Goal: Task Accomplishment & Management: Manage account settings

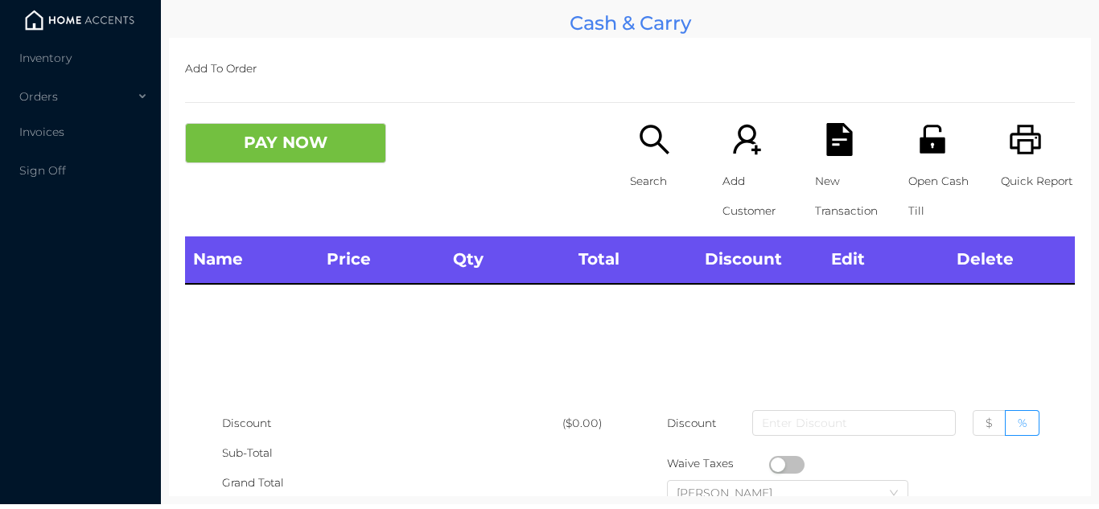
click at [96, 31] on img at bounding box center [79, 20] width 121 height 24
click at [71, 47] on li "Inventory" at bounding box center [80, 58] width 161 height 32
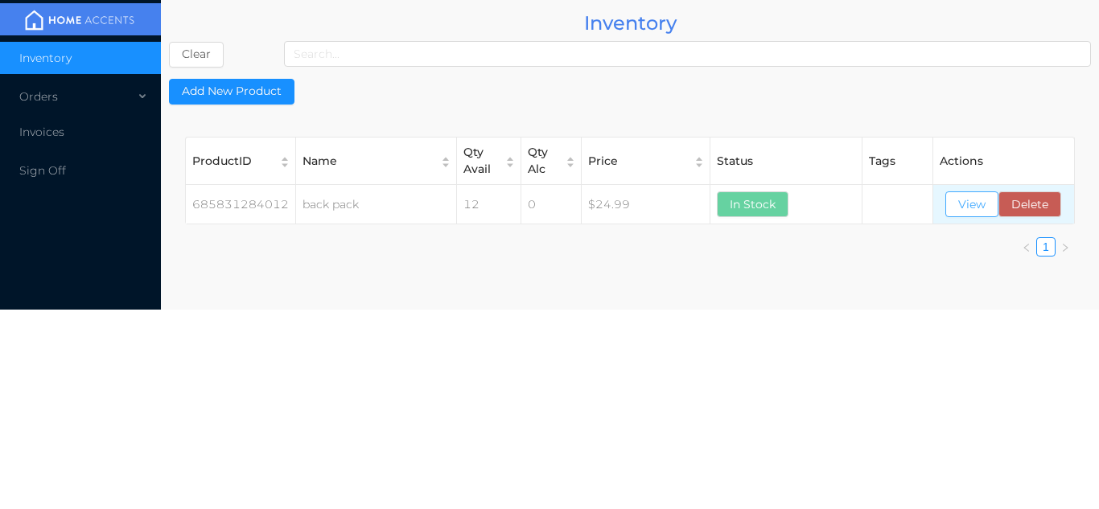
click at [974, 209] on button "View" at bounding box center [972, 205] width 53 height 26
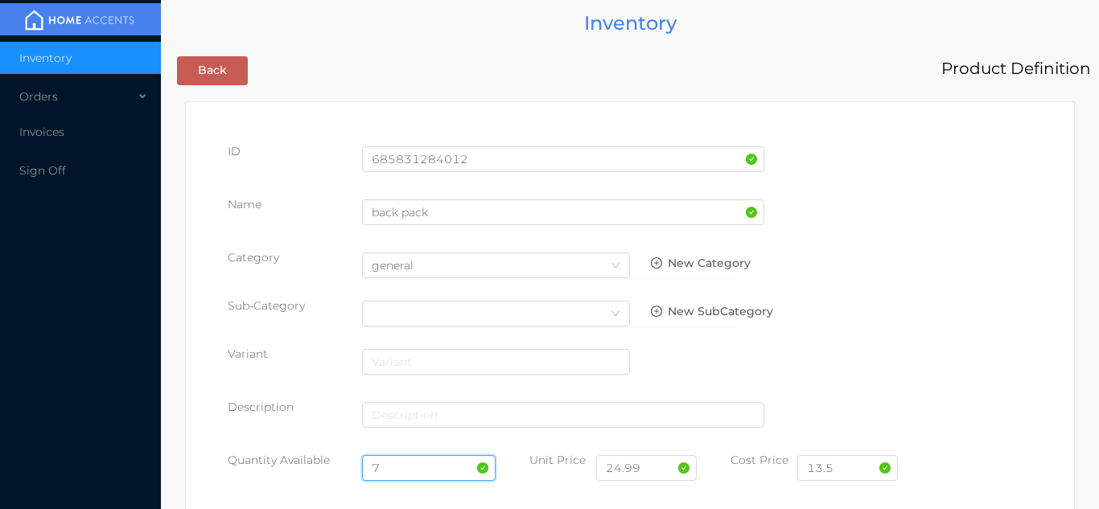
click at [417, 465] on input "7" at bounding box center [429, 469] width 134 height 26
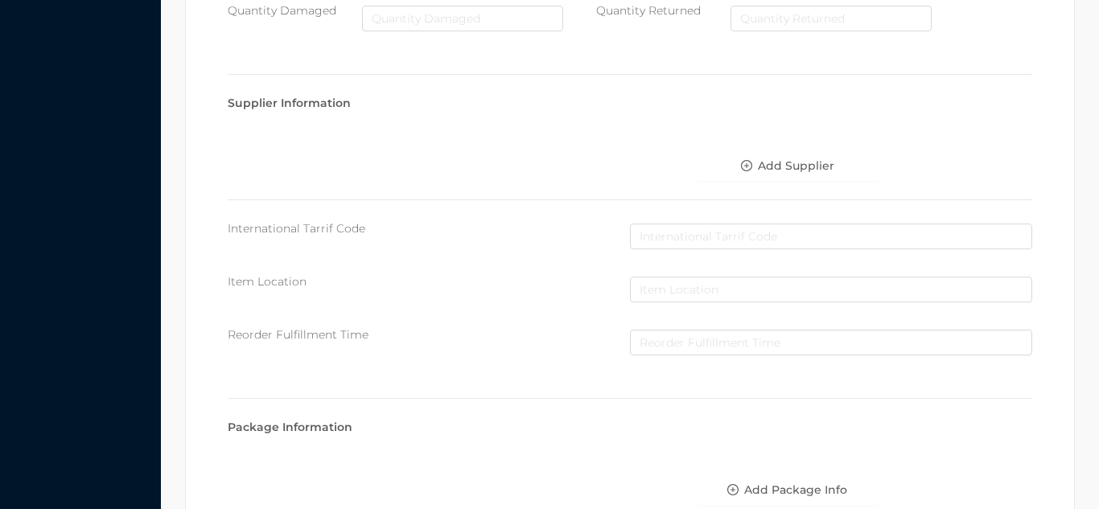
scroll to position [913, 0]
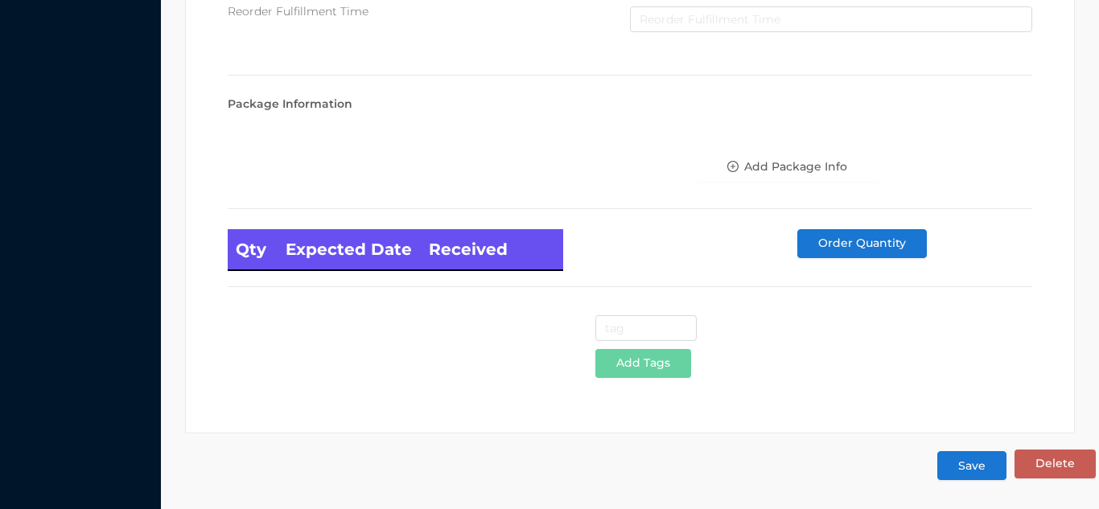
type input "12"
click at [987, 468] on button "Save" at bounding box center [972, 465] width 69 height 29
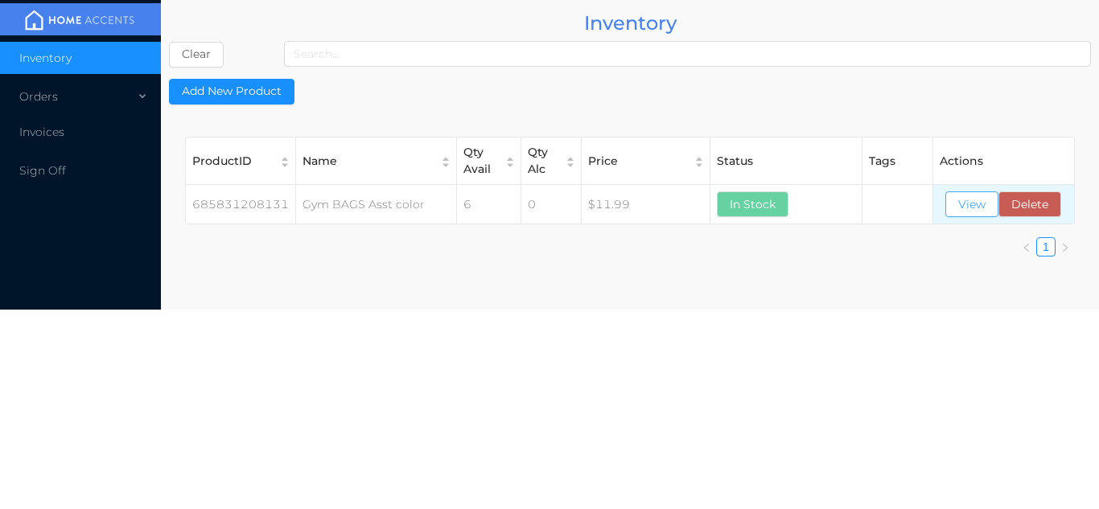
click at [975, 216] on button "View" at bounding box center [972, 205] width 53 height 26
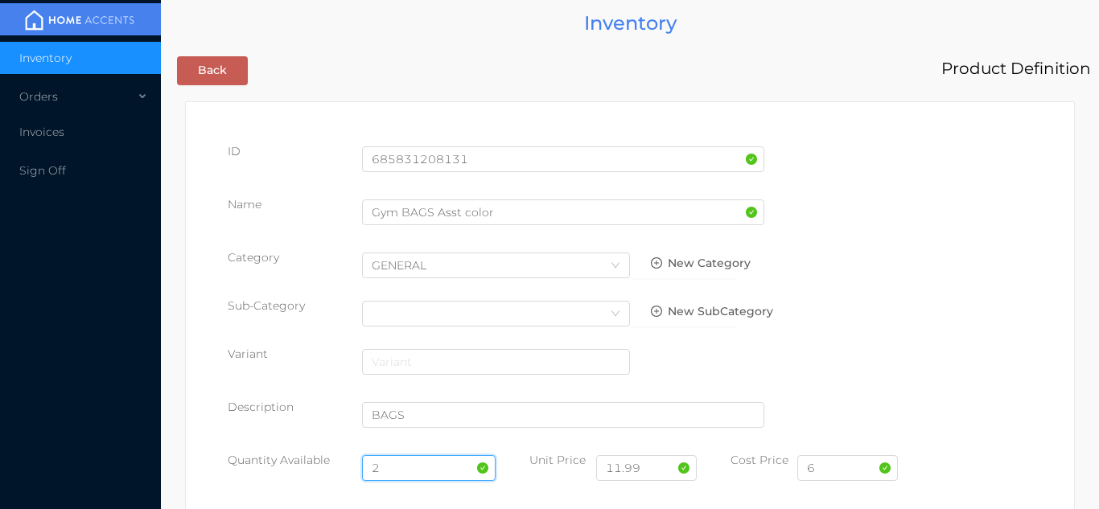
click at [408, 468] on input "2" at bounding box center [429, 469] width 134 height 26
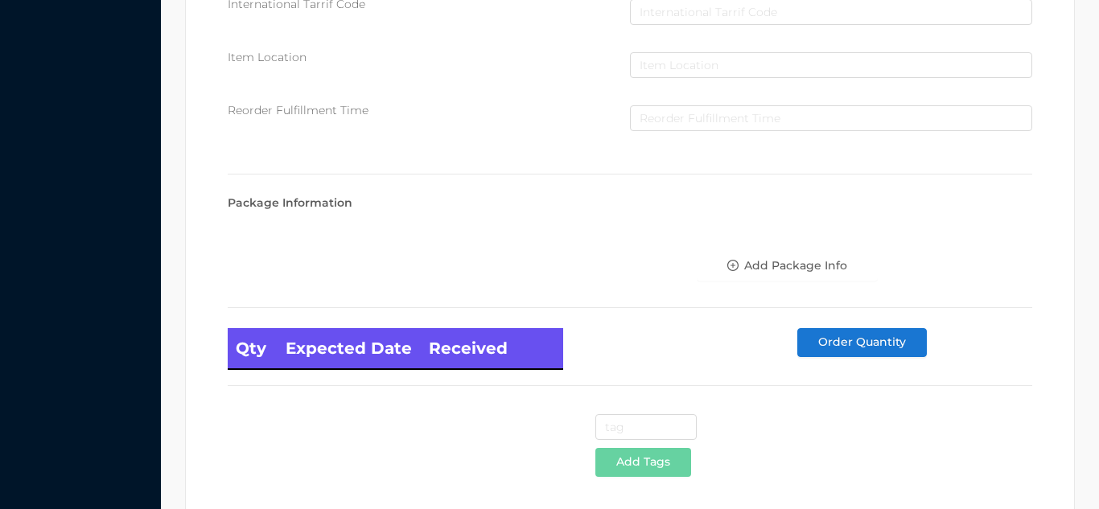
scroll to position [913, 0]
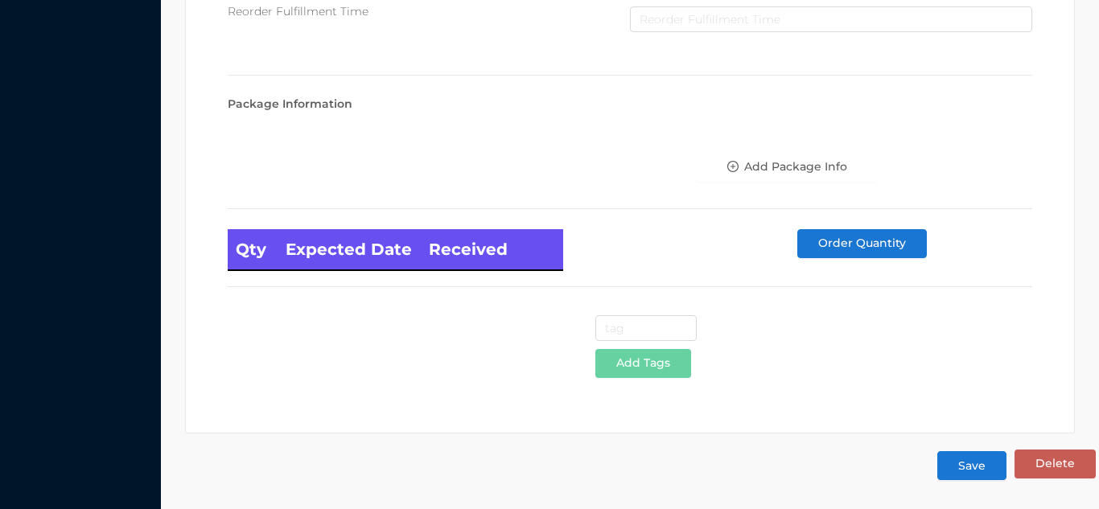
type input "12"
click at [983, 462] on button "Save" at bounding box center [972, 465] width 69 height 29
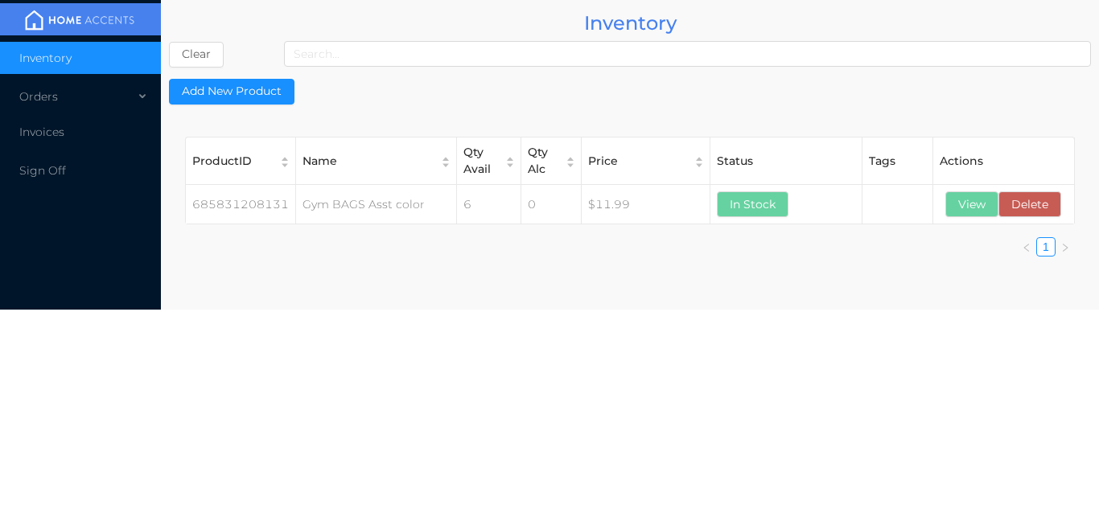
scroll to position [0, 0]
click at [980, 202] on button "View" at bounding box center [972, 205] width 53 height 26
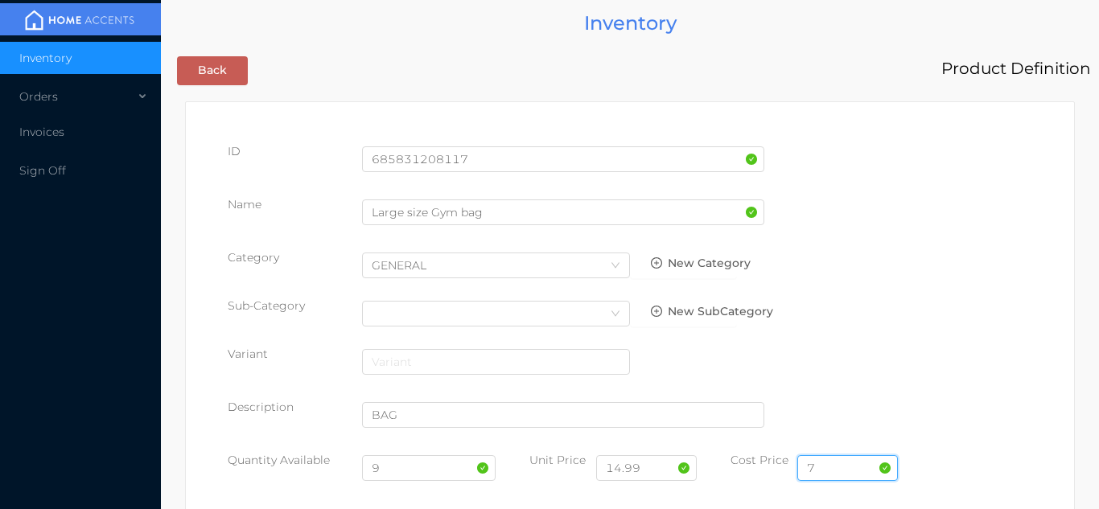
click at [847, 463] on input "7" at bounding box center [848, 469] width 101 height 26
type input "6.50"
click at [425, 493] on div "9" at bounding box center [429, 474] width 134 height 45
click at [414, 474] on input "9" at bounding box center [429, 469] width 134 height 26
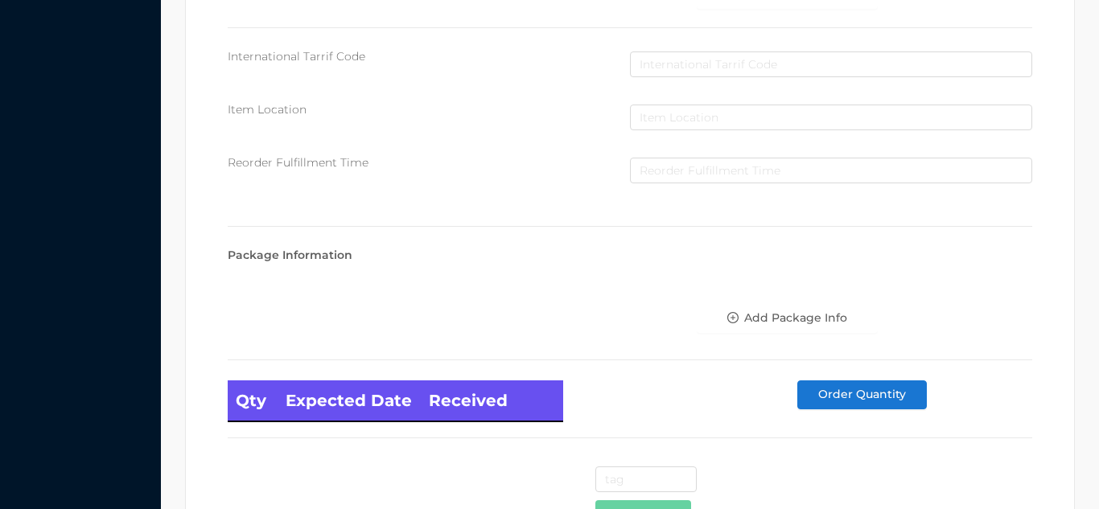
scroll to position [913, 0]
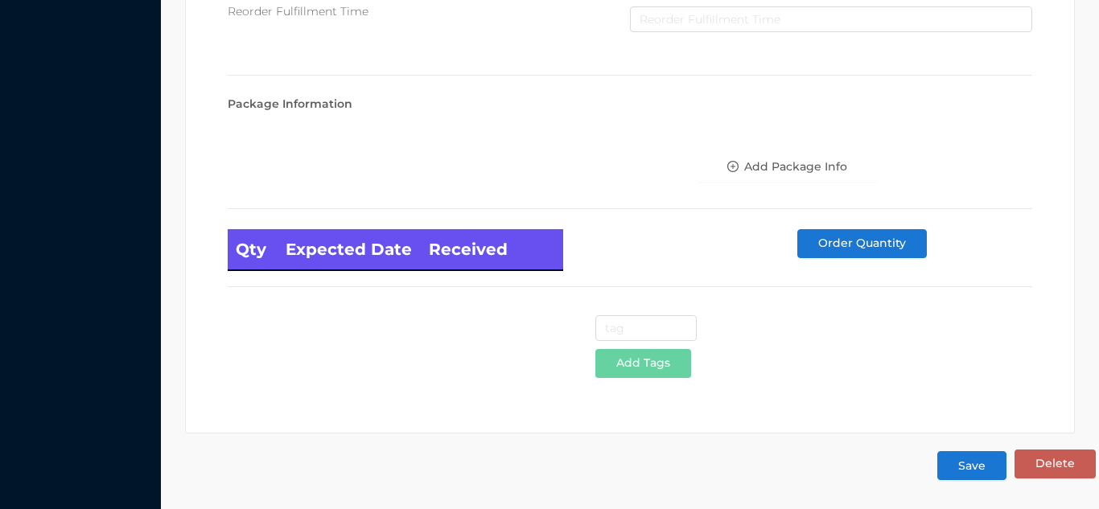
type input "12"
click at [976, 474] on button "Save" at bounding box center [972, 465] width 69 height 29
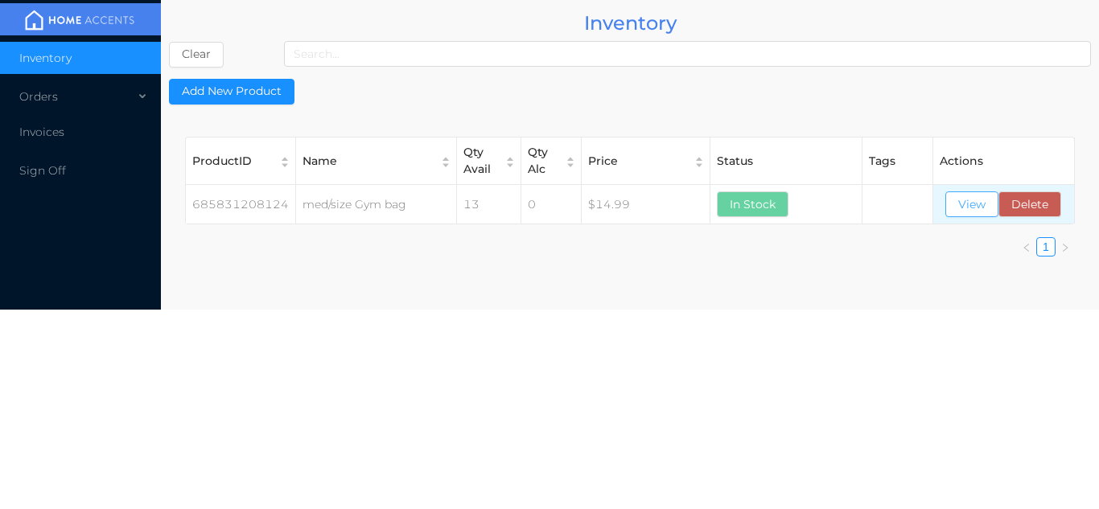
click at [972, 204] on button "View" at bounding box center [972, 205] width 53 height 26
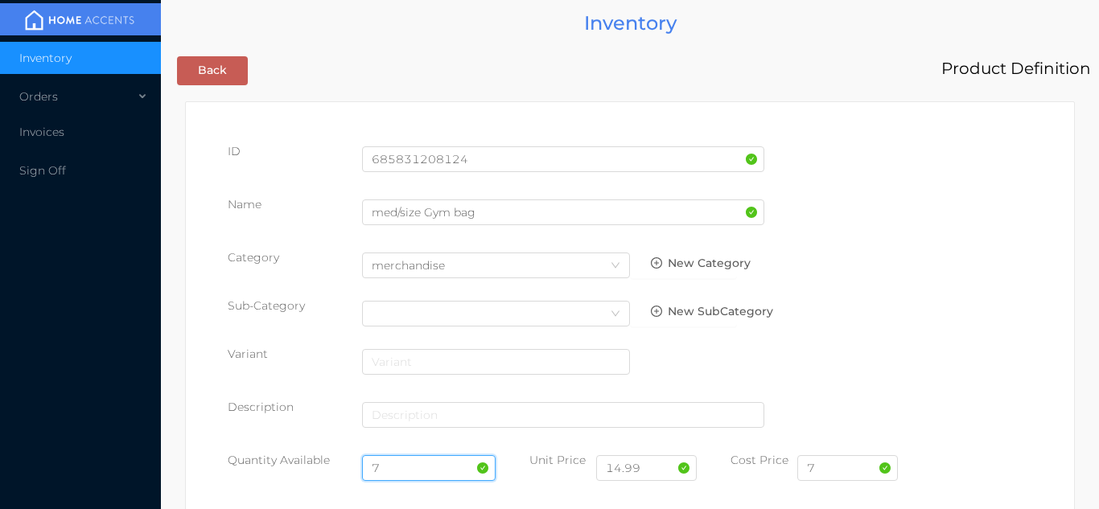
click at [410, 464] on input "7" at bounding box center [429, 469] width 134 height 26
type input "12"
click at [833, 468] on input "7" at bounding box center [848, 469] width 101 height 26
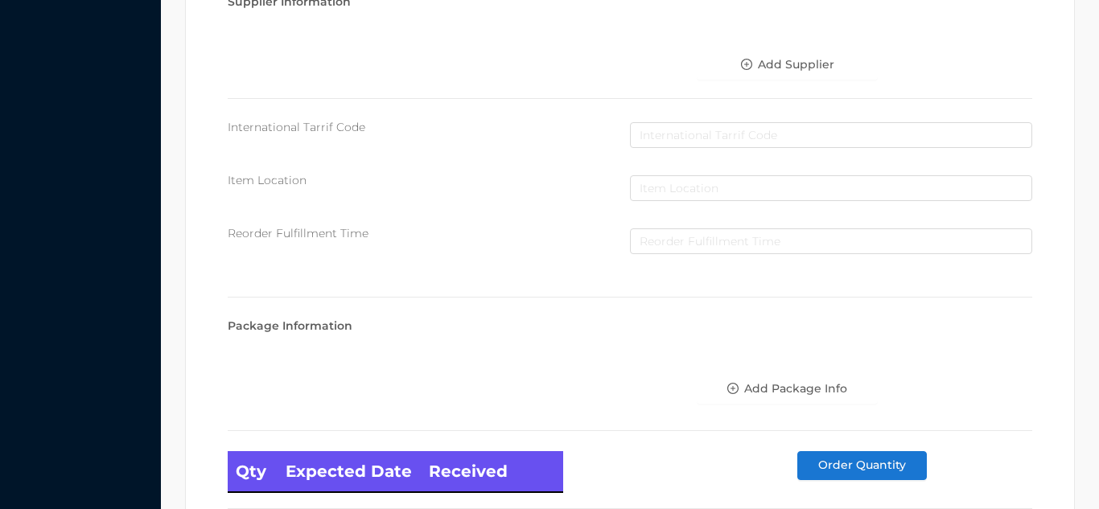
scroll to position [913, 0]
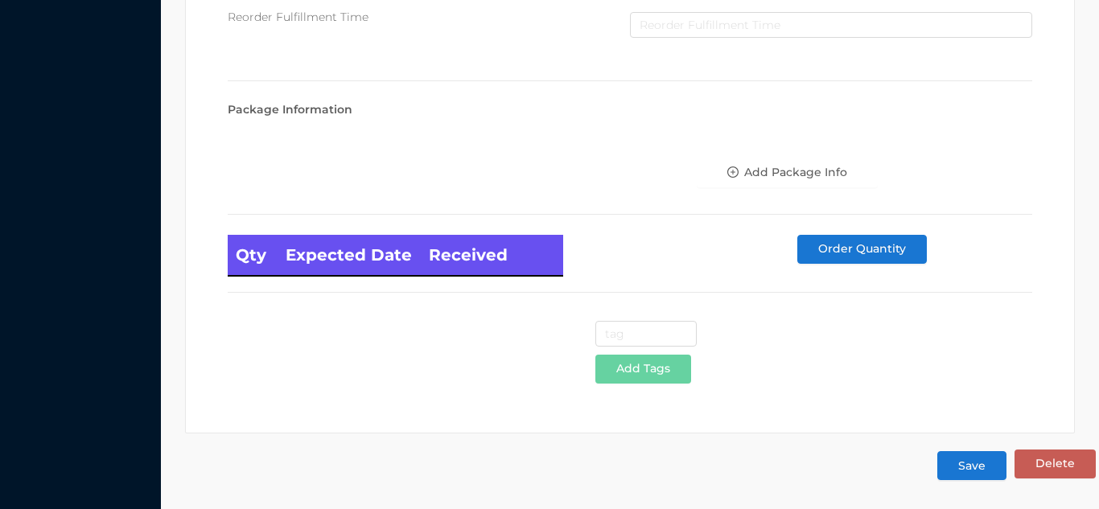
type input "6.50"
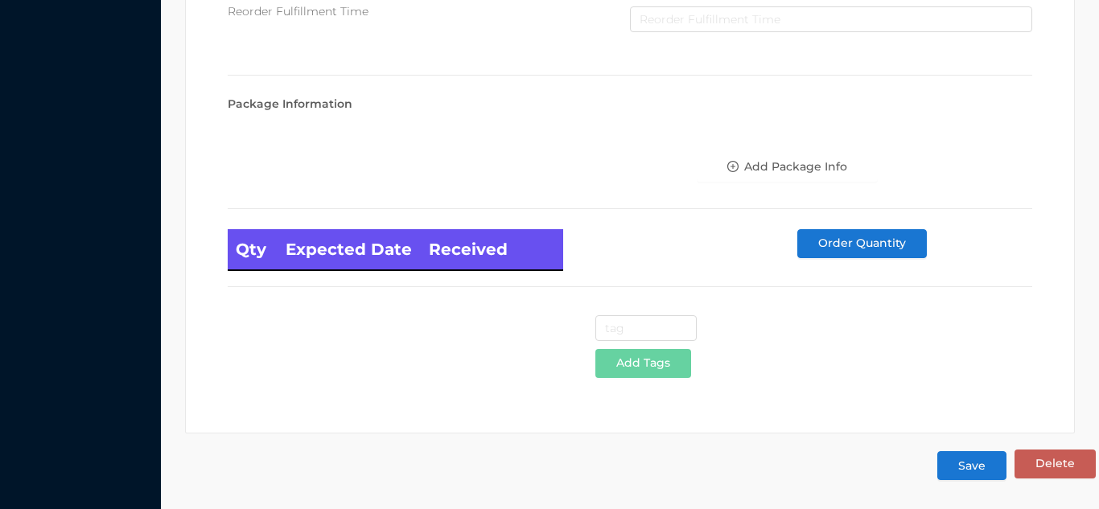
click at [962, 464] on button "Save" at bounding box center [972, 465] width 69 height 29
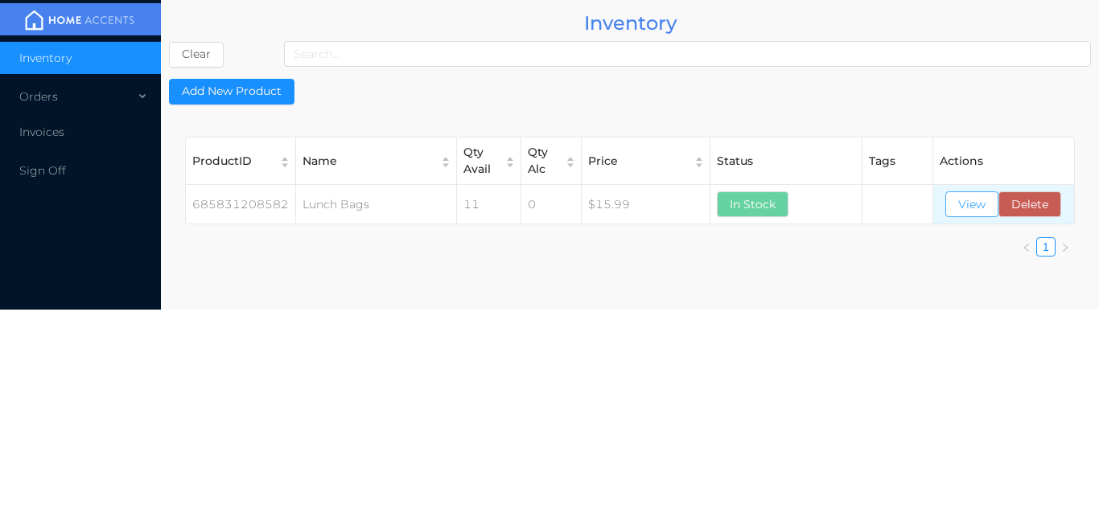
click at [971, 212] on button "View" at bounding box center [972, 205] width 53 height 26
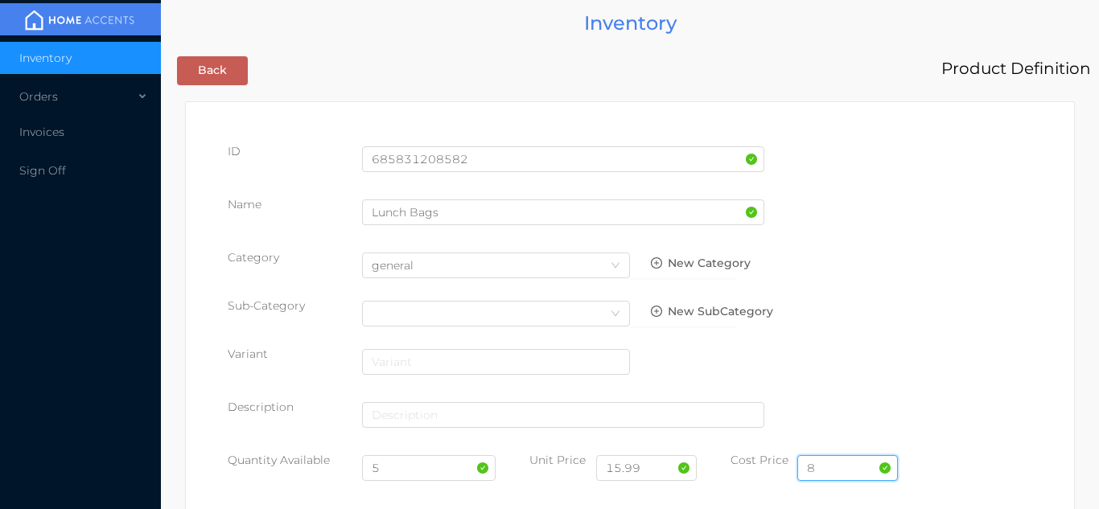
click at [851, 467] on input "8" at bounding box center [848, 469] width 101 height 26
type input "7.50"
click at [429, 465] on input "5" at bounding box center [429, 469] width 134 height 26
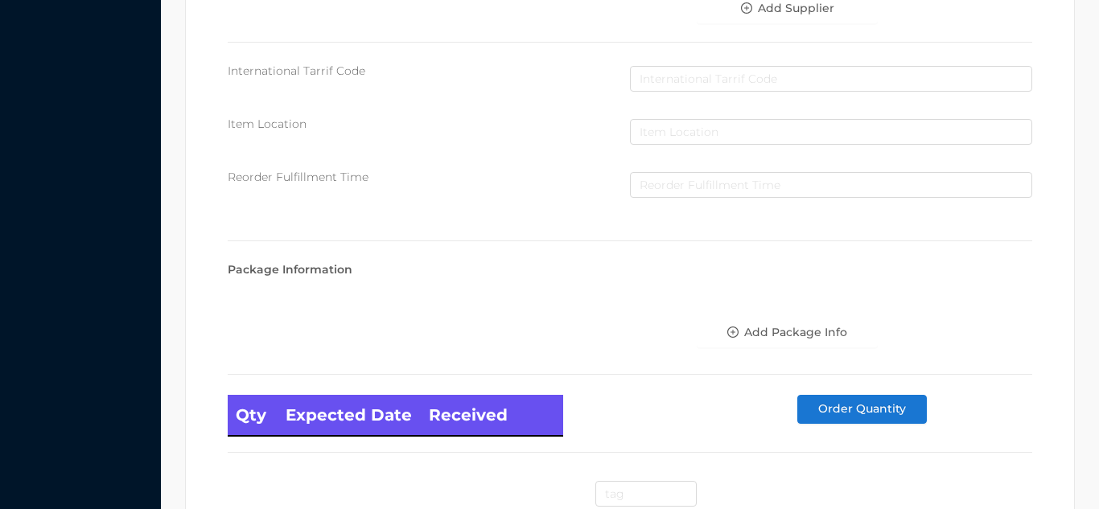
scroll to position [913, 0]
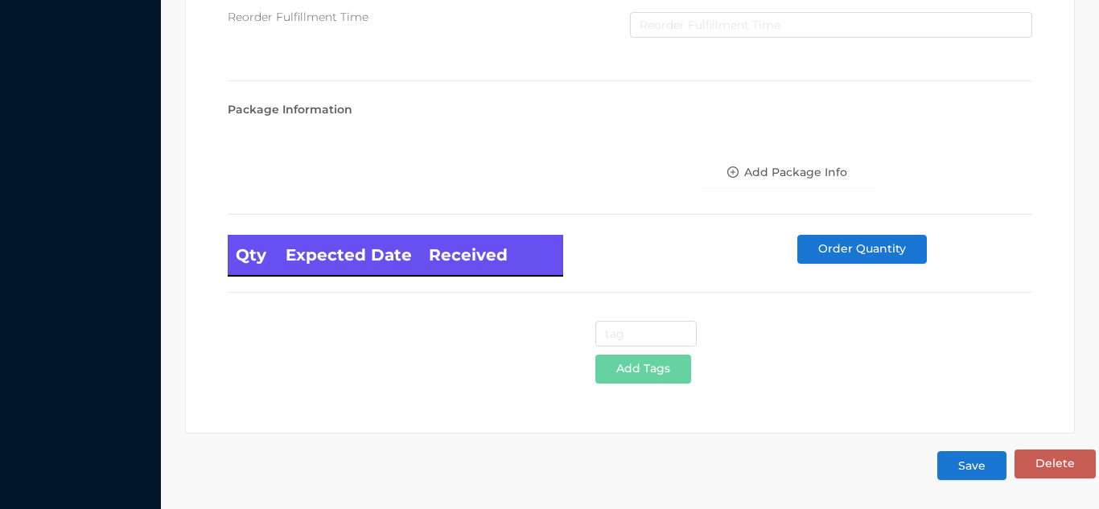
type input "12"
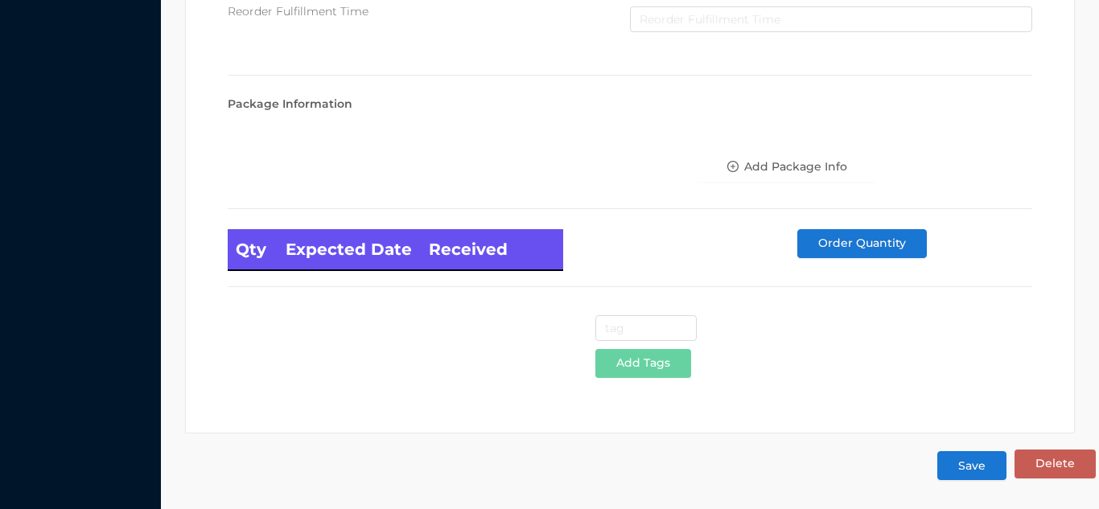
click at [971, 475] on button "Save" at bounding box center [972, 465] width 69 height 29
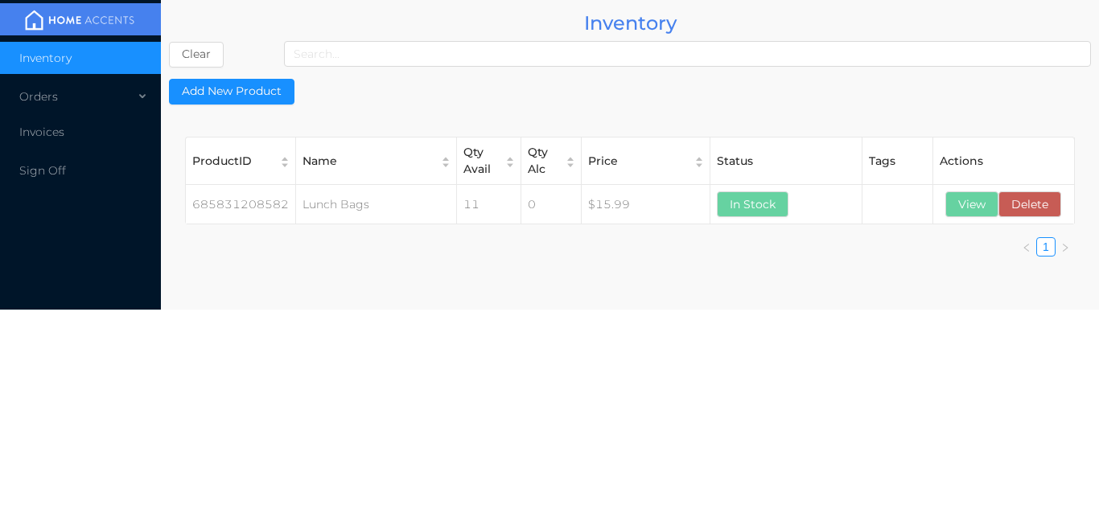
scroll to position [0, 0]
click at [971, 216] on button "View" at bounding box center [972, 205] width 53 height 26
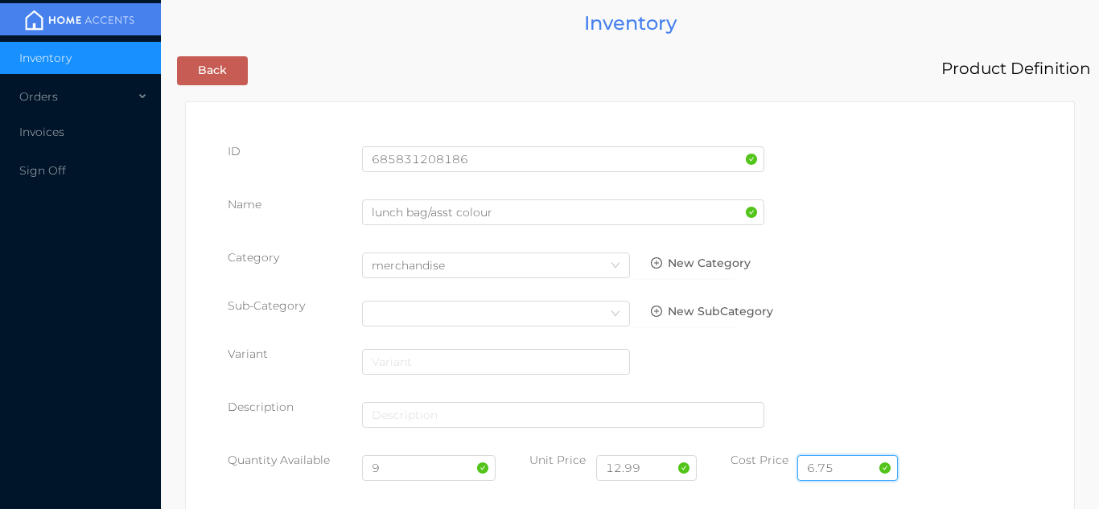
click at [851, 473] on input "6.75" at bounding box center [848, 469] width 101 height 26
type input "6.25"
click at [418, 471] on input "9" at bounding box center [429, 469] width 134 height 26
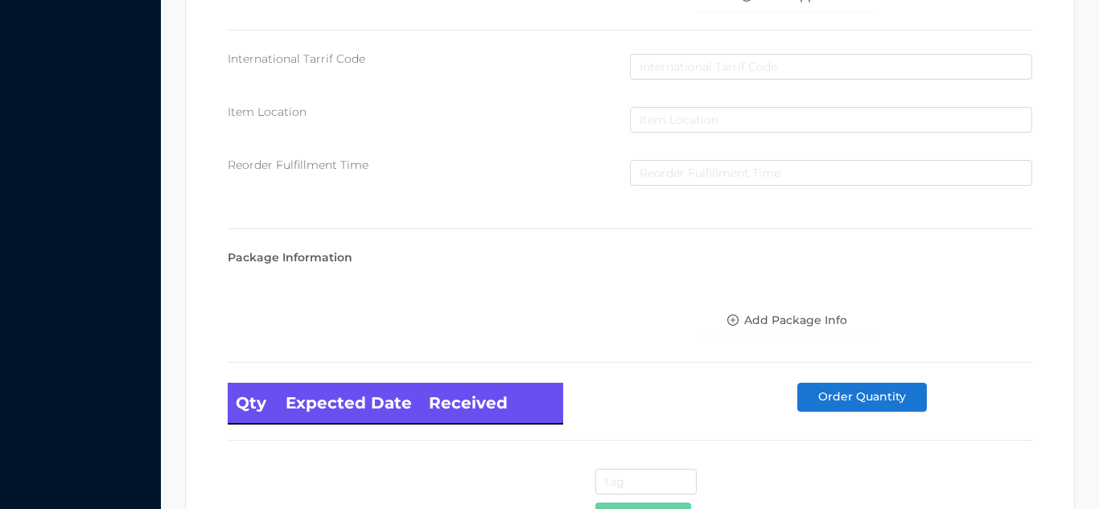
scroll to position [913, 0]
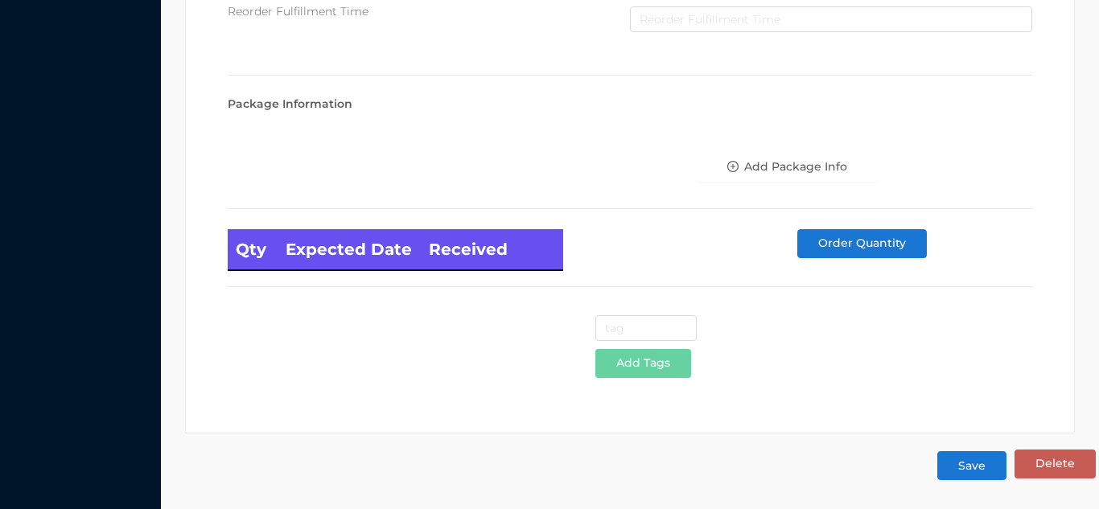
type input "12"
click at [967, 474] on button "Save" at bounding box center [972, 465] width 69 height 29
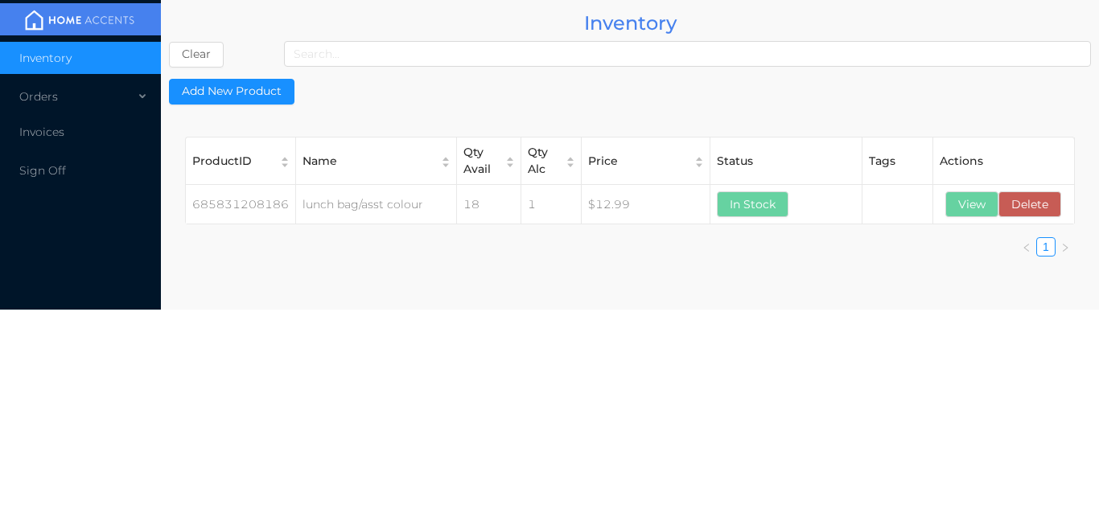
scroll to position [0, 0]
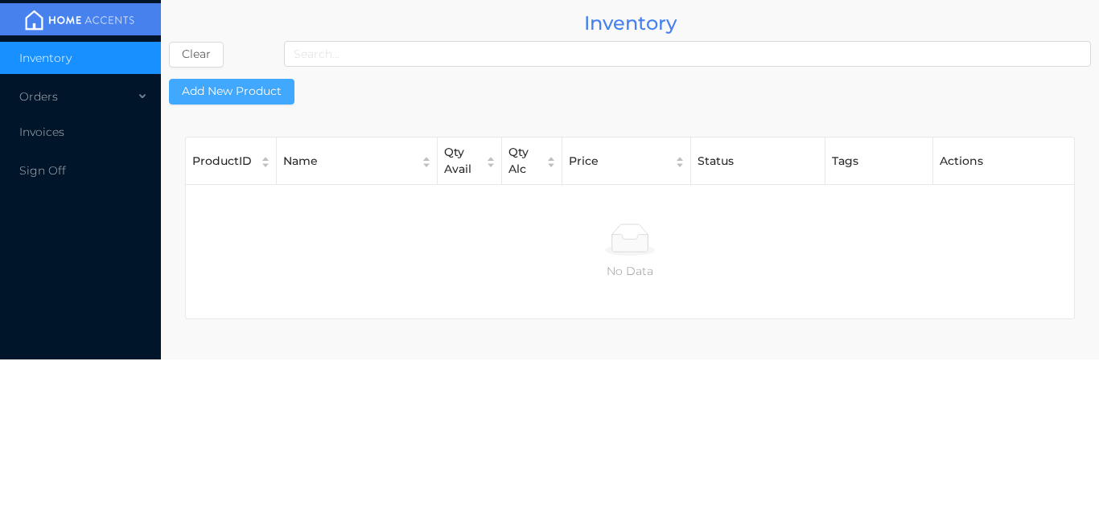
click at [243, 93] on button "Add New Product" at bounding box center [232, 92] width 126 height 26
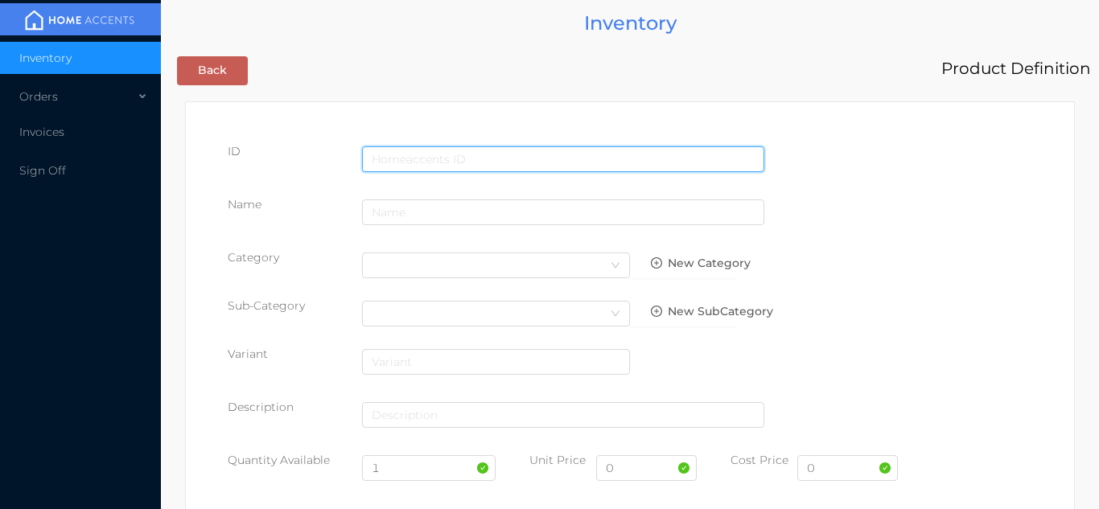
click at [386, 158] on input "text" at bounding box center [563, 159] width 402 height 26
type input "685831208254"
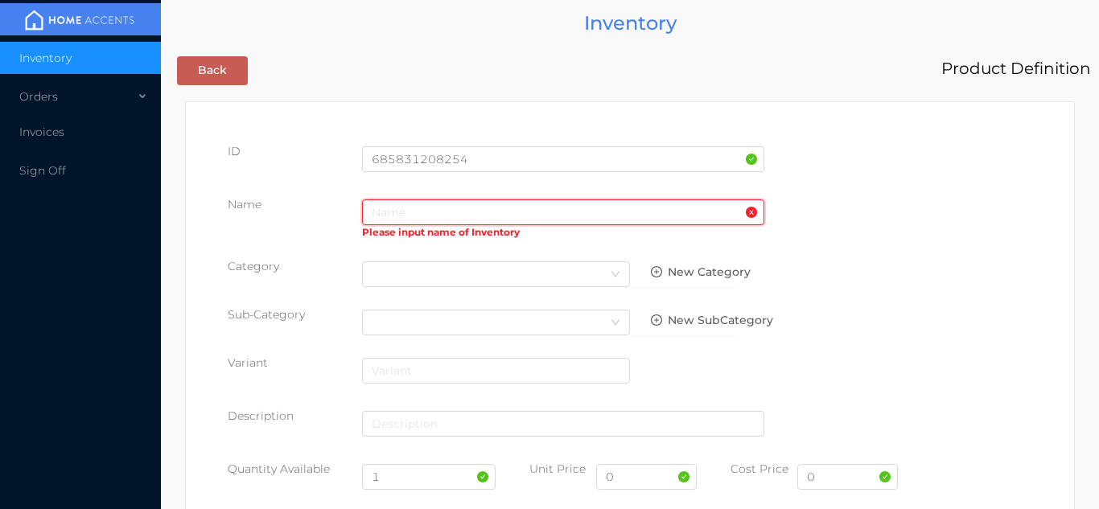
click at [386, 216] on input "text" at bounding box center [563, 213] width 402 height 26
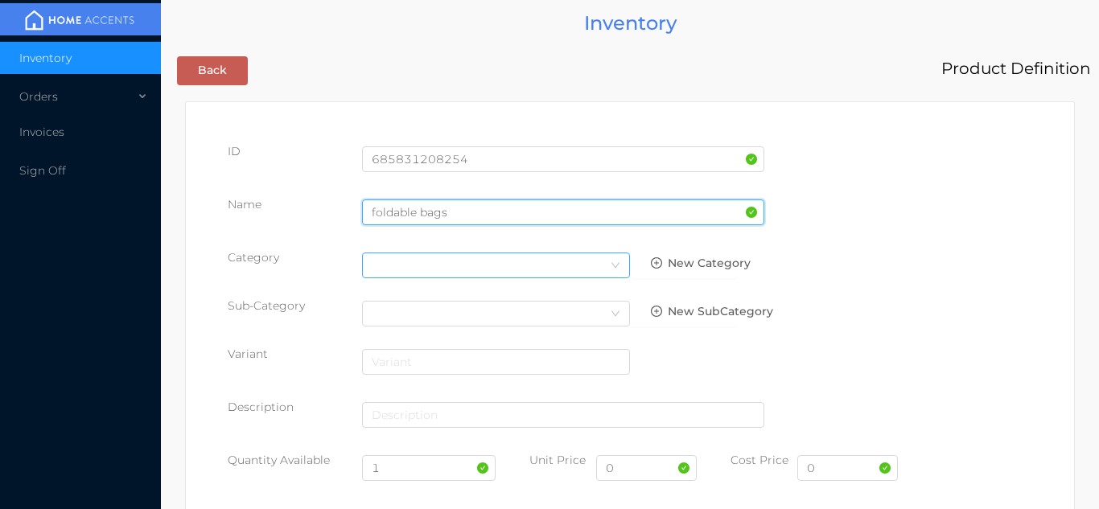
type input "foldable bags"
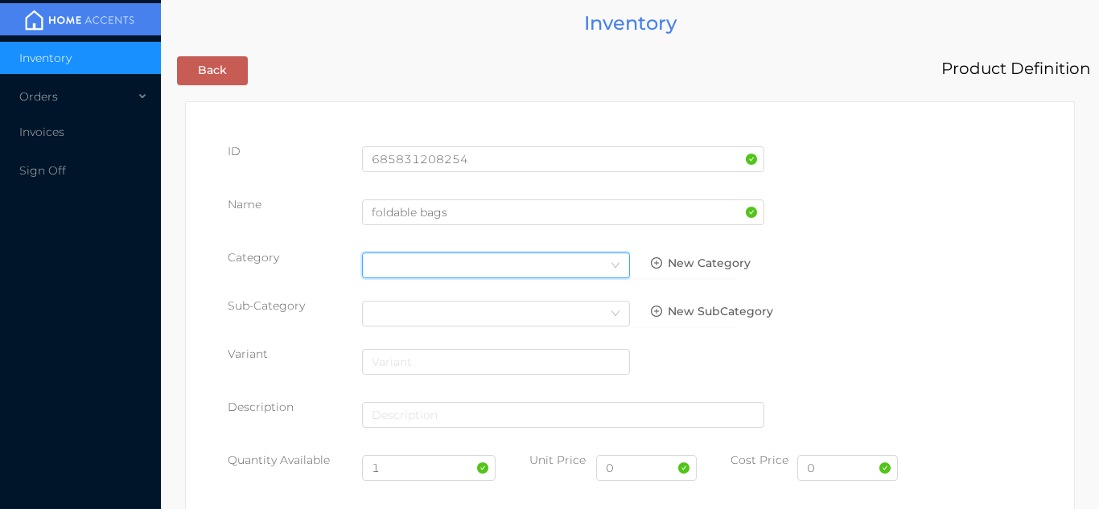
click at [615, 268] on icon "icon: down" at bounding box center [616, 266] width 10 height 10
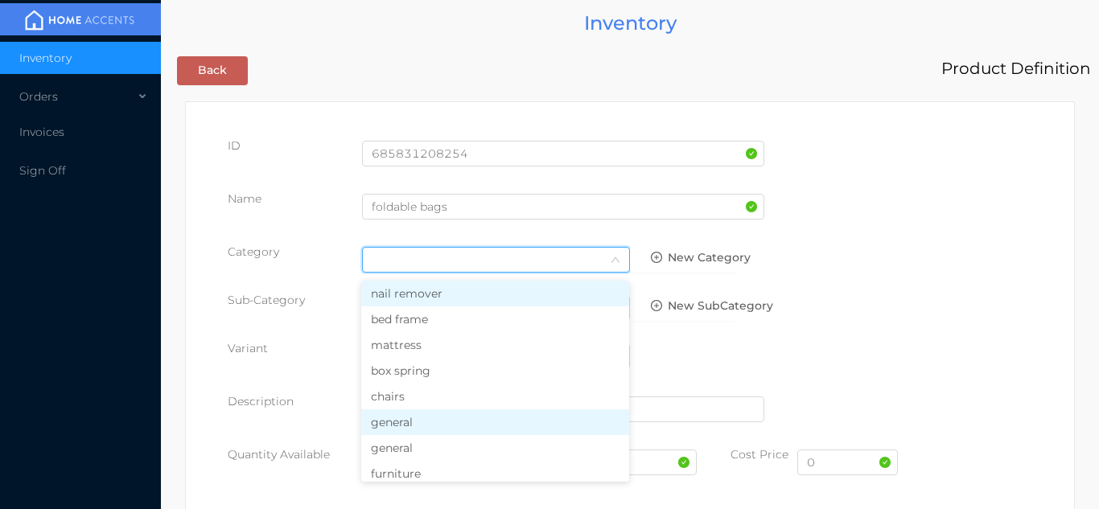
click at [422, 423] on li "general" at bounding box center [495, 423] width 268 height 26
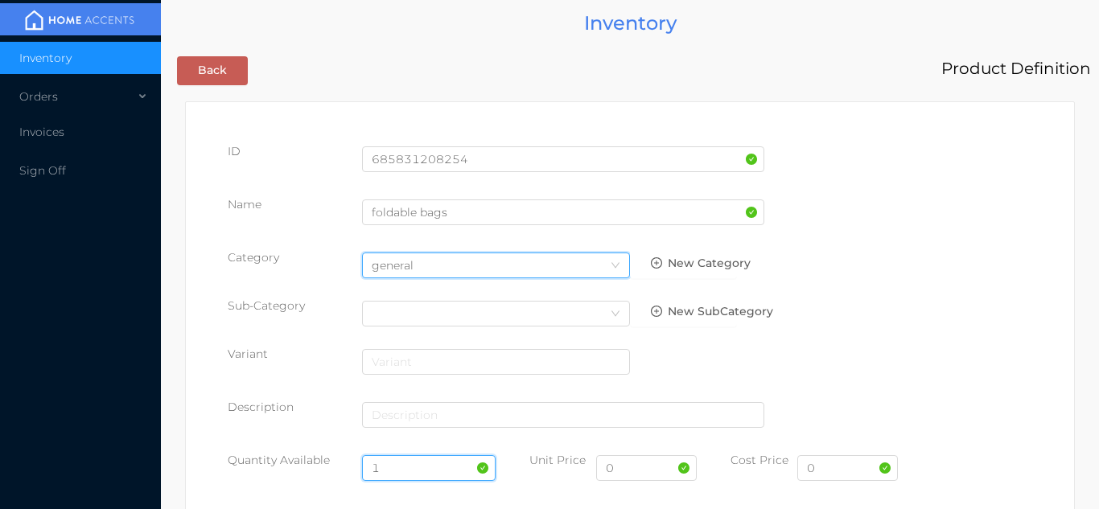
click at [425, 466] on input "1" at bounding box center [429, 469] width 134 height 26
type input "24"
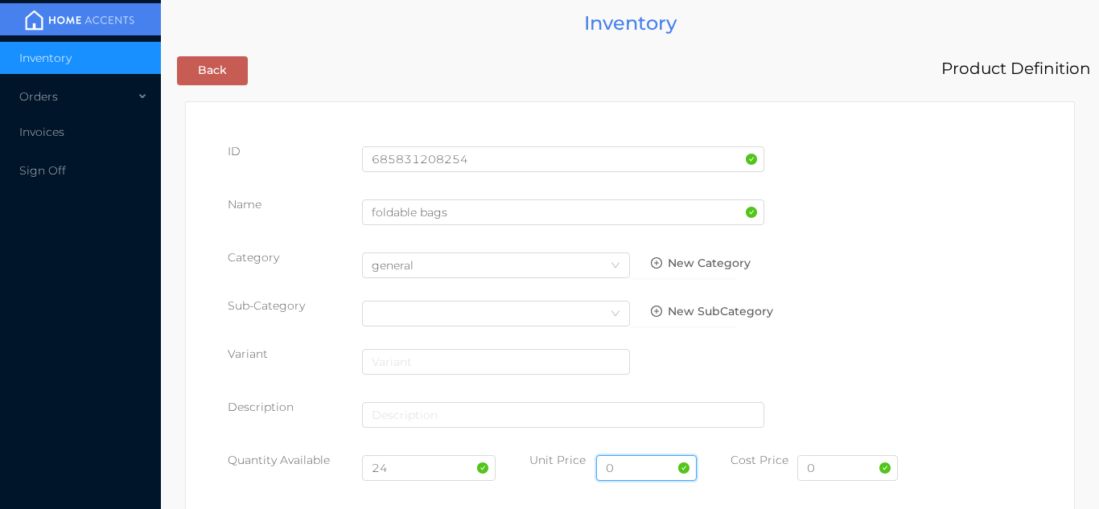
click at [655, 474] on input "0" at bounding box center [646, 469] width 101 height 26
click at [841, 492] on div "0" at bounding box center [848, 474] width 101 height 45
click at [821, 466] on input "0" at bounding box center [848, 469] width 101 height 26
type input "1.80"
click at [638, 472] on input "0" at bounding box center [646, 469] width 101 height 26
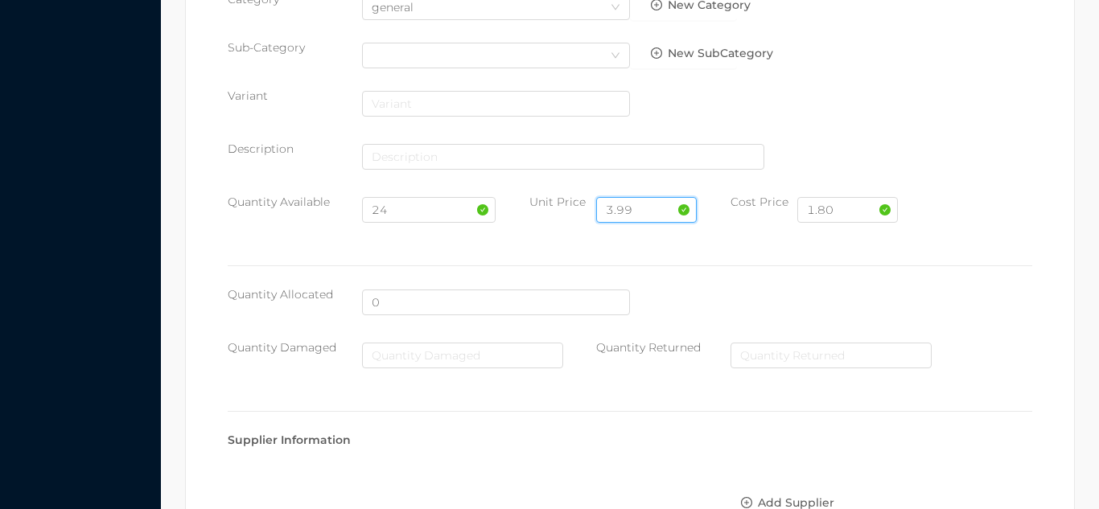
scroll to position [827, 0]
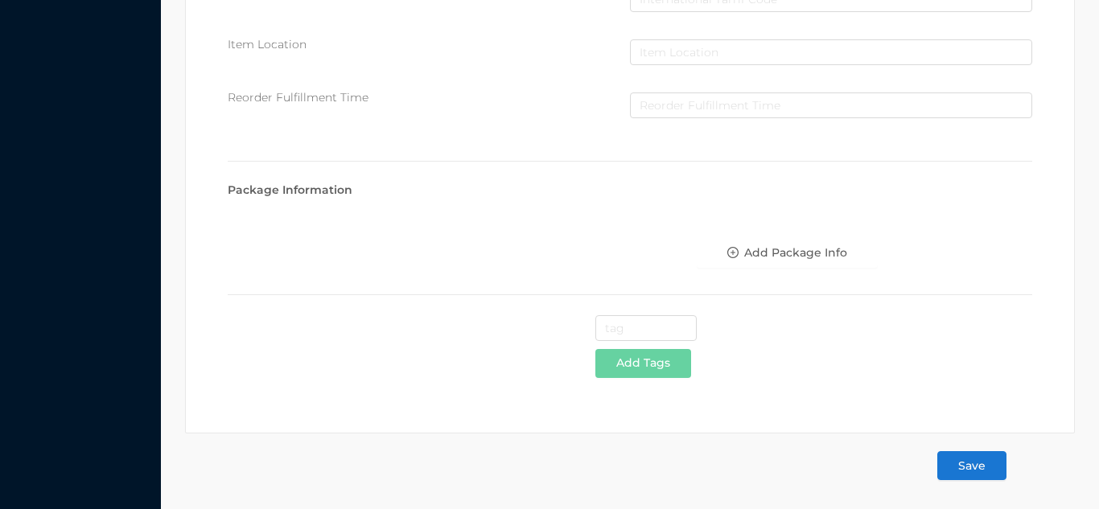
type input "3.99"
click at [992, 465] on button "Save" at bounding box center [972, 465] width 69 height 29
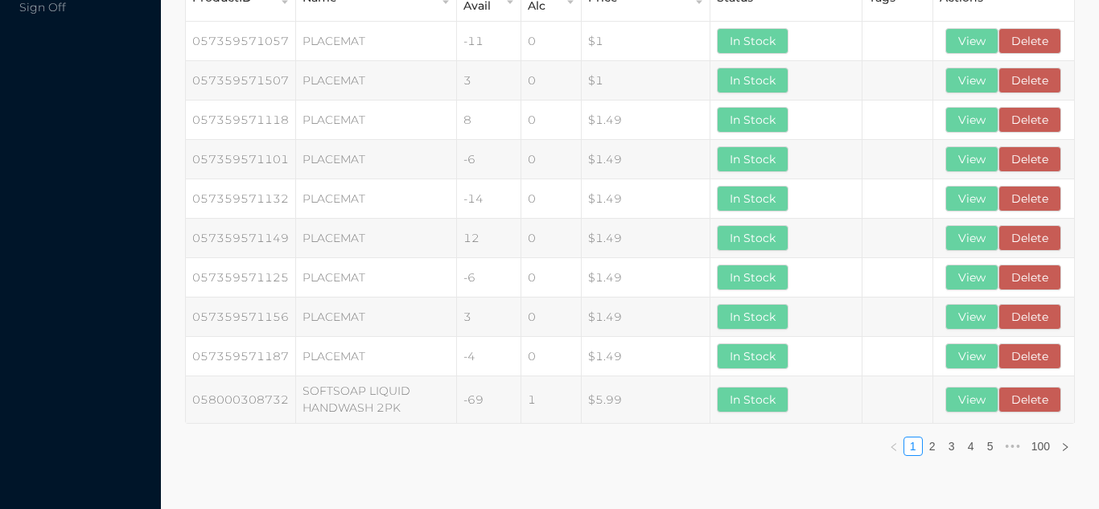
scroll to position [0, 0]
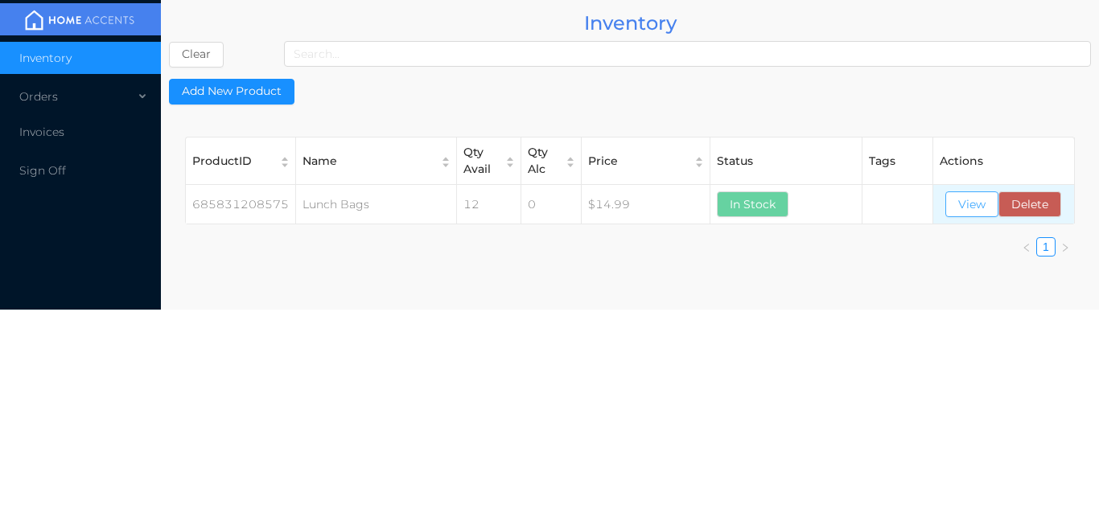
click at [959, 212] on button "View" at bounding box center [972, 205] width 53 height 26
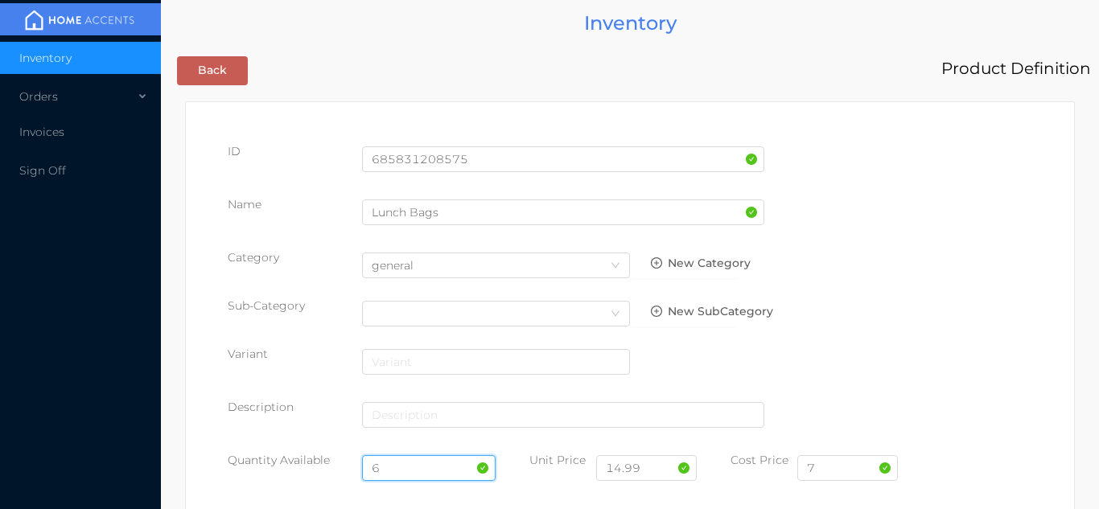
click at [418, 468] on input "6" at bounding box center [429, 469] width 134 height 26
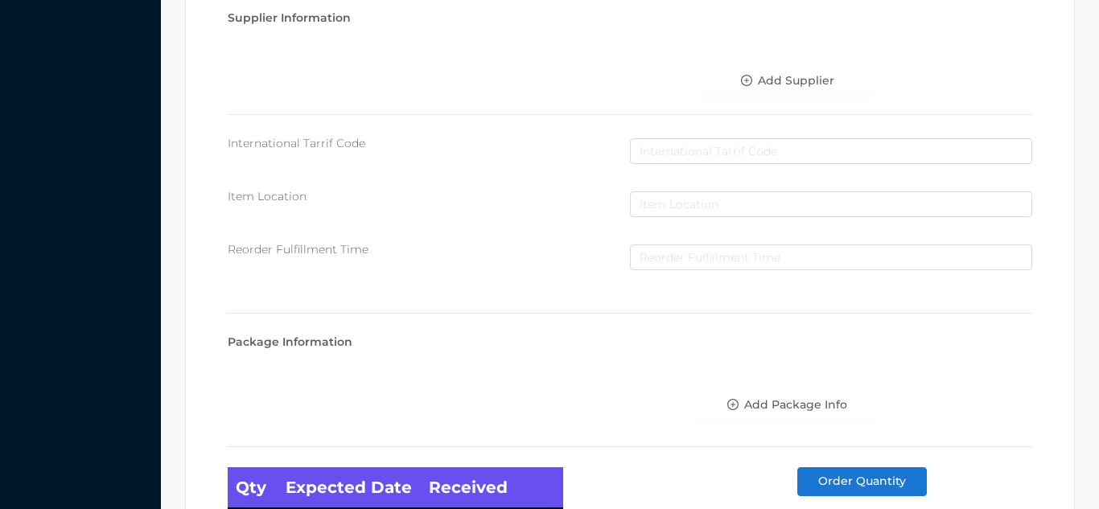
scroll to position [913, 0]
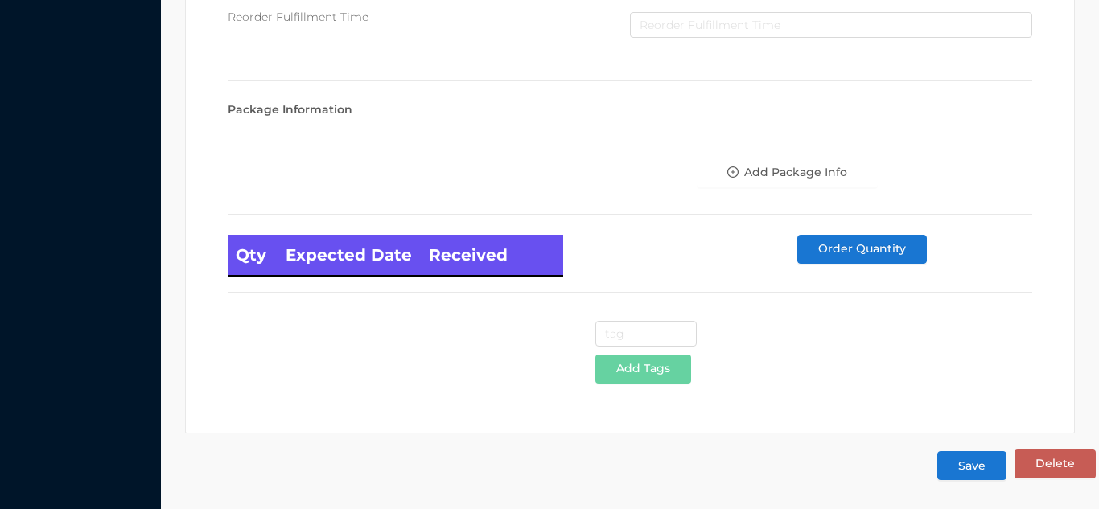
type input "11"
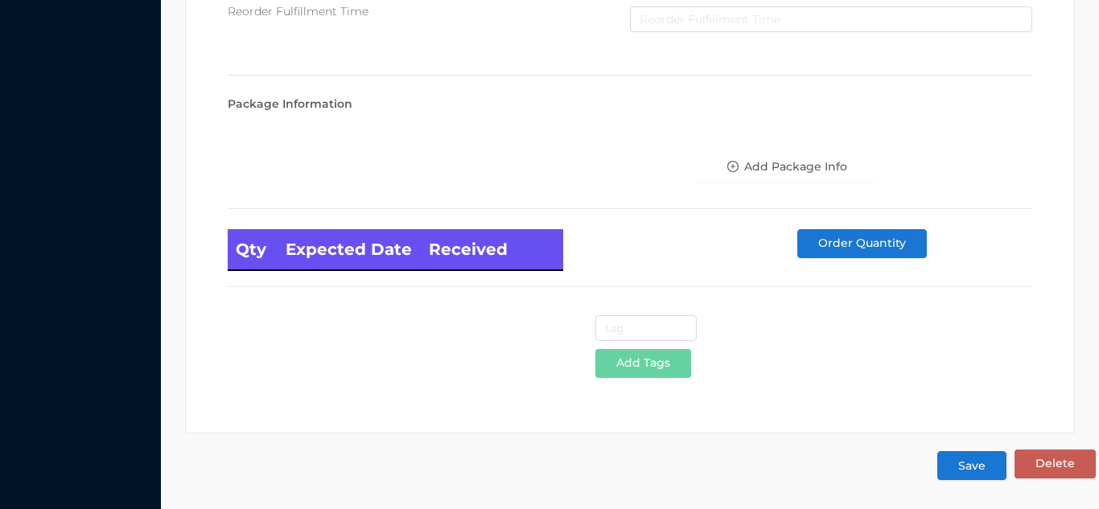
click at [967, 461] on button "Save" at bounding box center [972, 465] width 69 height 29
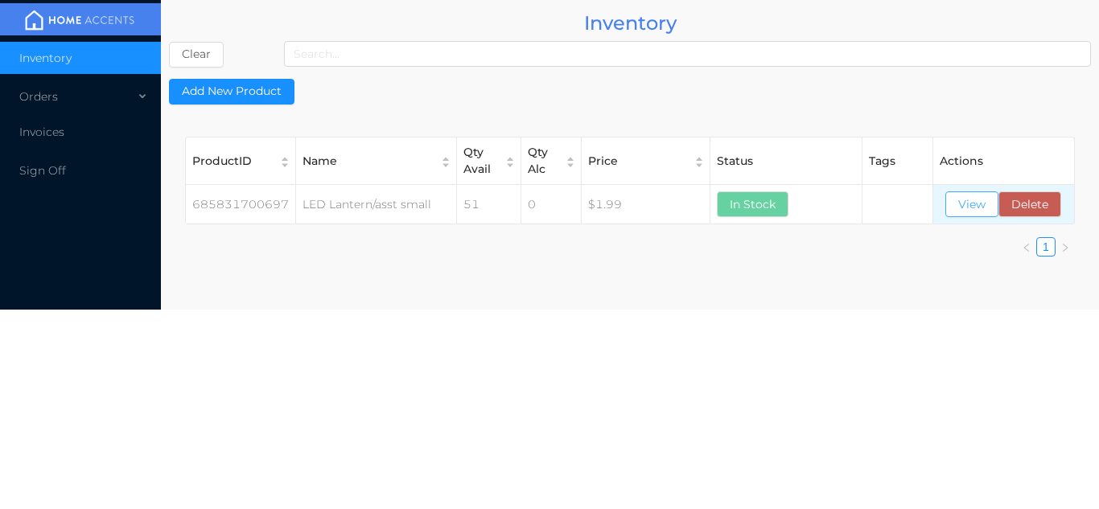
click at [965, 205] on button "View" at bounding box center [972, 205] width 53 height 26
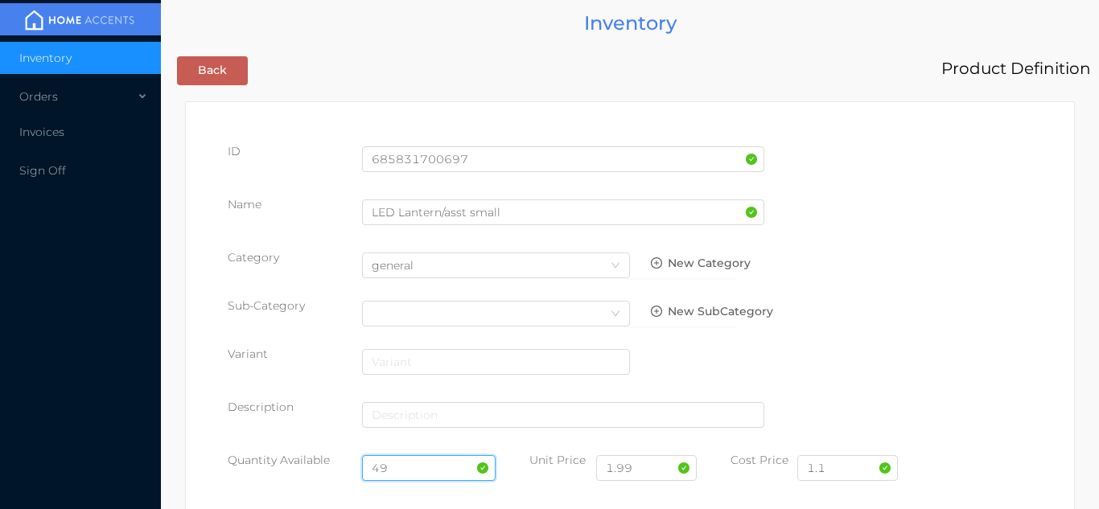
click at [422, 465] on input "49" at bounding box center [429, 469] width 134 height 26
type input "4"
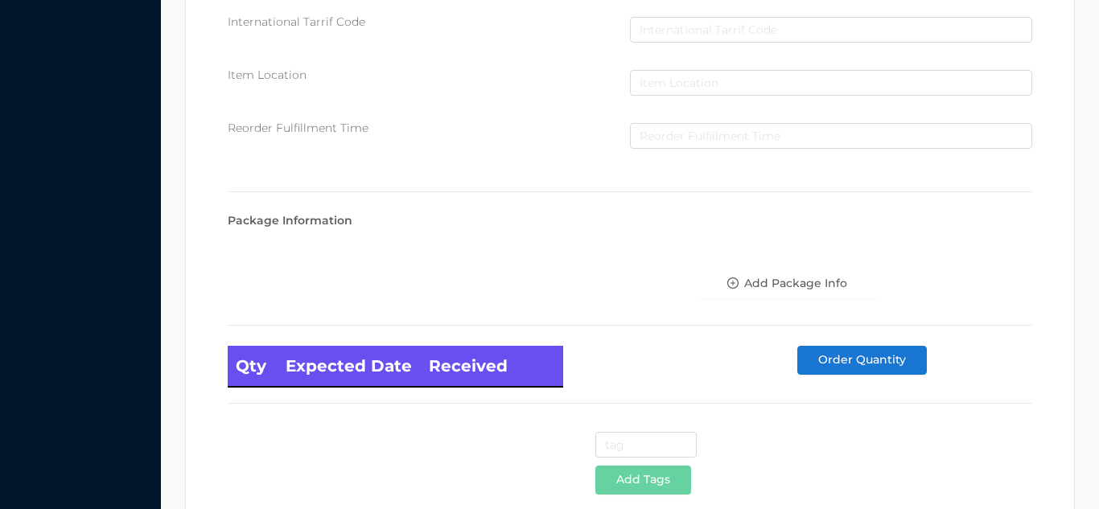
scroll to position [913, 0]
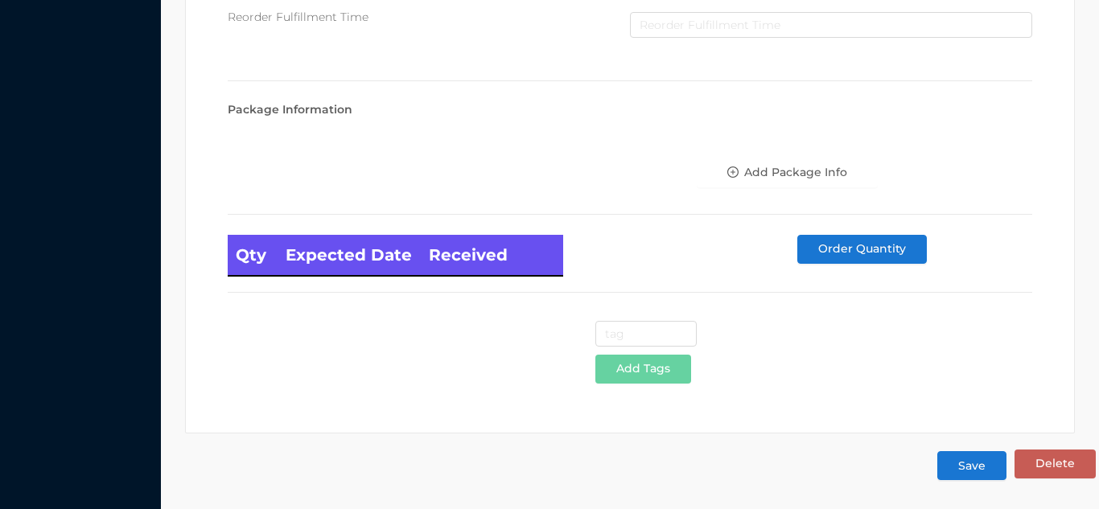
type input "24"
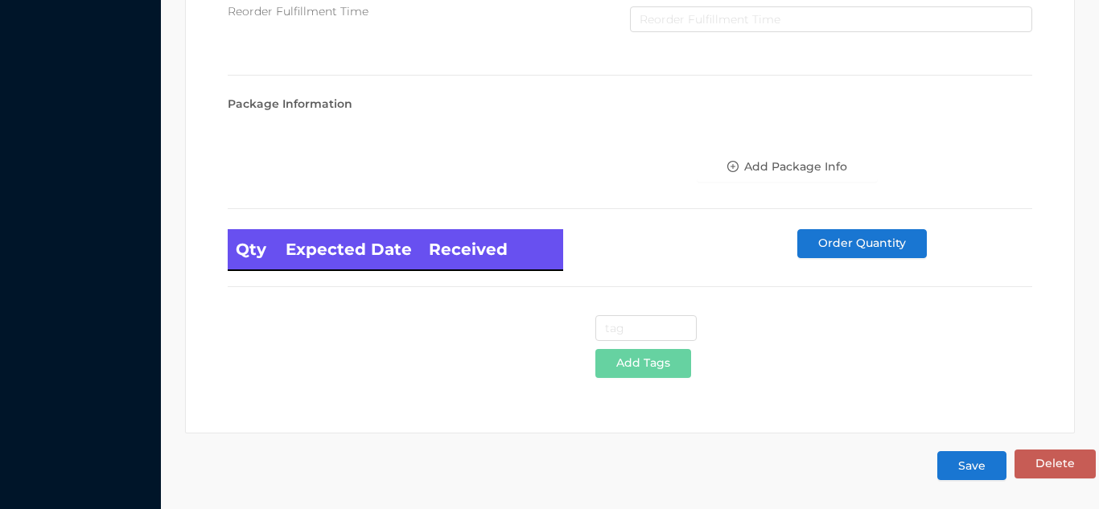
click at [978, 464] on button "Save" at bounding box center [972, 465] width 69 height 29
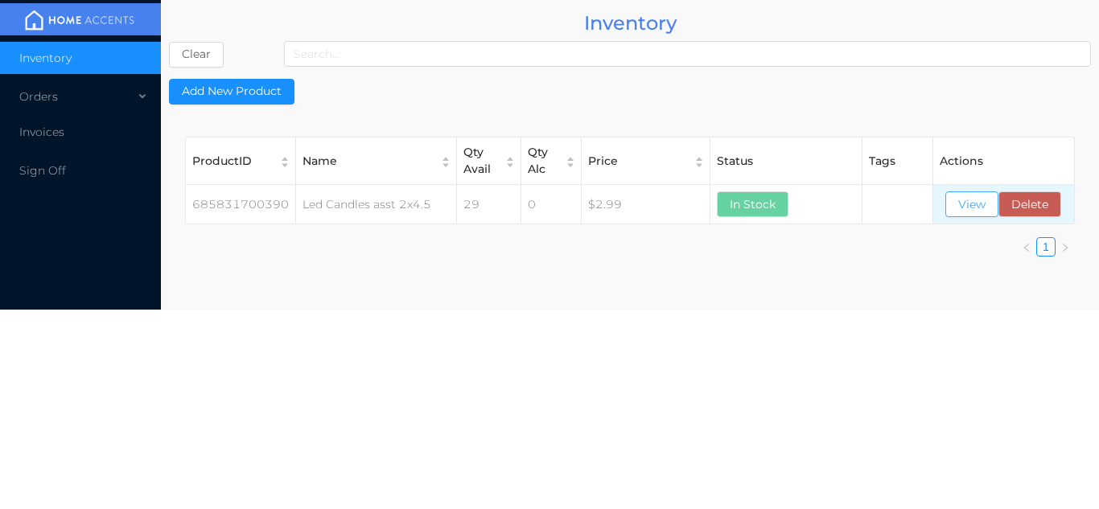
click at [971, 199] on button "View" at bounding box center [972, 205] width 53 height 26
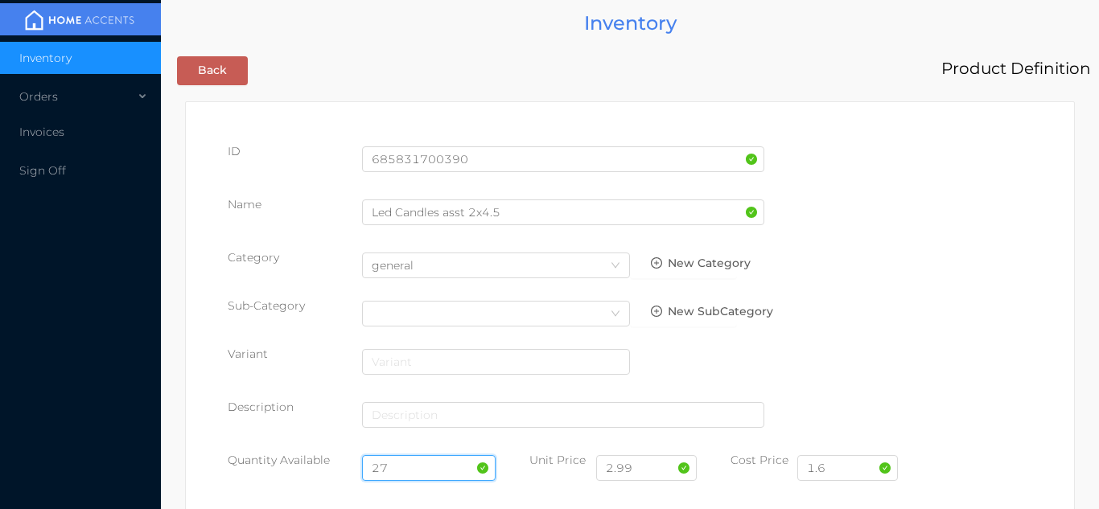
click at [431, 474] on input "27" at bounding box center [429, 469] width 134 height 26
type input "2"
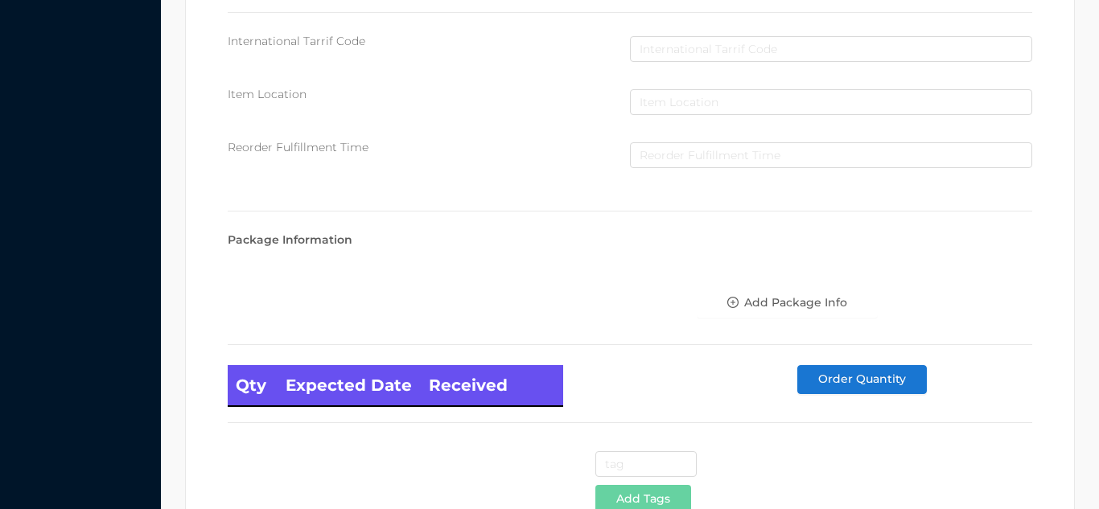
scroll to position [913, 0]
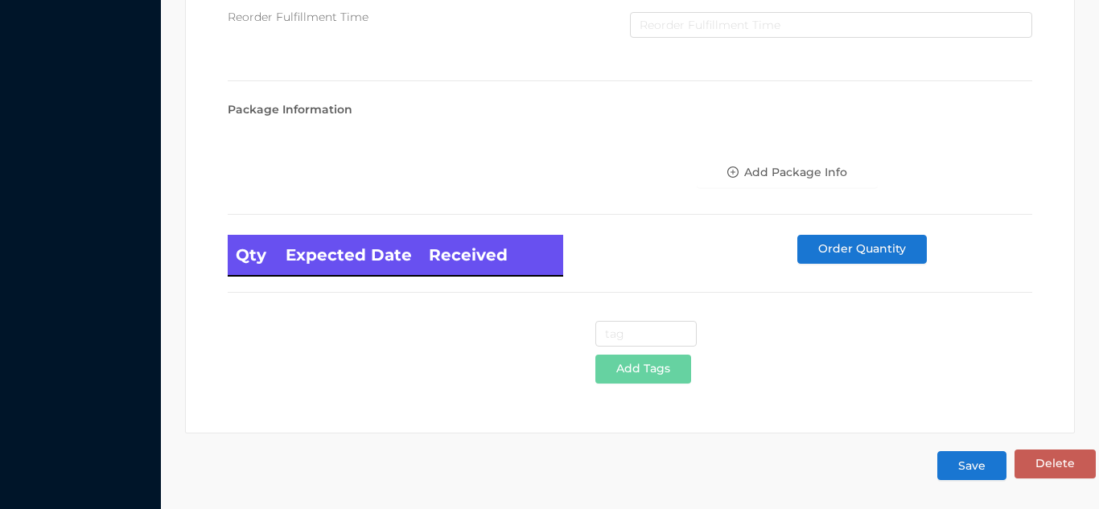
type input "24"
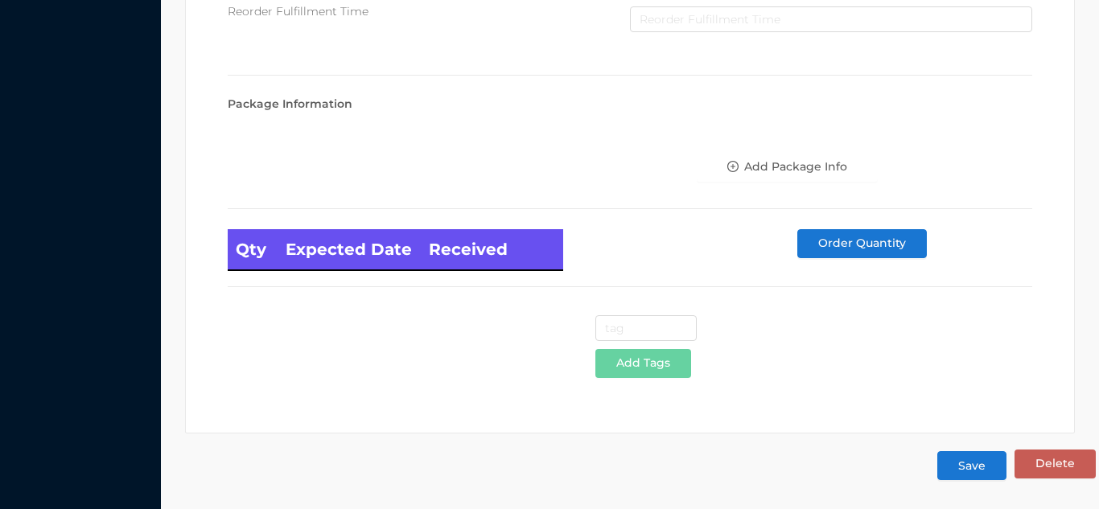
click at [983, 472] on button "Save" at bounding box center [972, 465] width 69 height 29
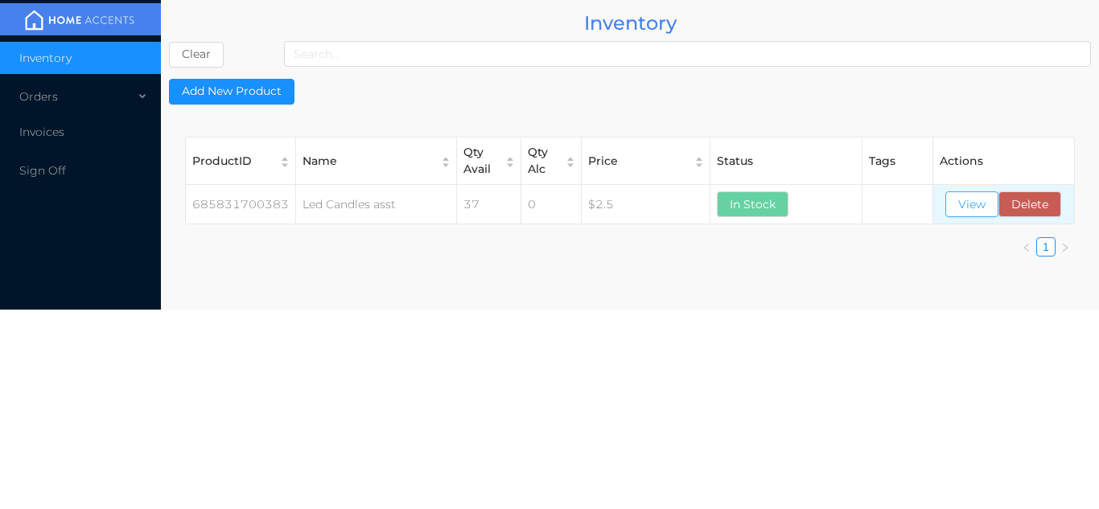
click at [971, 205] on button "View" at bounding box center [972, 205] width 53 height 26
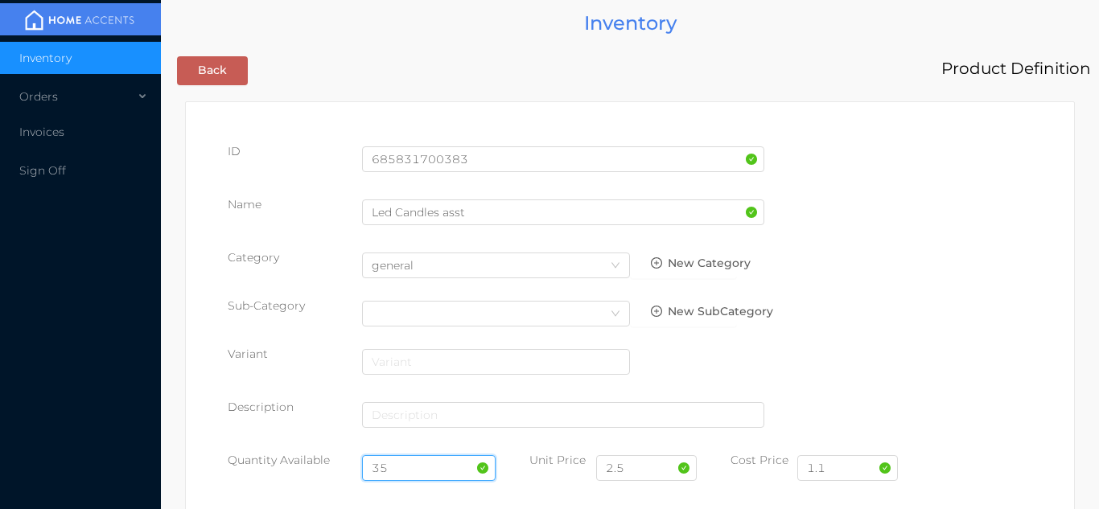
click at [418, 472] on input "35" at bounding box center [429, 469] width 134 height 26
type input "3"
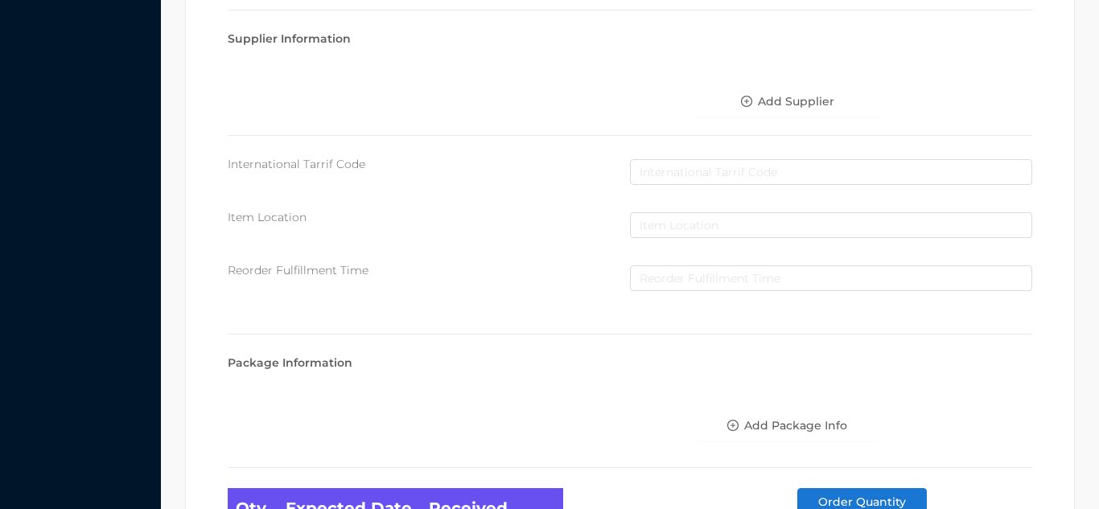
scroll to position [913, 0]
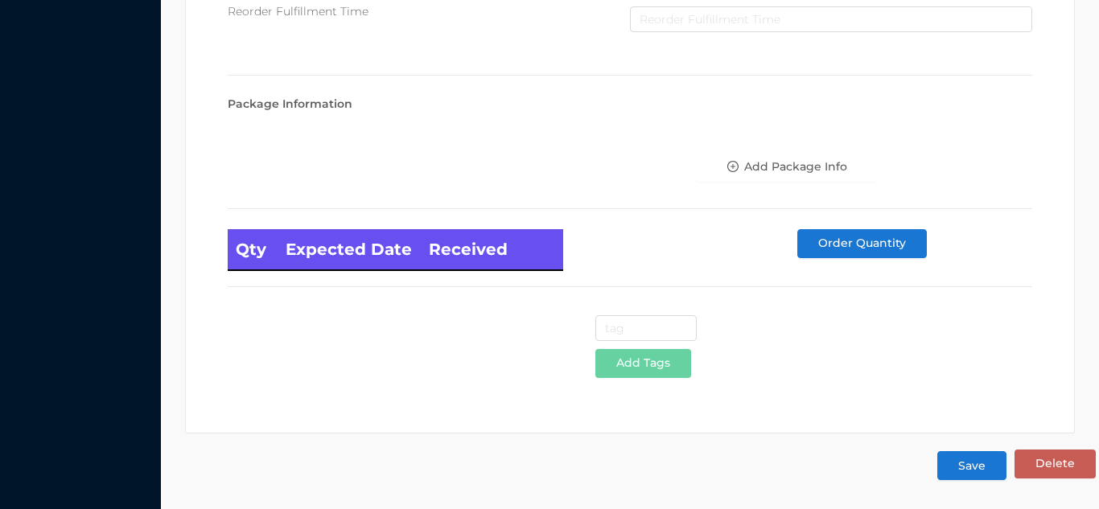
type input "24"
click at [966, 464] on button "Save" at bounding box center [972, 465] width 69 height 29
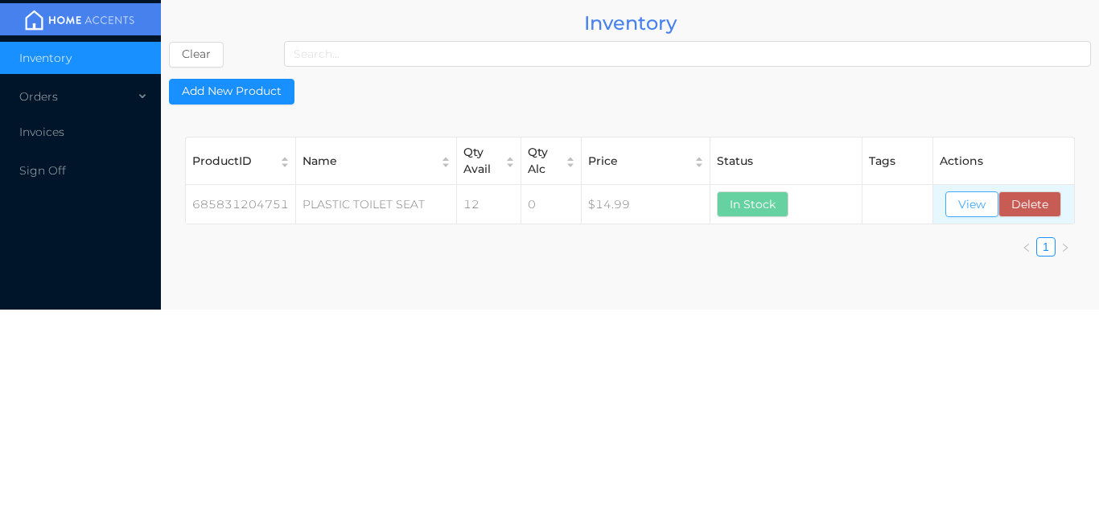
click at [971, 208] on button "View" at bounding box center [972, 205] width 53 height 26
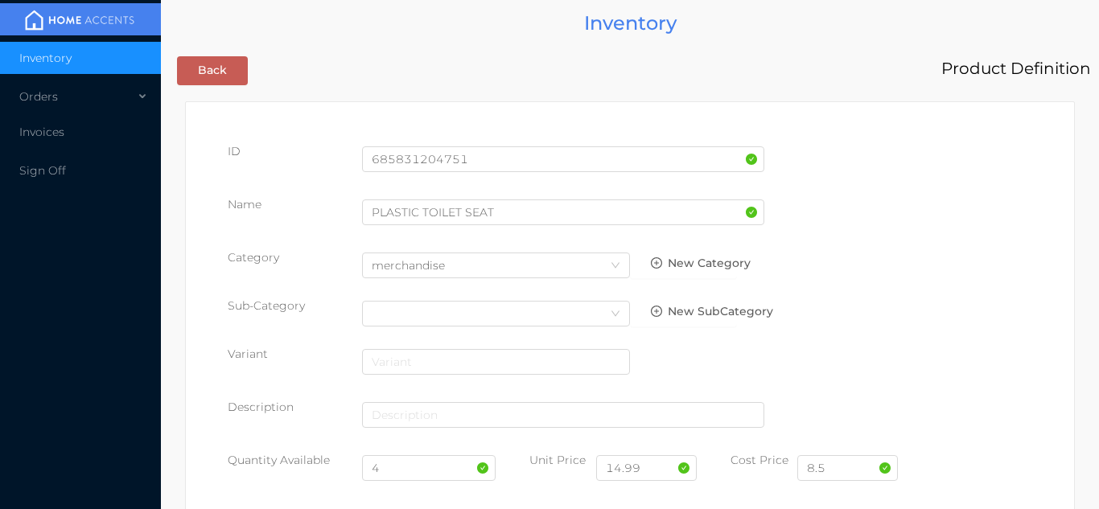
click at [401, 487] on div "4" at bounding box center [429, 470] width 134 height 37
click at [415, 472] on input "4" at bounding box center [429, 469] width 134 height 26
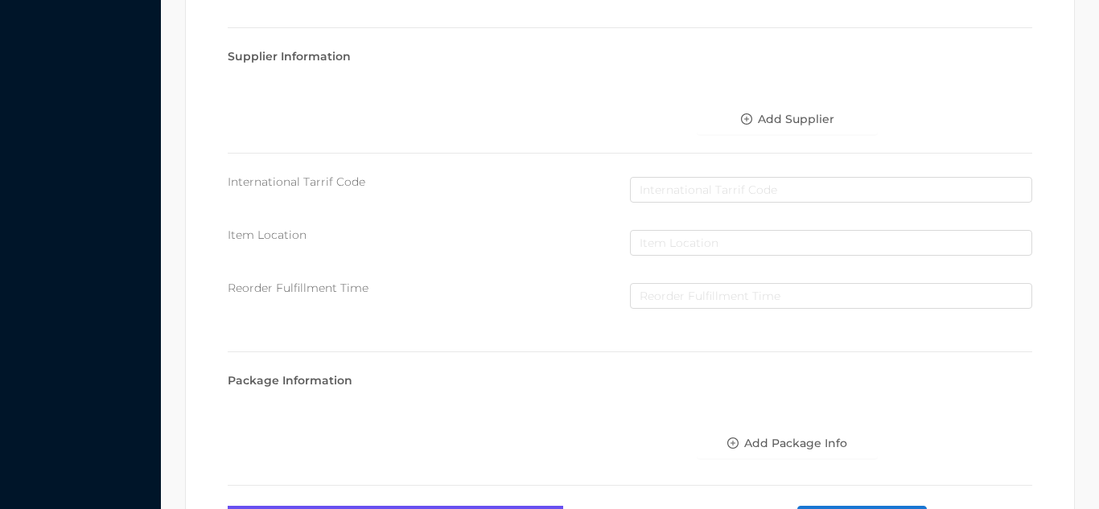
scroll to position [913, 0]
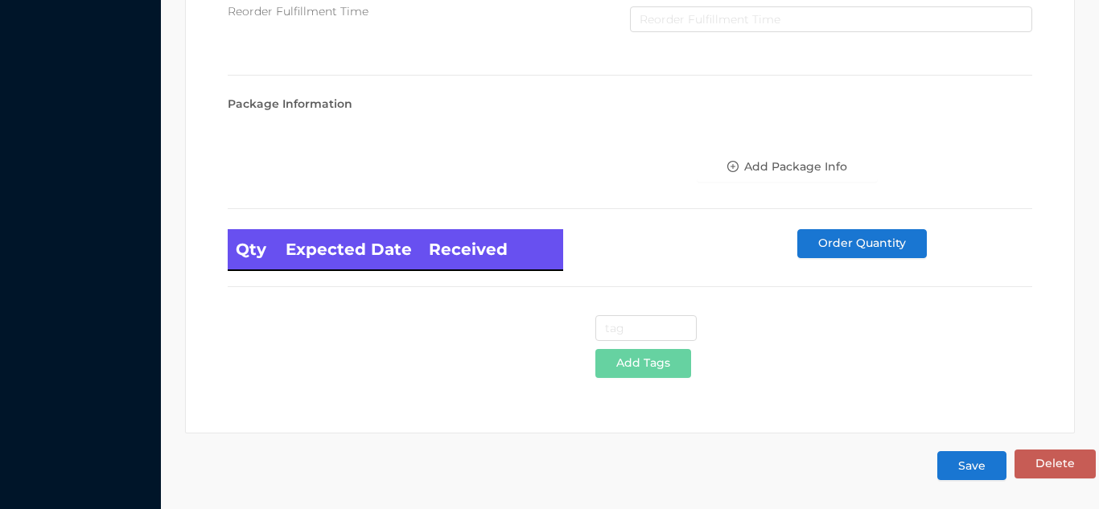
type input "10"
click at [975, 466] on button "Save" at bounding box center [972, 465] width 69 height 29
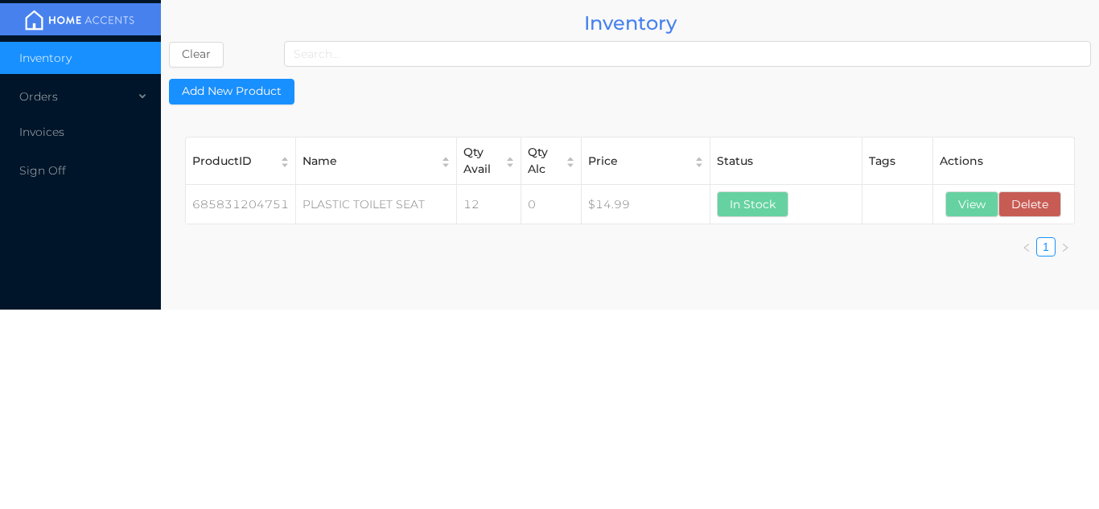
scroll to position [0, 0]
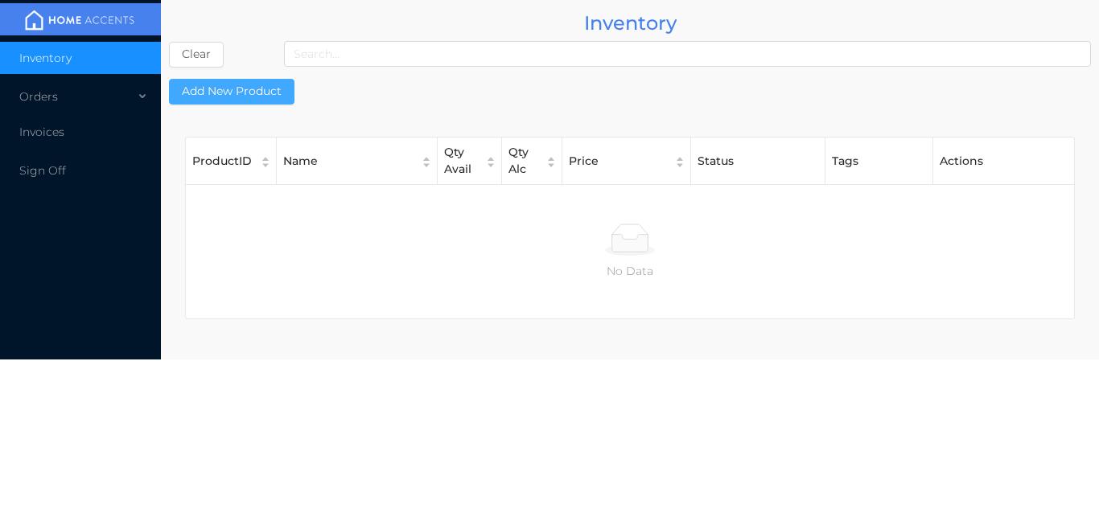
click at [235, 95] on button "Add New Product" at bounding box center [232, 92] width 126 height 26
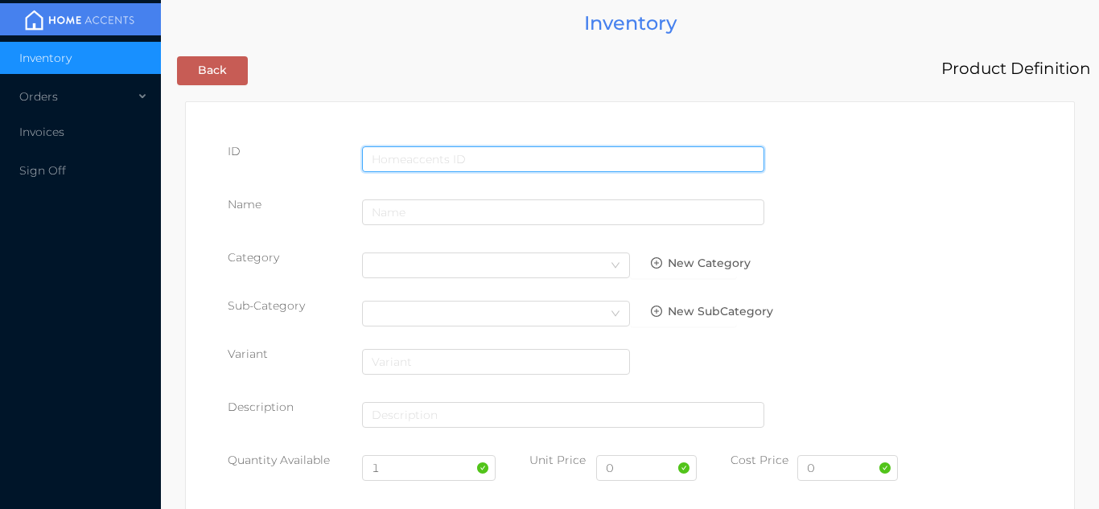
click at [425, 149] on input "text" at bounding box center [563, 159] width 402 height 26
type input "685831400078"
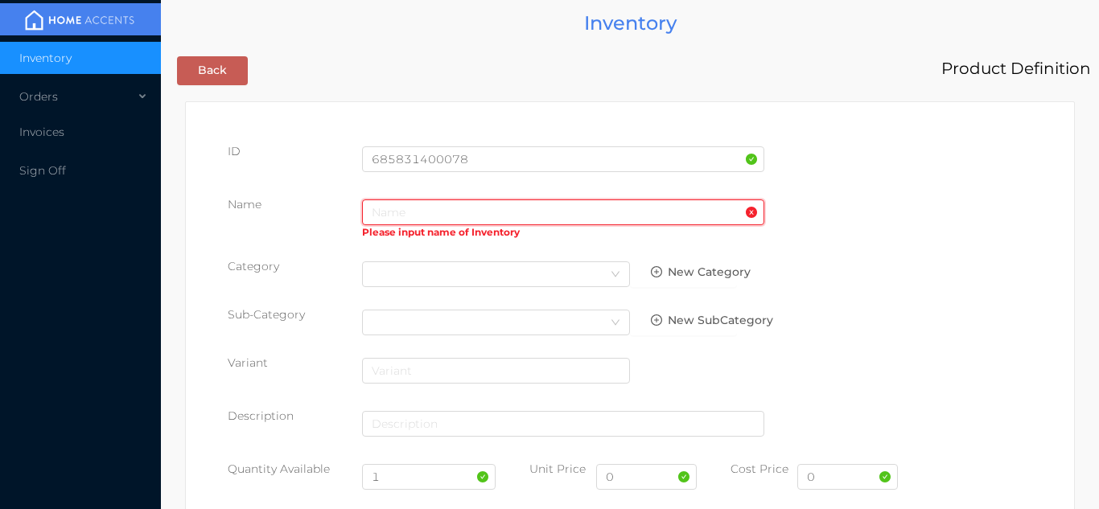
click at [422, 212] on input "text" at bounding box center [563, 213] width 402 height 26
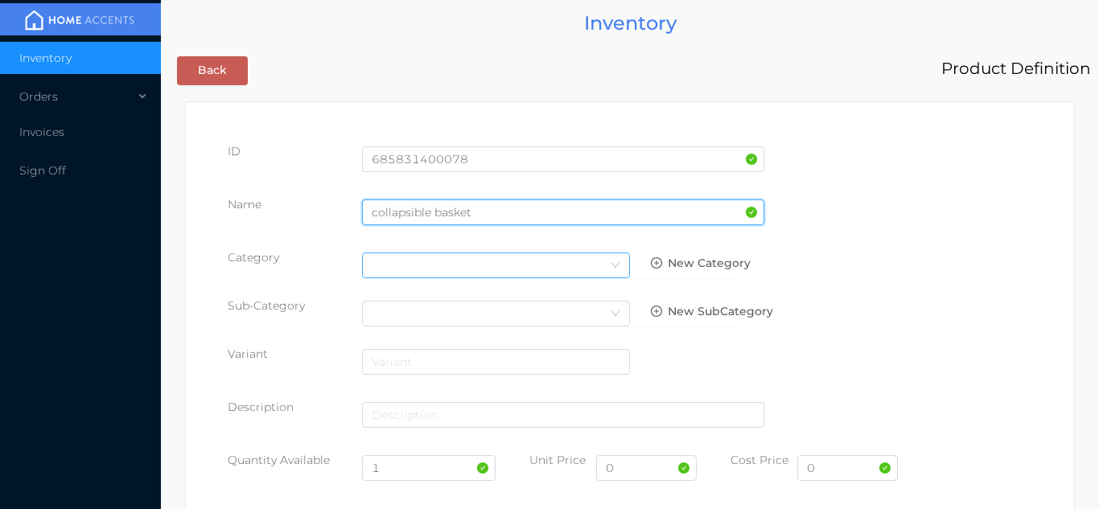
type input "collapsible basket"
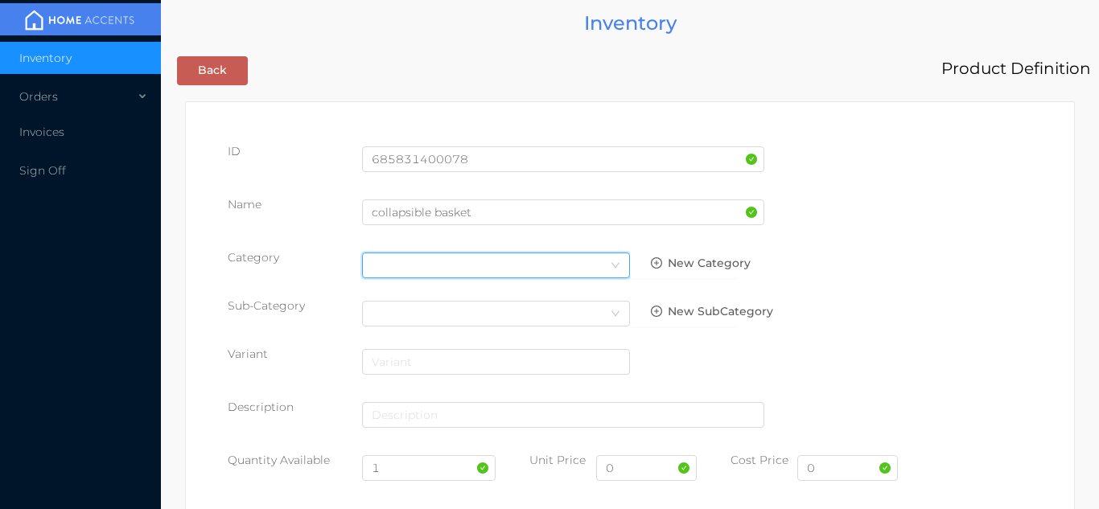
click at [619, 262] on icon "icon: down" at bounding box center [616, 266] width 10 height 10
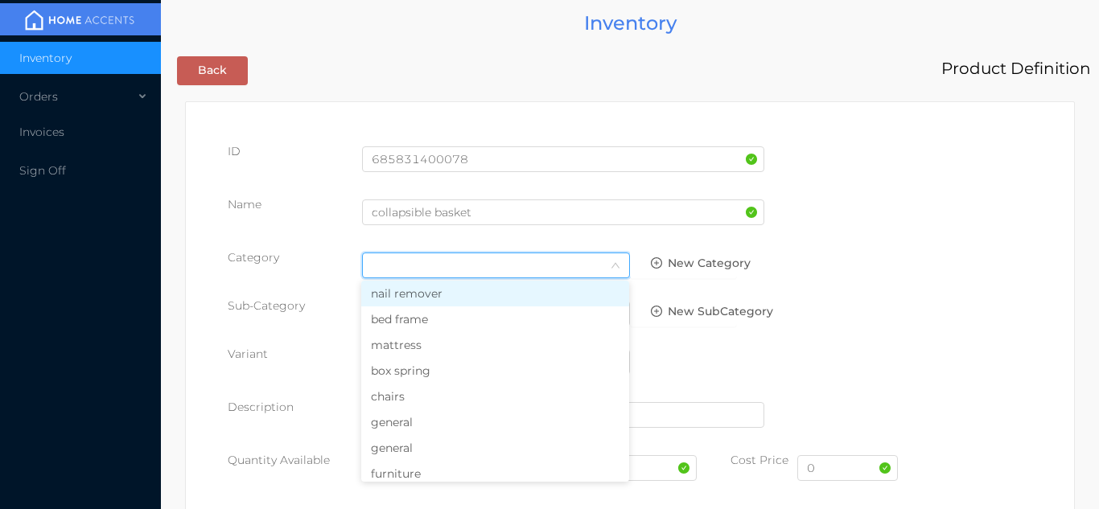
click at [437, 427] on li "general" at bounding box center [495, 423] width 268 height 26
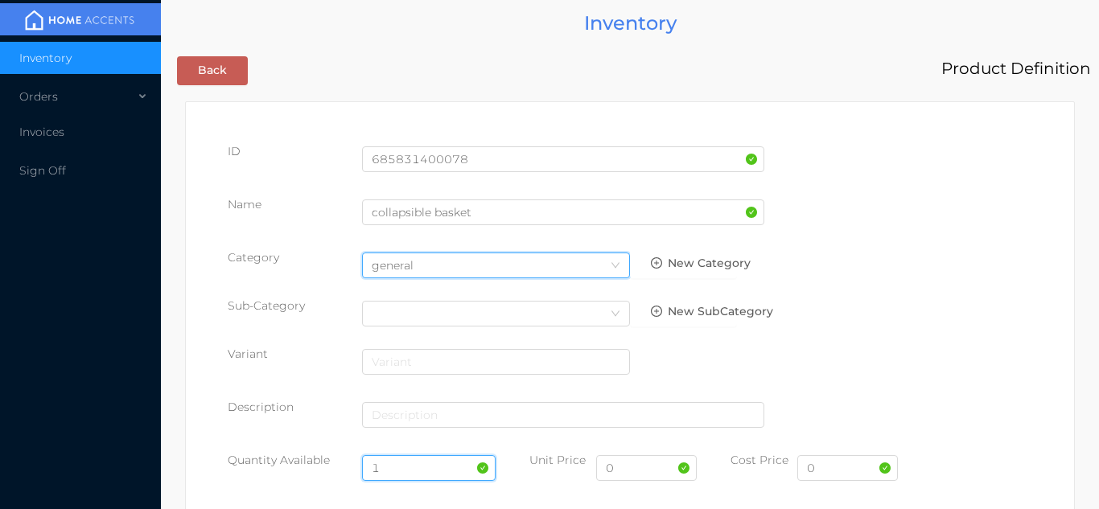
click at [405, 465] on input "1" at bounding box center [429, 469] width 134 height 26
type input "24"
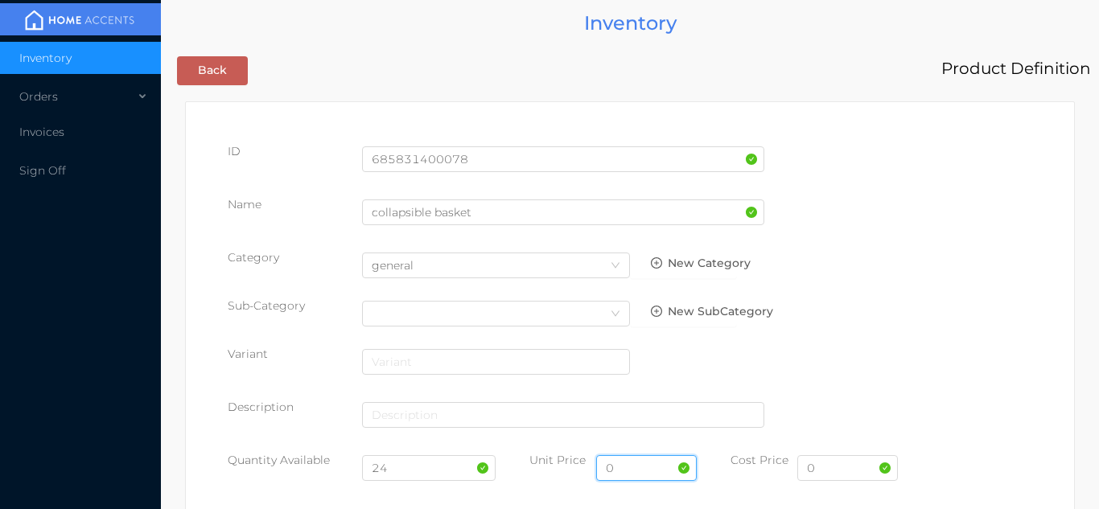
click at [659, 468] on input "0" at bounding box center [646, 469] width 101 height 26
type input "2.99"
click at [839, 480] on input "0" at bounding box center [848, 469] width 101 height 26
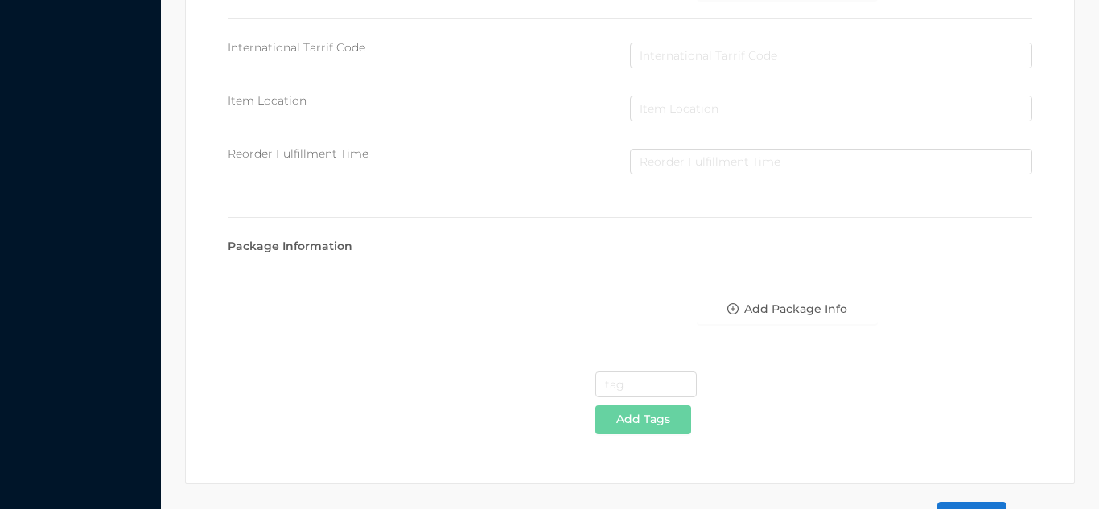
scroll to position [827, 0]
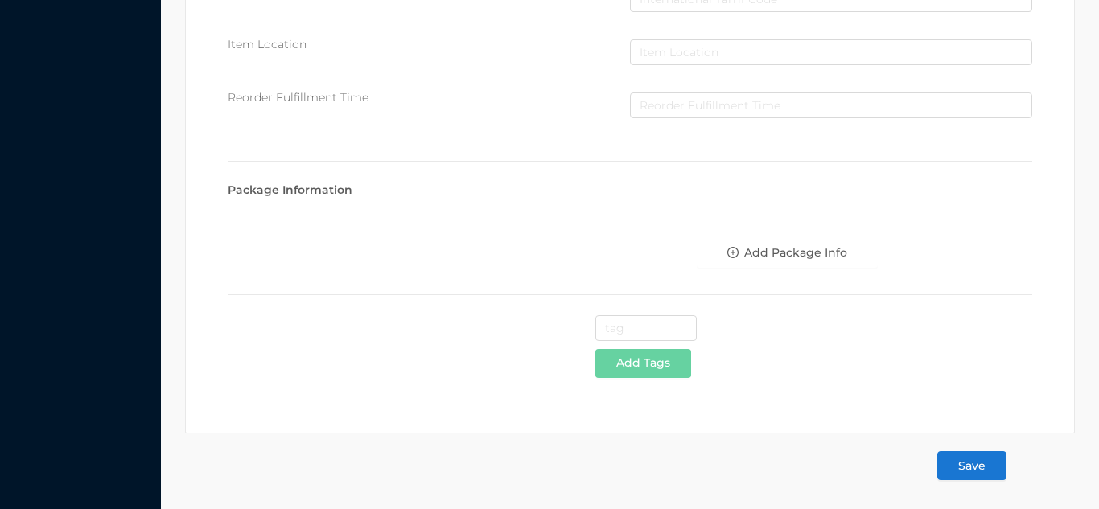
type input "1.45"
click at [972, 472] on button "Save" at bounding box center [972, 465] width 69 height 29
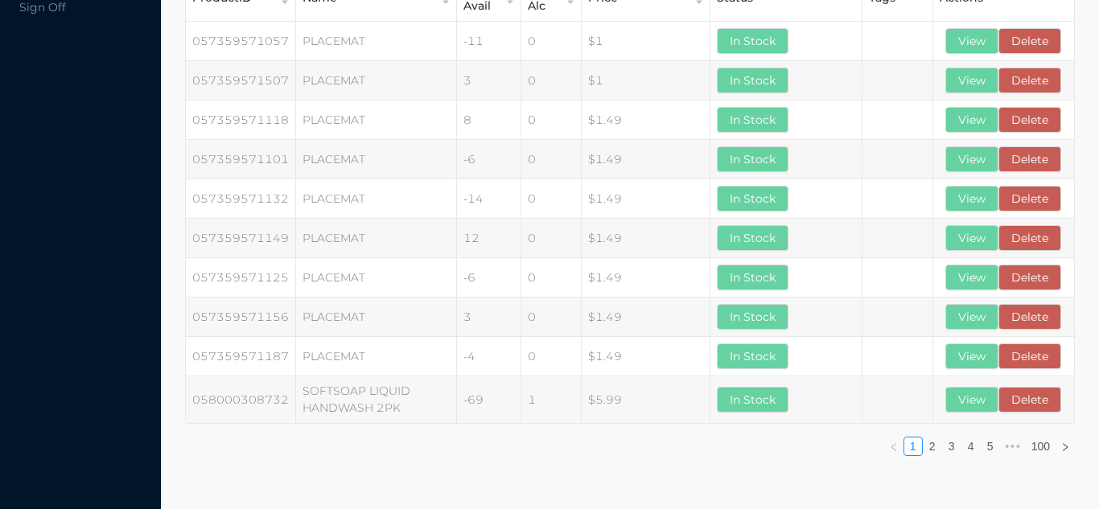
scroll to position [0, 0]
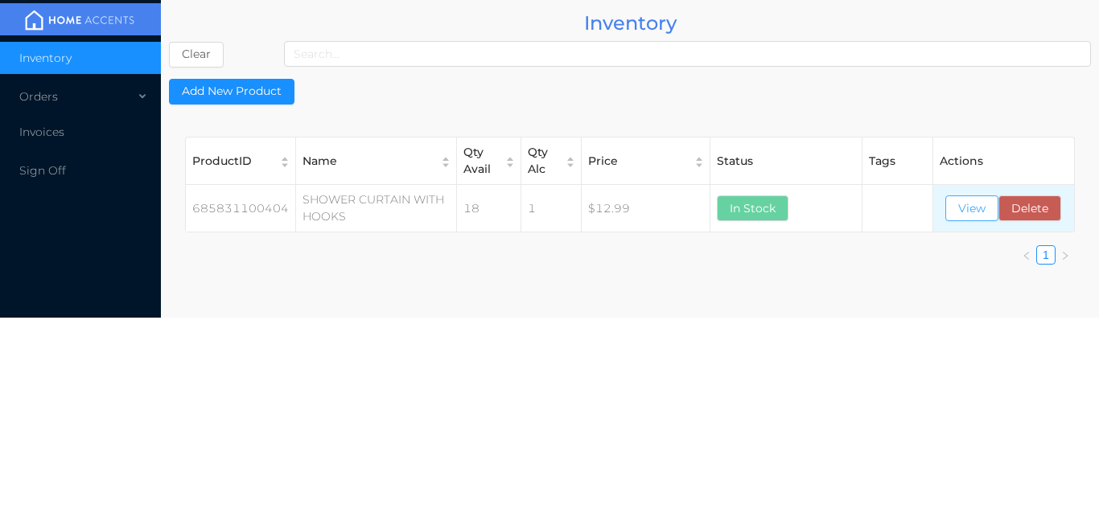
click at [959, 208] on button "View" at bounding box center [972, 209] width 53 height 26
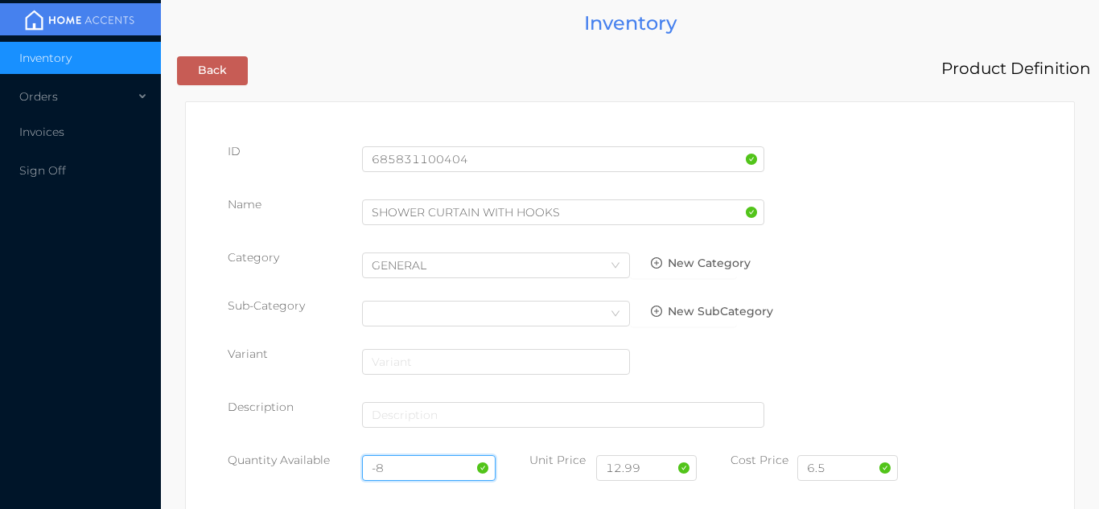
click at [388, 468] on input "-8" at bounding box center [429, 469] width 134 height 26
type input "-"
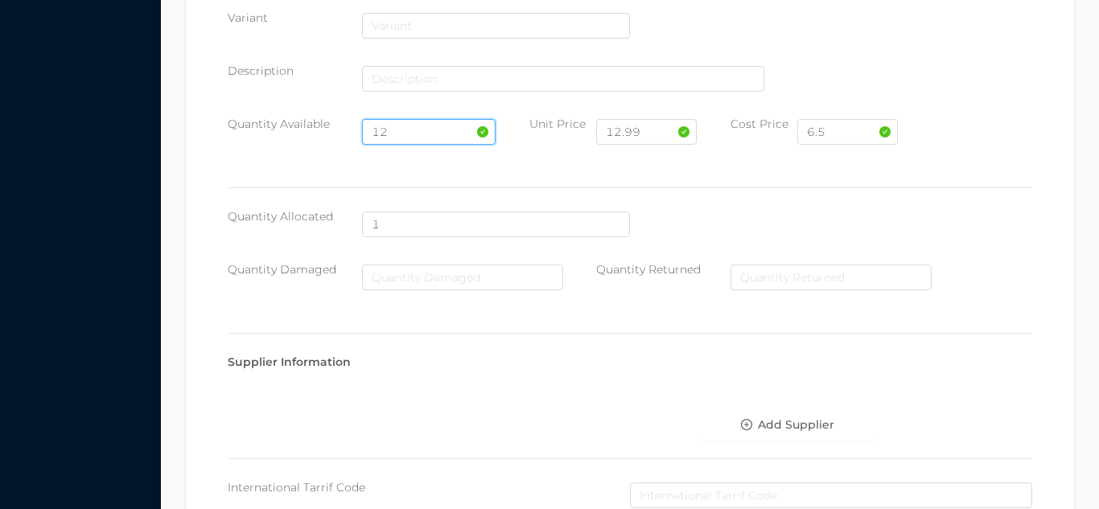
scroll to position [913, 0]
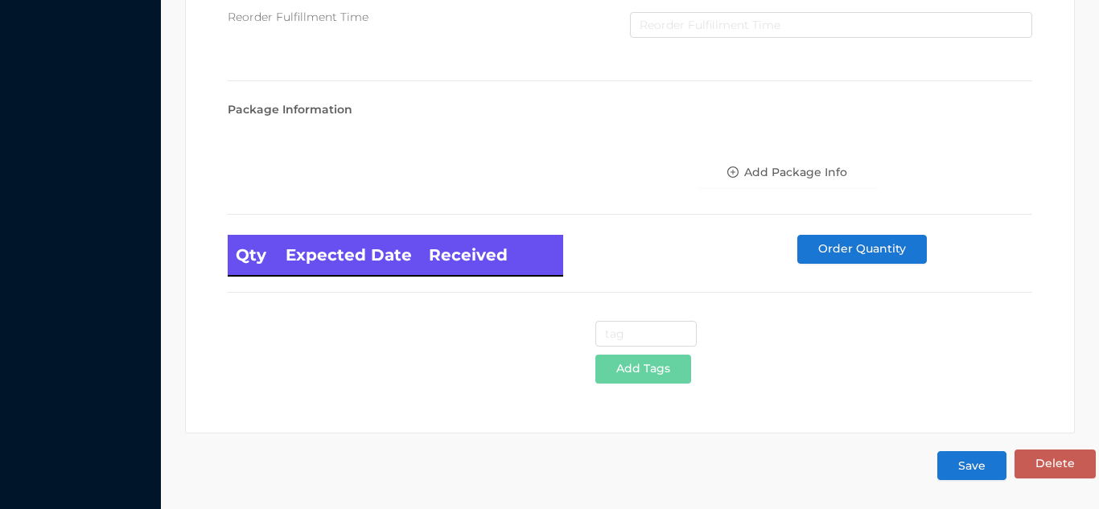
type input "12"
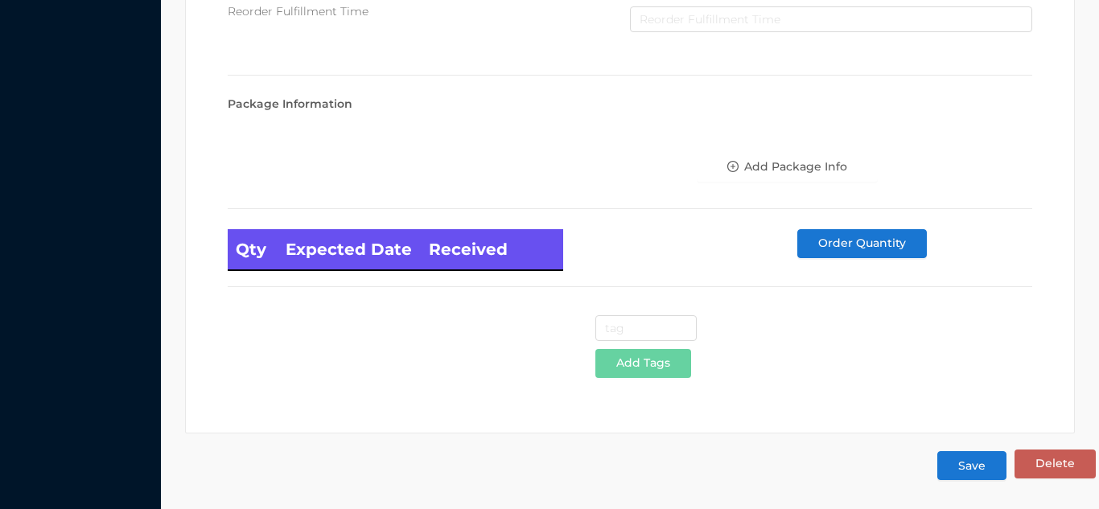
click at [988, 476] on button "Save" at bounding box center [972, 465] width 69 height 29
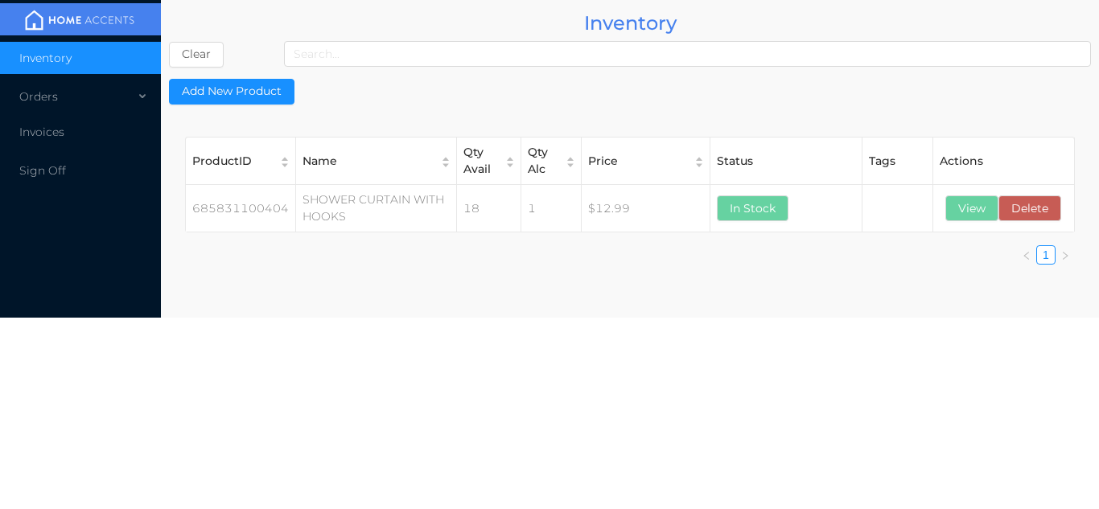
scroll to position [0, 0]
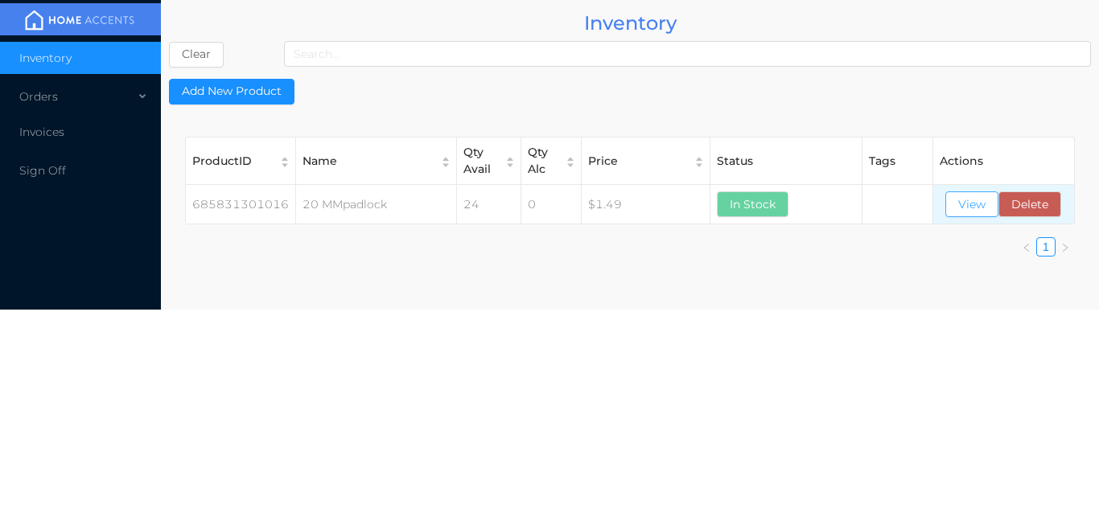
click at [963, 209] on button "View" at bounding box center [972, 205] width 53 height 26
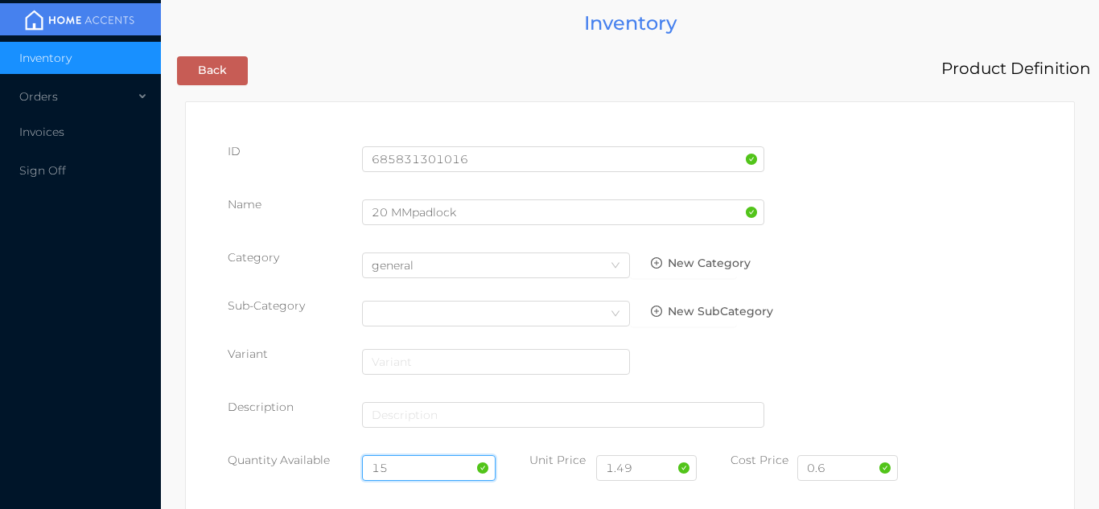
click at [411, 460] on input "15" at bounding box center [429, 469] width 134 height 26
type input "1"
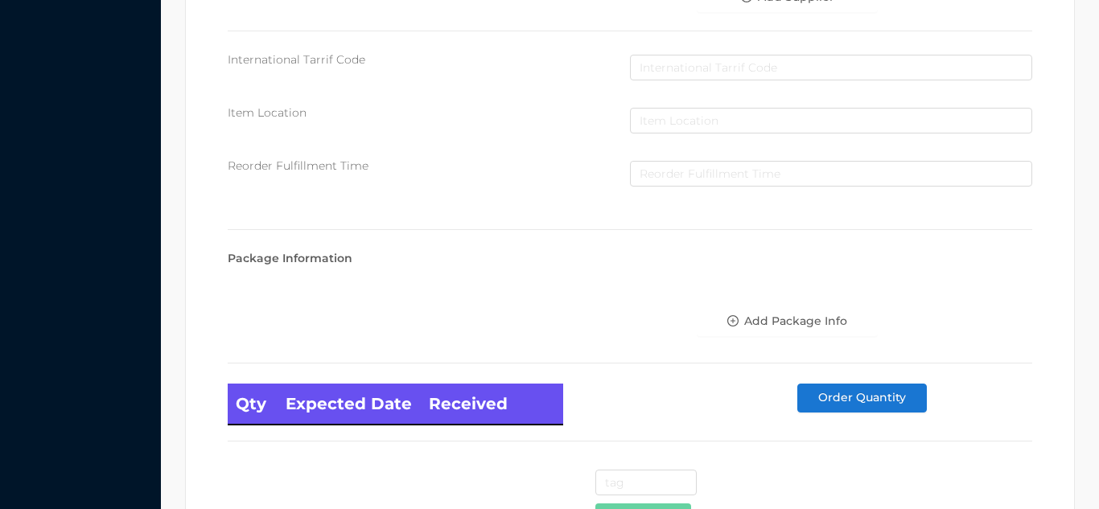
scroll to position [913, 0]
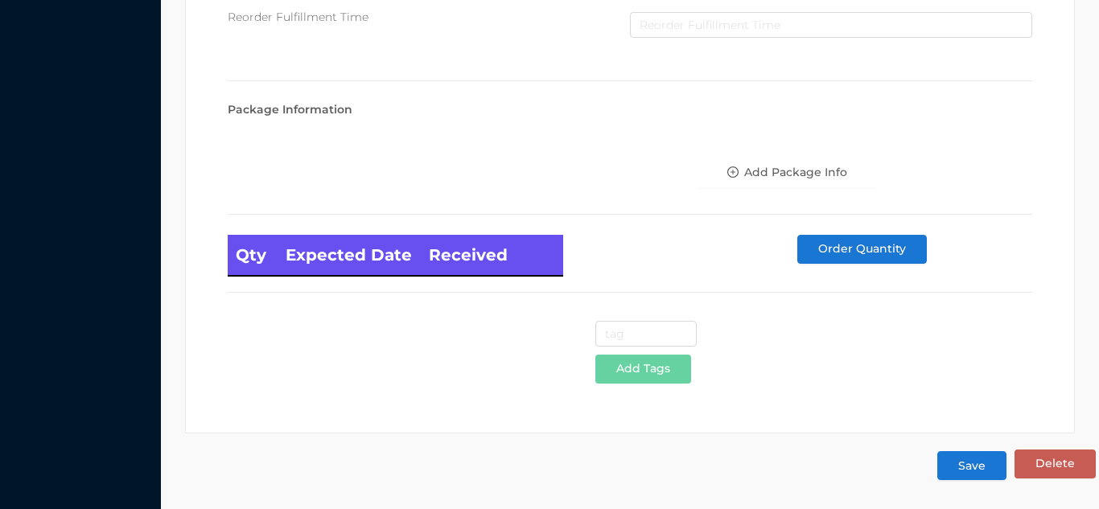
type input "24"
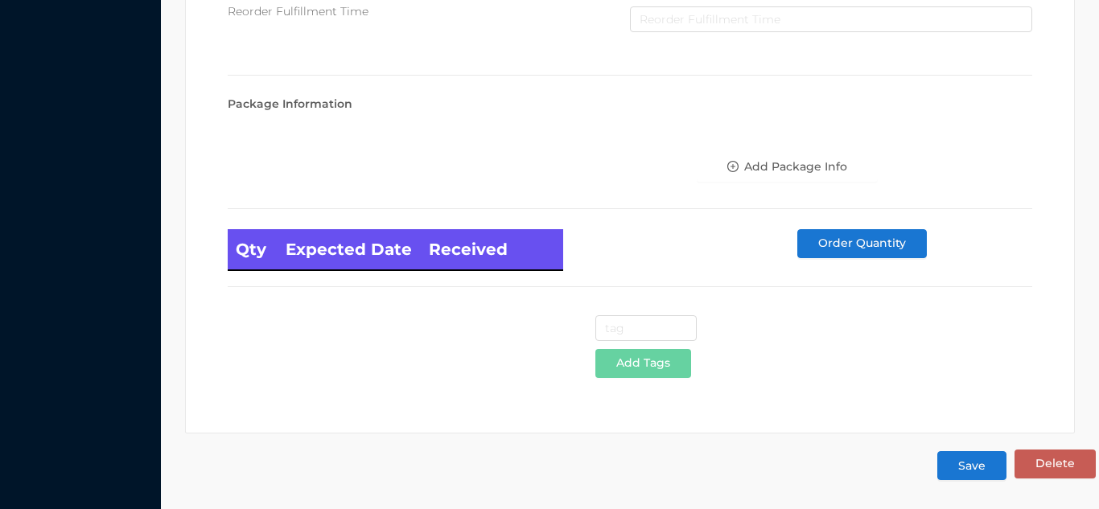
click at [982, 476] on button "Save" at bounding box center [972, 465] width 69 height 29
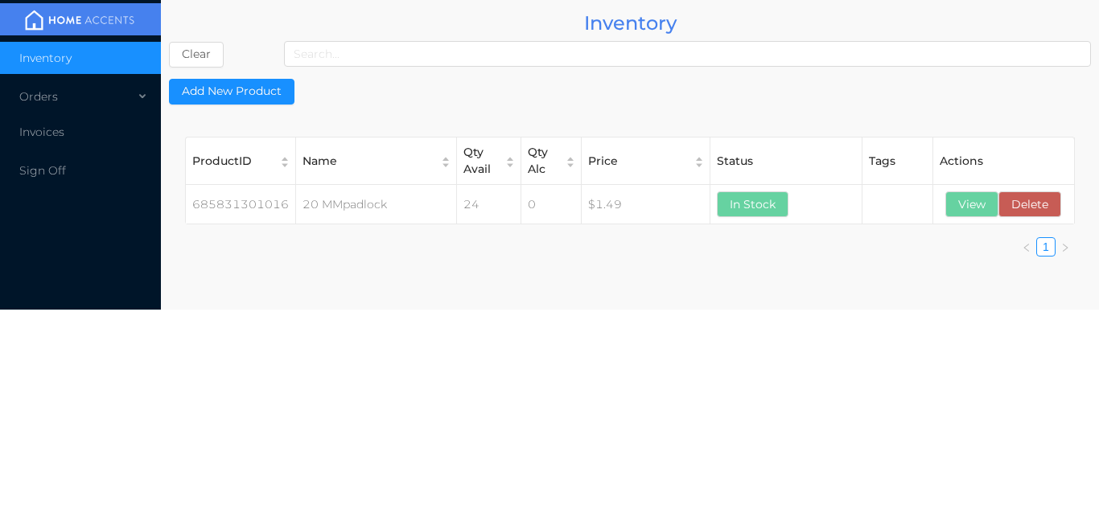
scroll to position [0, 0]
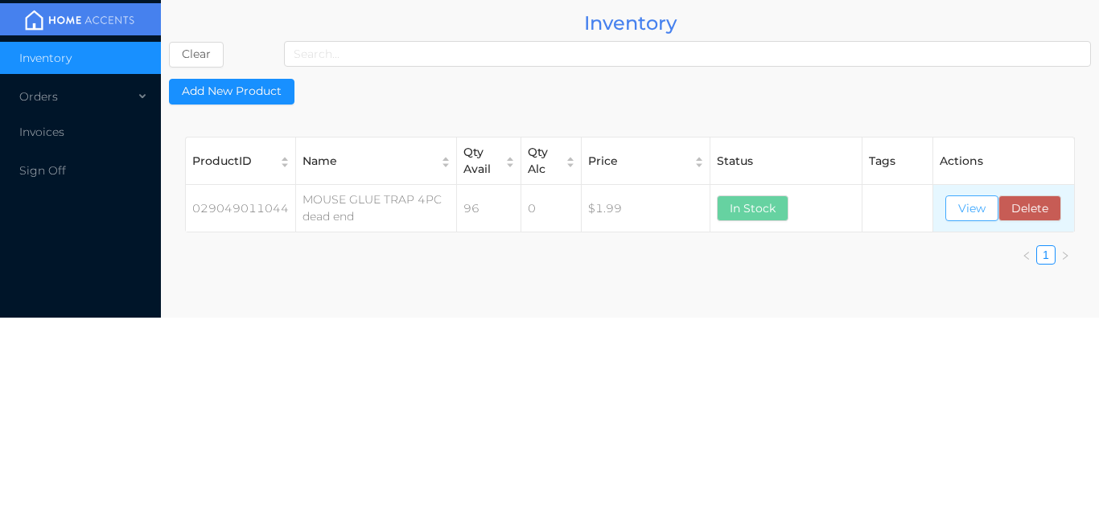
click at [970, 219] on button "View" at bounding box center [972, 209] width 53 height 26
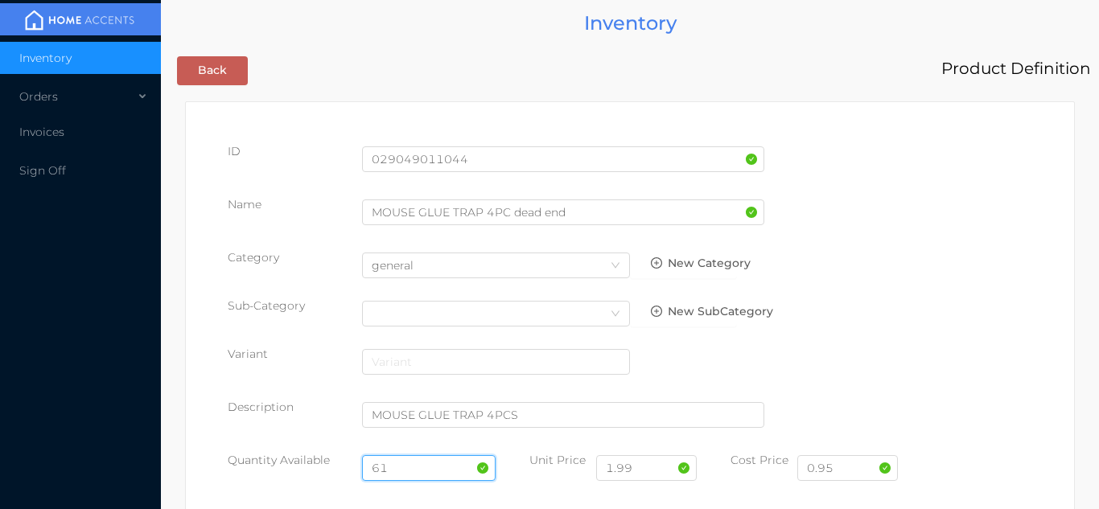
click at [421, 468] on input "61" at bounding box center [429, 469] width 134 height 26
type input "6"
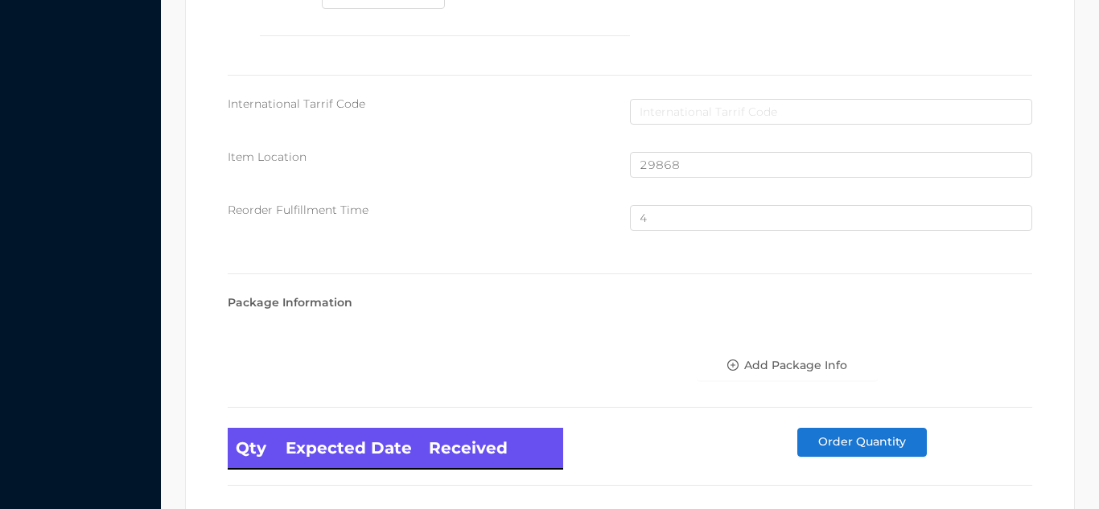
scroll to position [1083, 0]
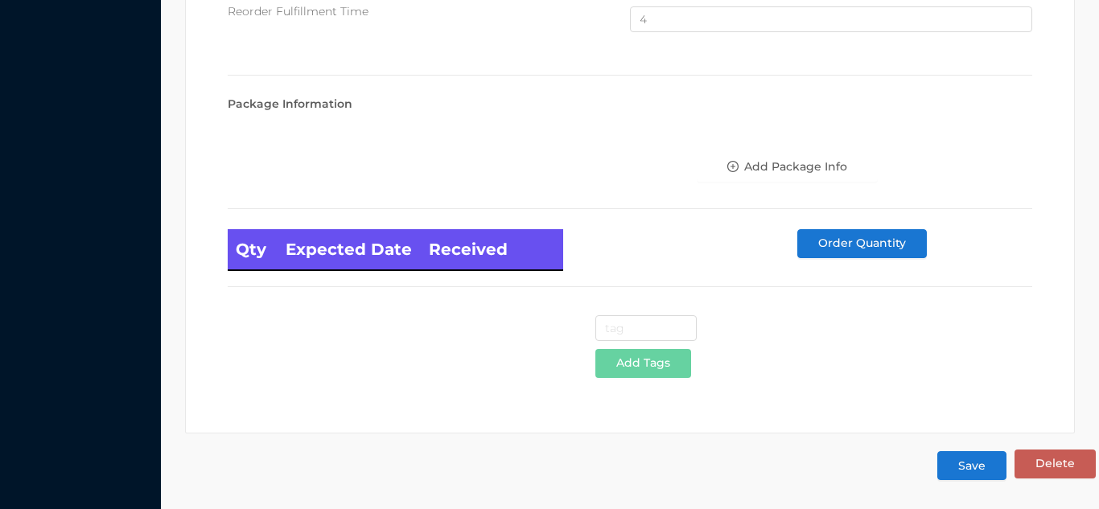
type input "24"
click at [967, 478] on button "Save" at bounding box center [972, 465] width 69 height 29
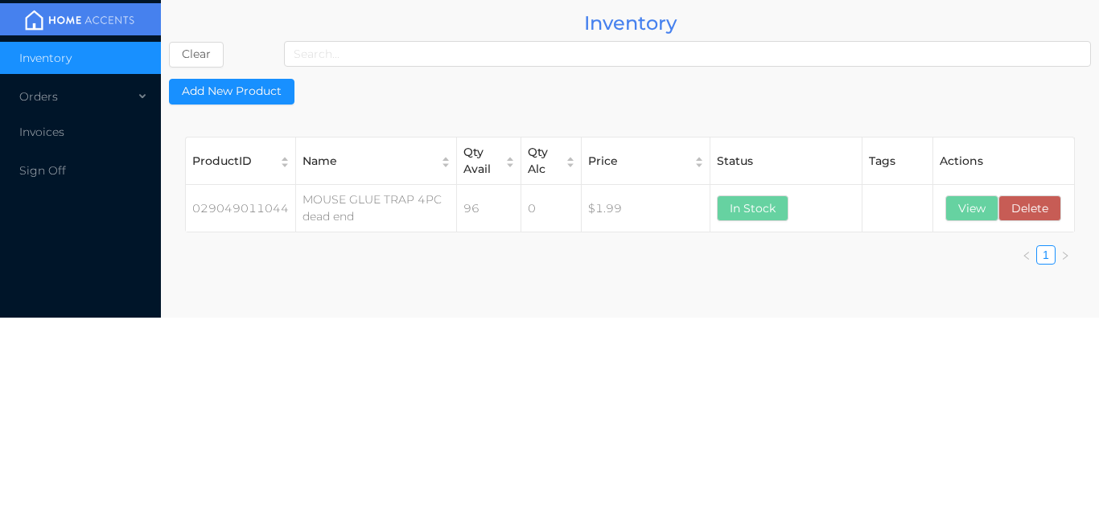
scroll to position [0, 0]
click at [971, 201] on button "View" at bounding box center [972, 209] width 53 height 26
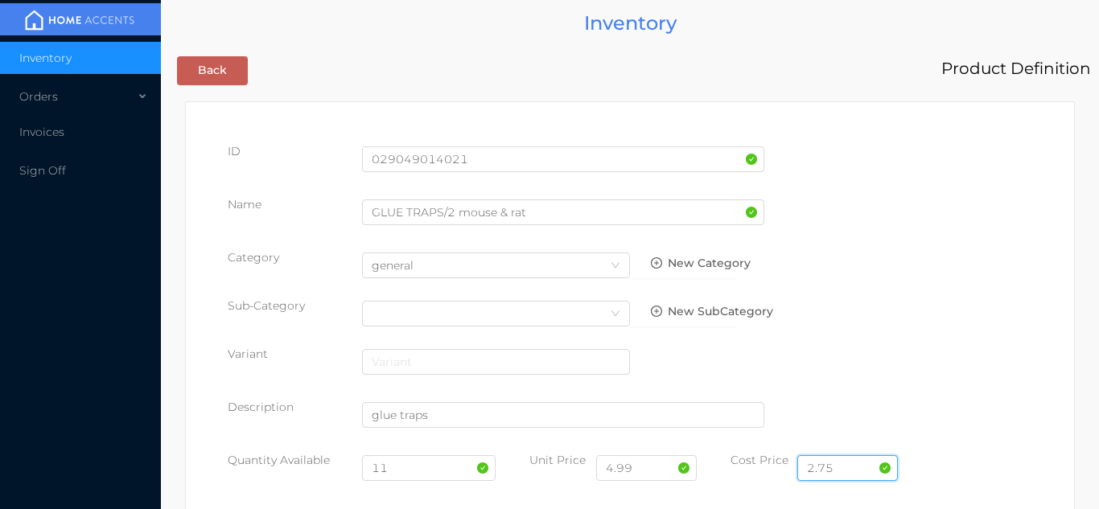
click at [845, 467] on input "2.75" at bounding box center [848, 469] width 101 height 26
type input "2.50"
click at [419, 469] on input "11" at bounding box center [429, 469] width 134 height 26
type input "1"
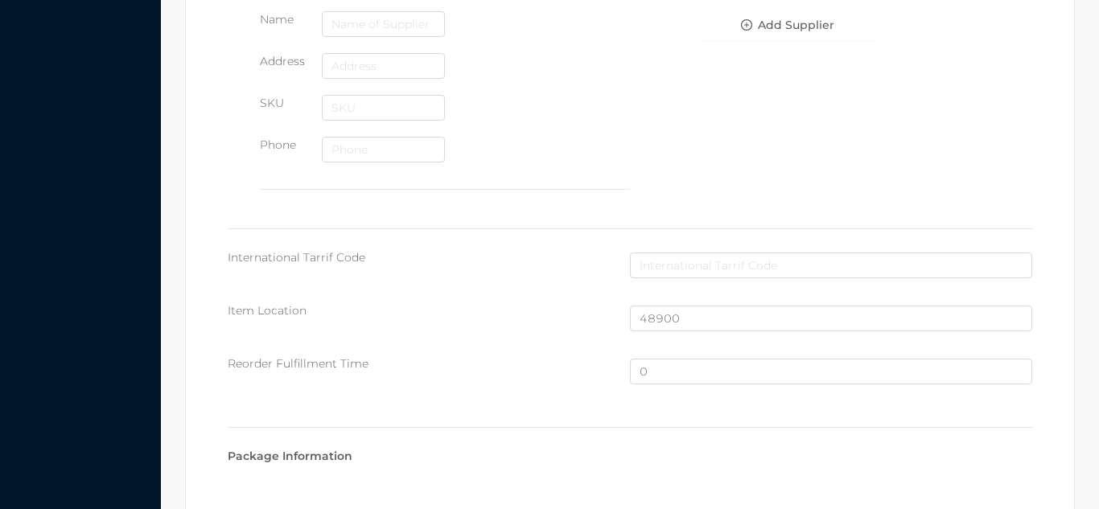
scroll to position [1083, 0]
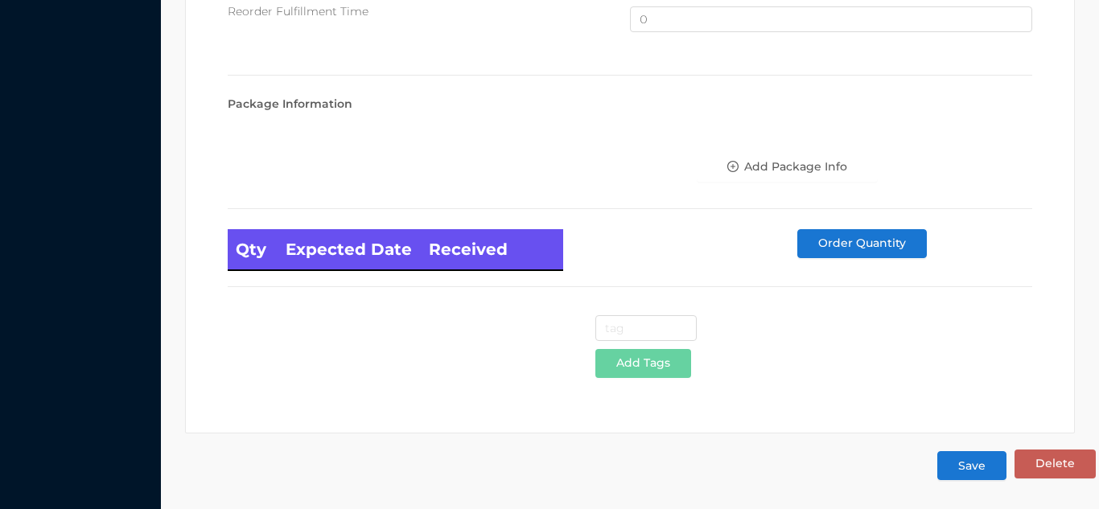
type input "24"
click at [982, 472] on button "Save" at bounding box center [972, 465] width 69 height 29
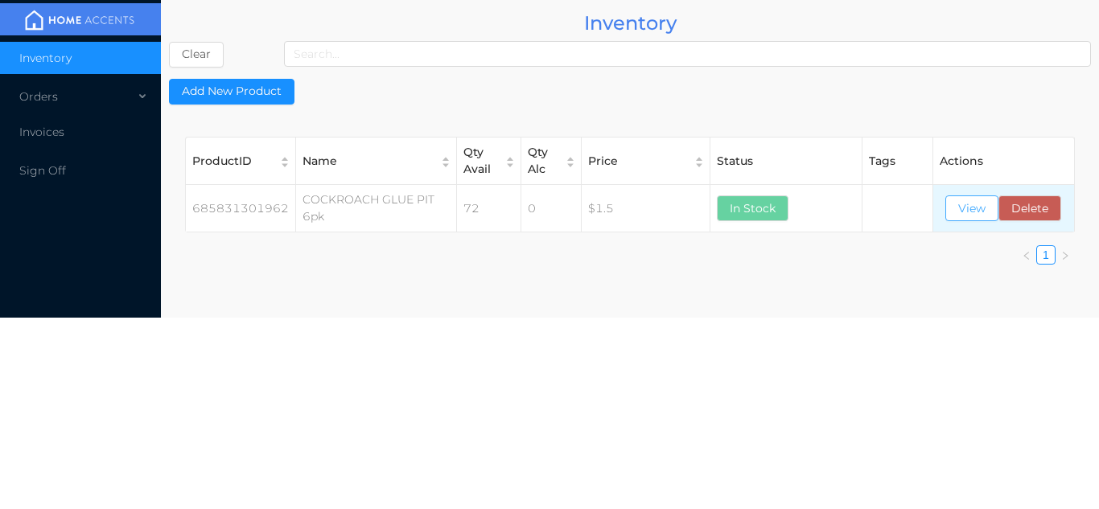
click at [962, 212] on button "View" at bounding box center [972, 209] width 53 height 26
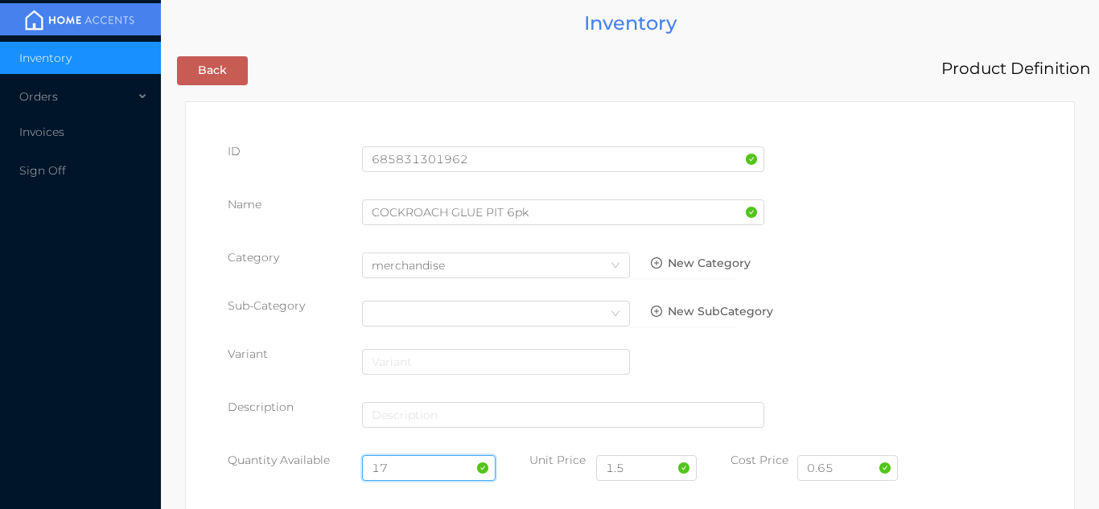
click at [406, 468] on input "17" at bounding box center [429, 469] width 134 height 26
type input "1"
click at [409, 474] on input "2" at bounding box center [429, 469] width 134 height 26
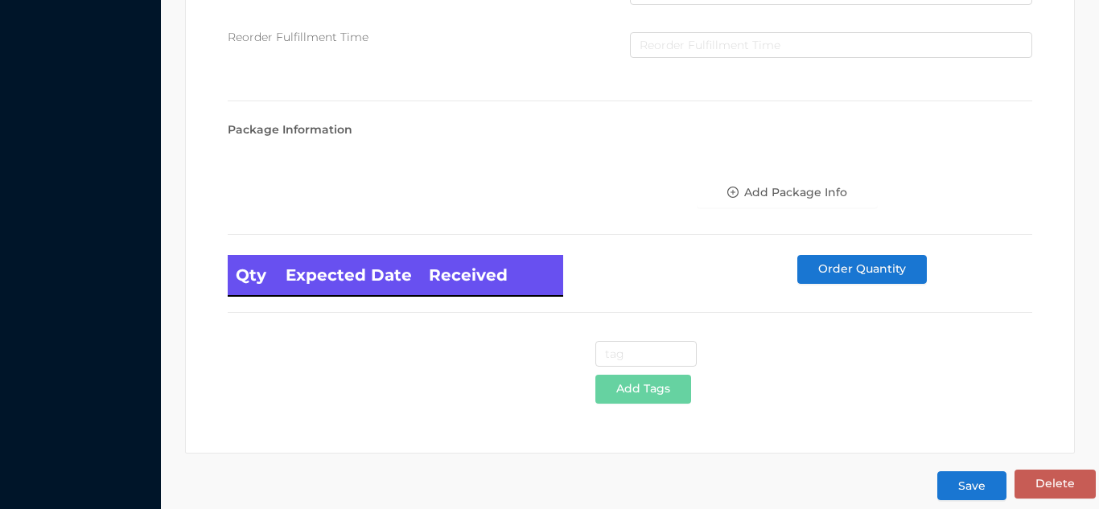
scroll to position [913, 0]
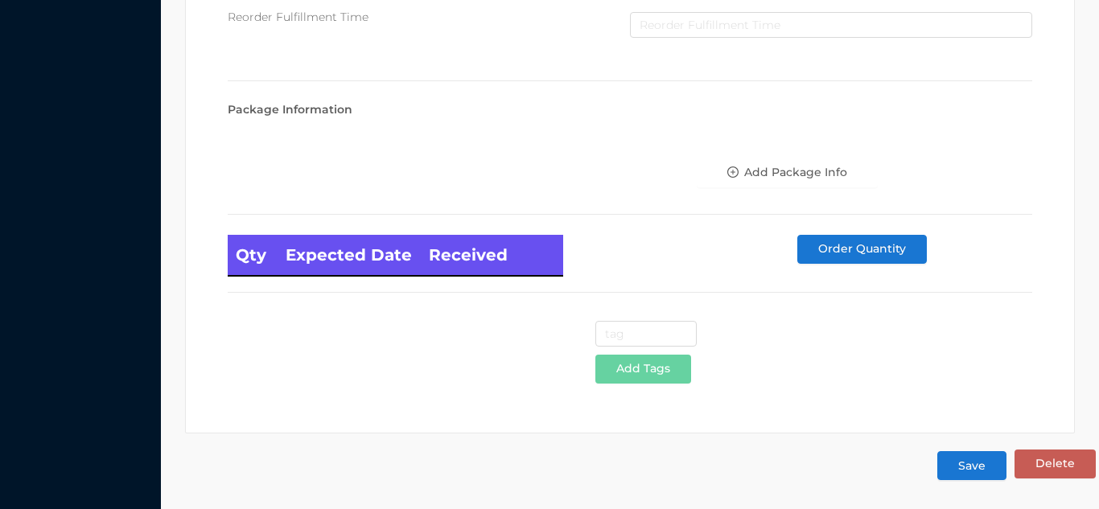
type input "24"
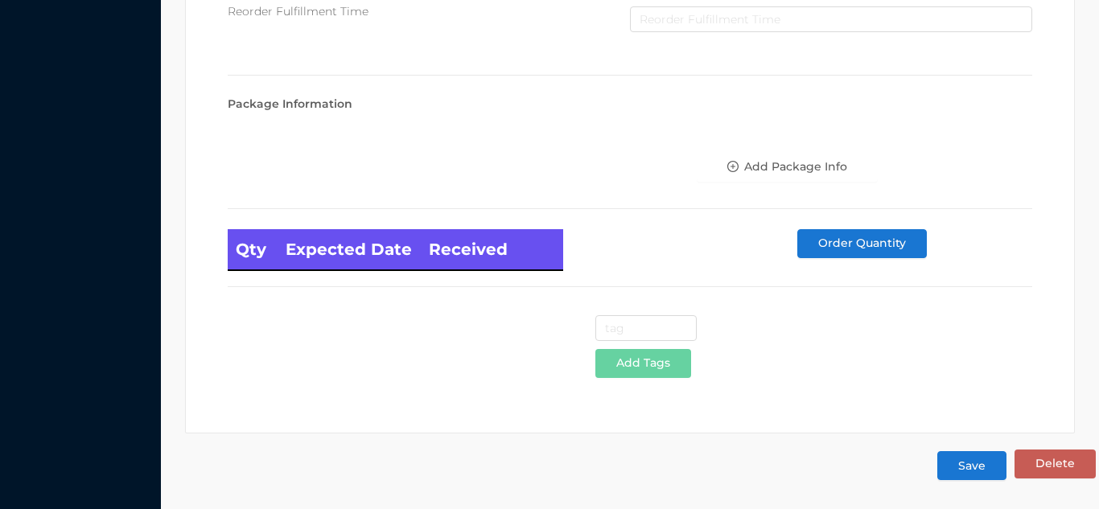
click at [978, 473] on button "Save" at bounding box center [972, 465] width 69 height 29
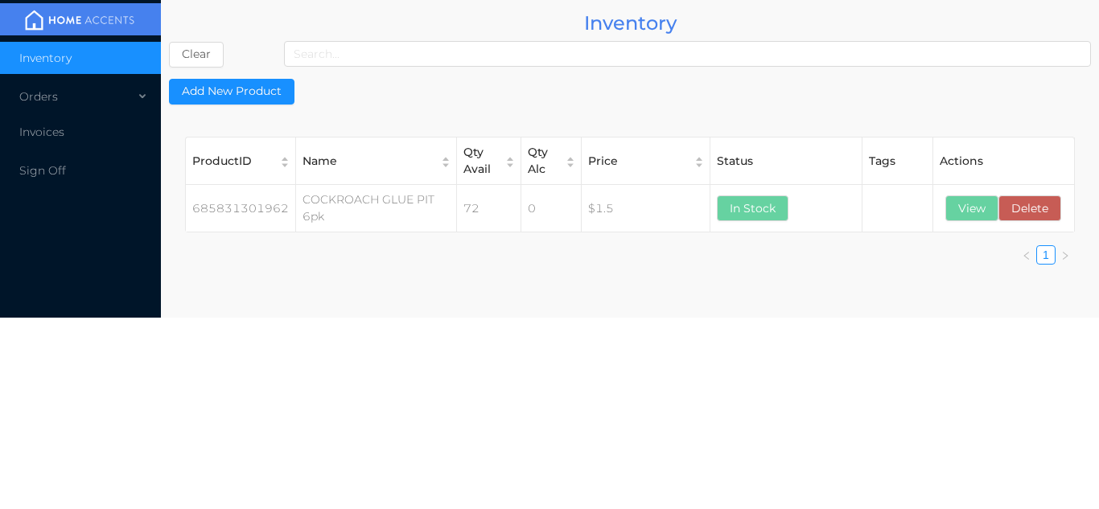
scroll to position [0, 0]
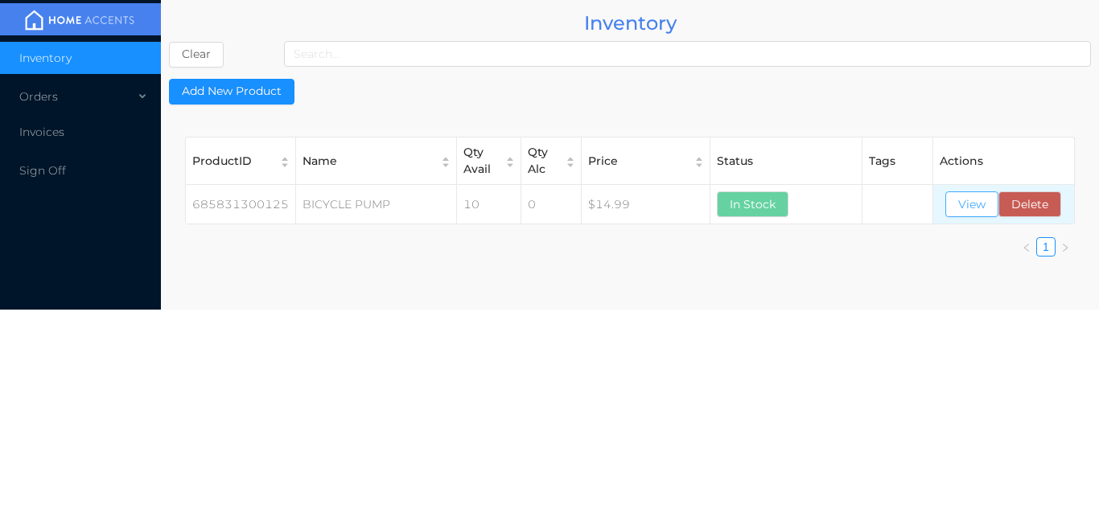
click at [963, 200] on button "View" at bounding box center [972, 205] width 53 height 26
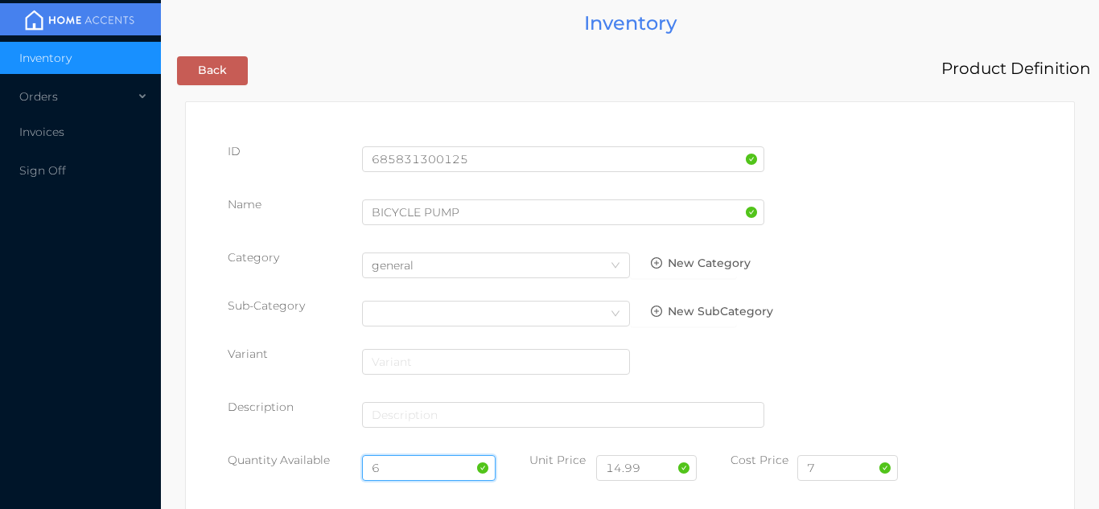
click at [416, 467] on input "6" at bounding box center [429, 469] width 134 height 26
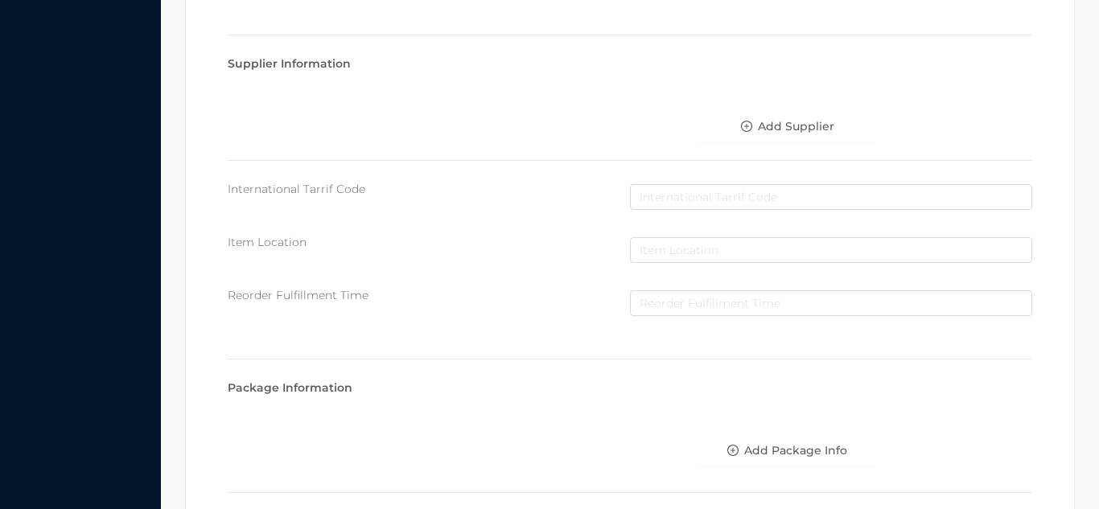
scroll to position [913, 0]
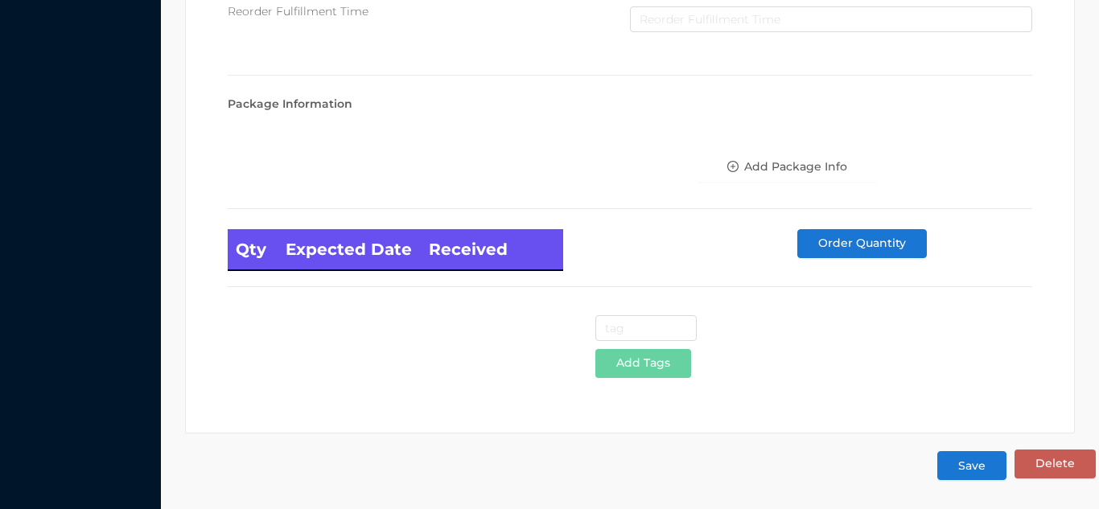
click at [971, 474] on button "Save" at bounding box center [972, 465] width 69 height 29
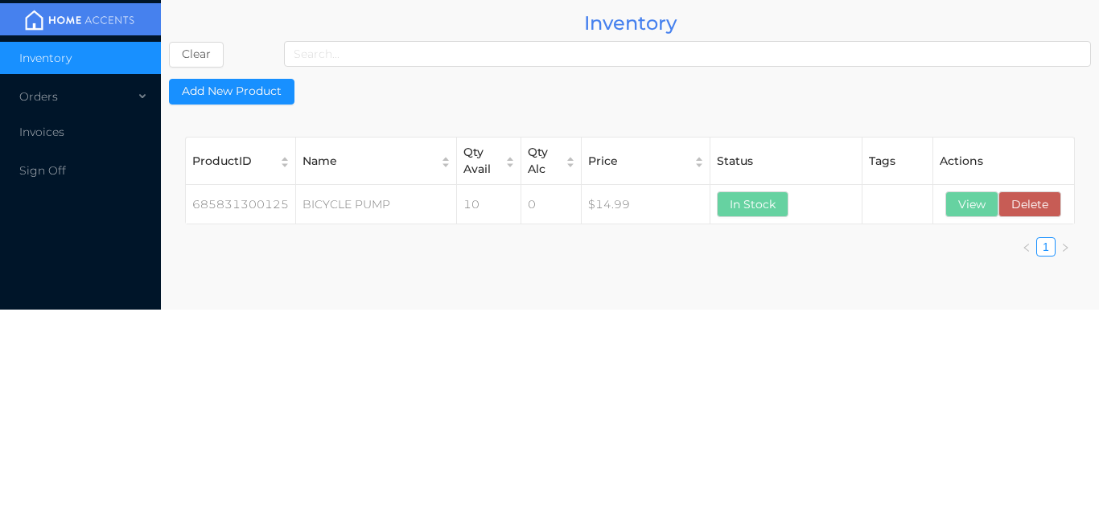
scroll to position [0, 0]
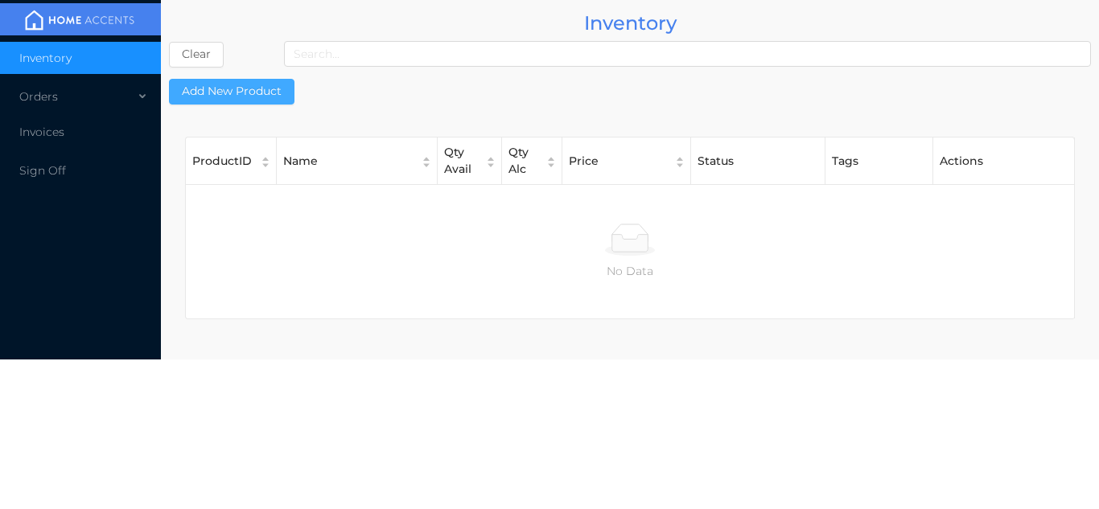
click at [254, 89] on button "Add New Product" at bounding box center [232, 92] width 126 height 26
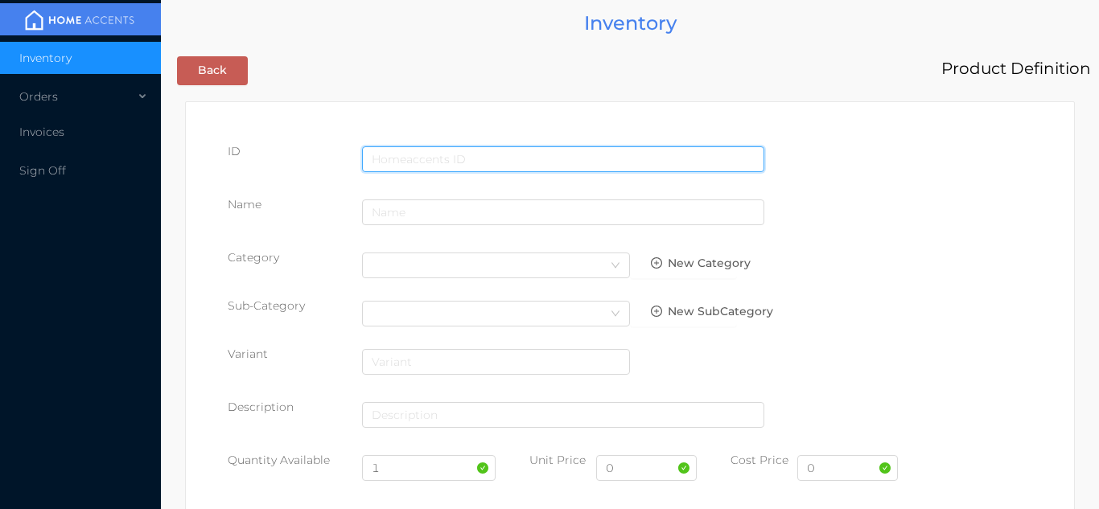
click at [460, 156] on input "text" at bounding box center [563, 159] width 402 height 26
type input "685831202498"
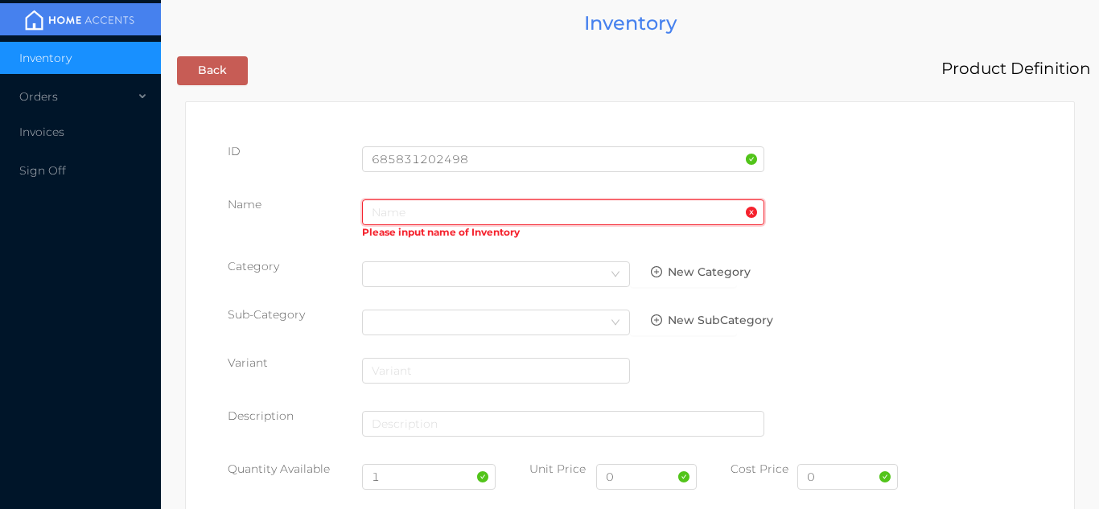
click at [403, 216] on input "text" at bounding box center [563, 213] width 402 height 26
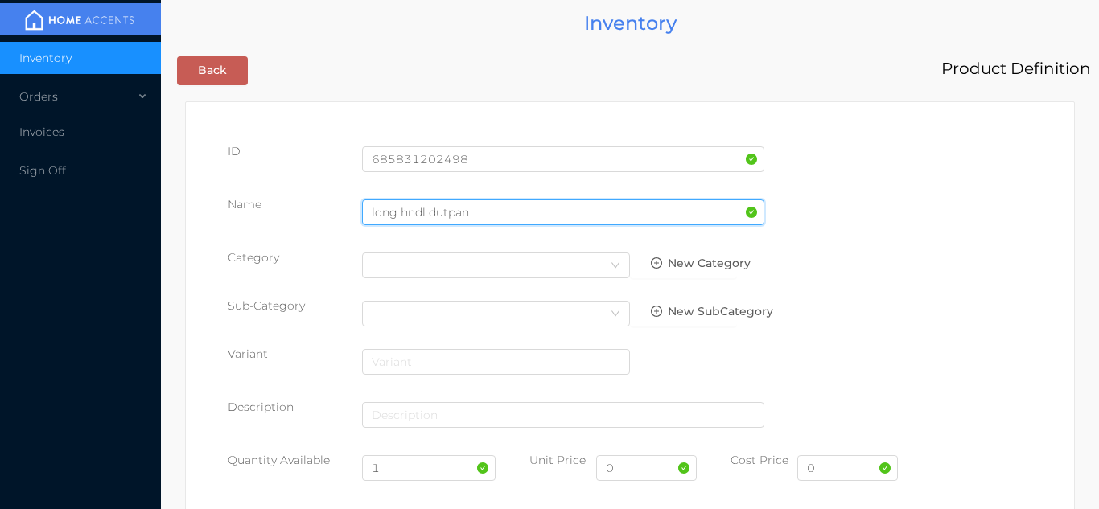
click at [453, 216] on input "long hndl dutpan" at bounding box center [563, 213] width 402 height 26
click at [520, 213] on input "long hndl dustpan" at bounding box center [563, 213] width 402 height 26
type input "long hndl dustpan"
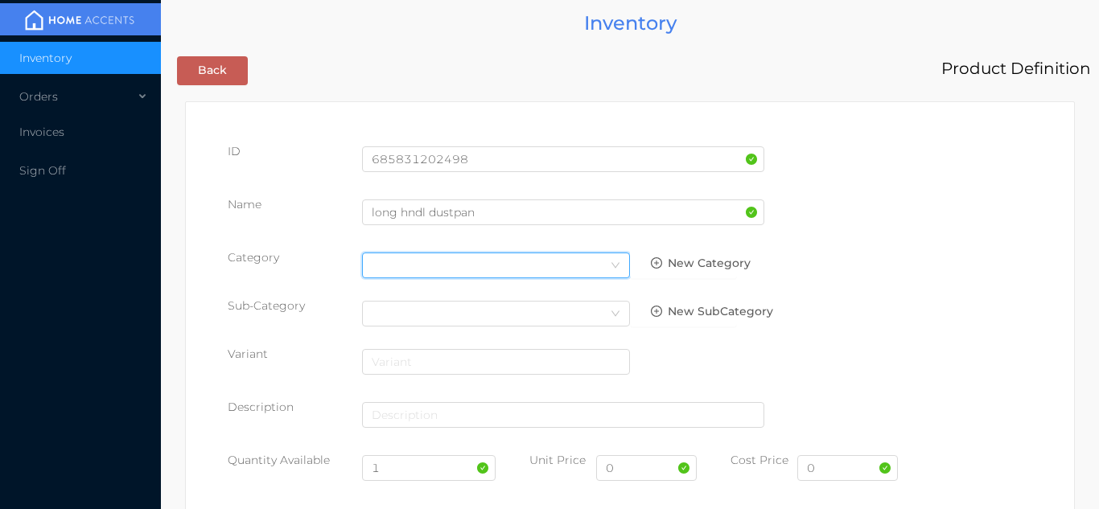
click at [597, 262] on div "Select Category" at bounding box center [496, 266] width 249 height 24
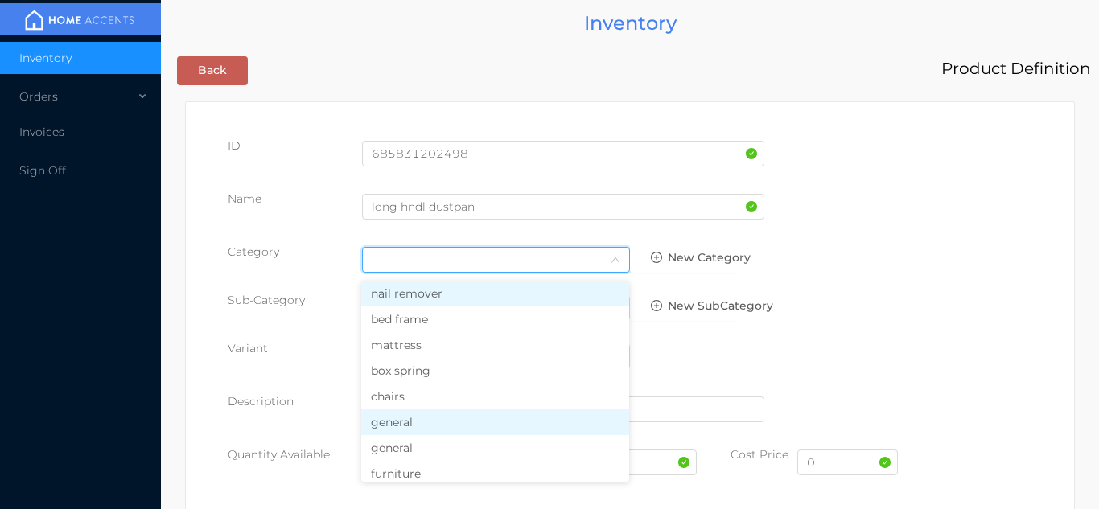
click at [423, 426] on li "general" at bounding box center [495, 423] width 268 height 26
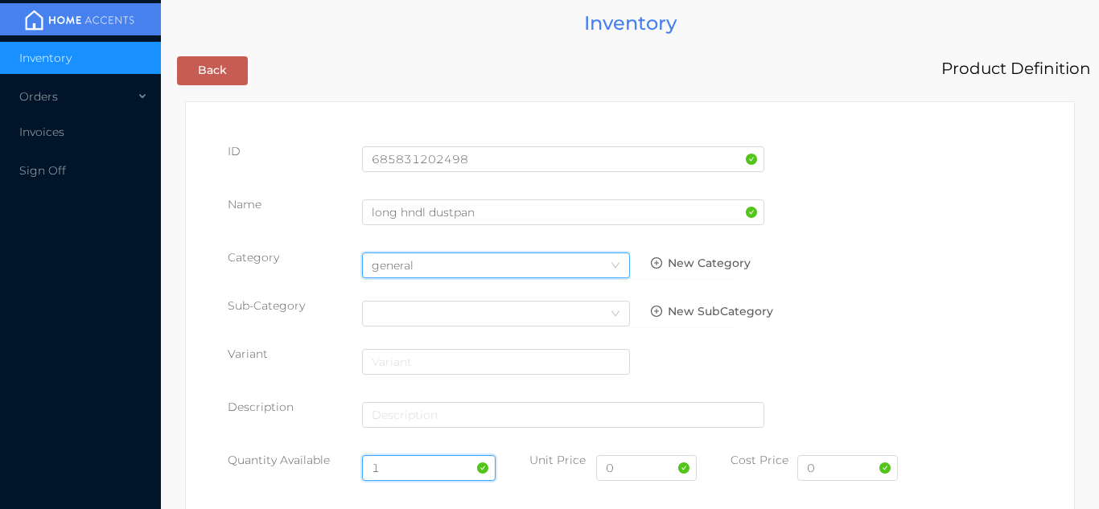
click at [407, 473] on input "1" at bounding box center [429, 469] width 134 height 26
type input "23"
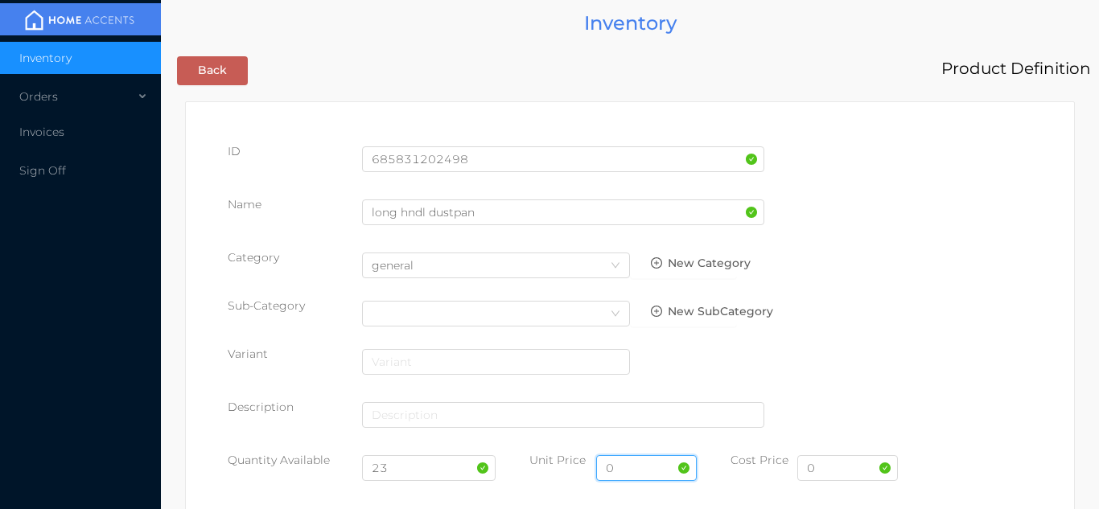
click at [635, 466] on input "0" at bounding box center [646, 469] width 101 height 26
type input "12.99"
click at [843, 471] on input "0" at bounding box center [848, 469] width 101 height 26
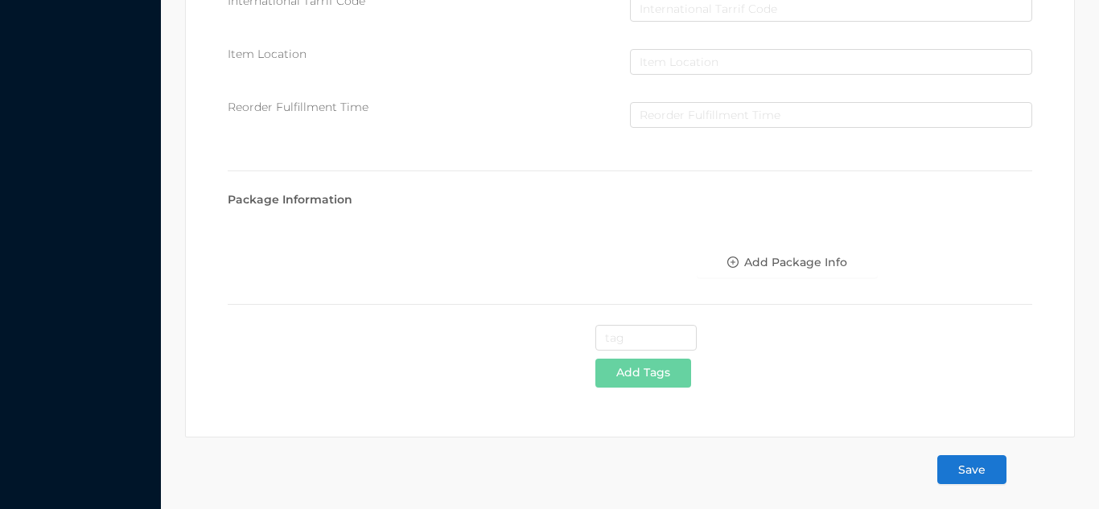
scroll to position [827, 0]
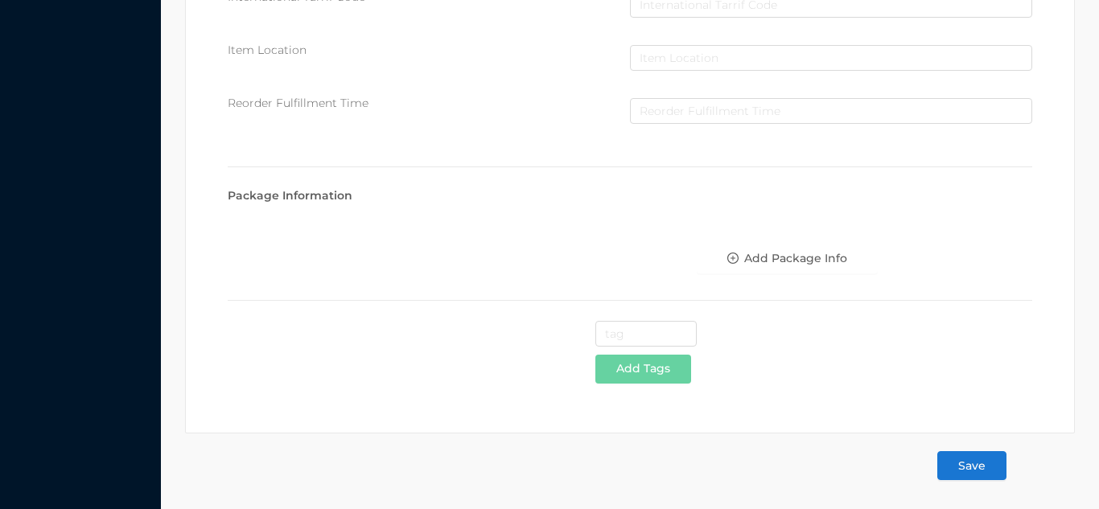
type input "6.50"
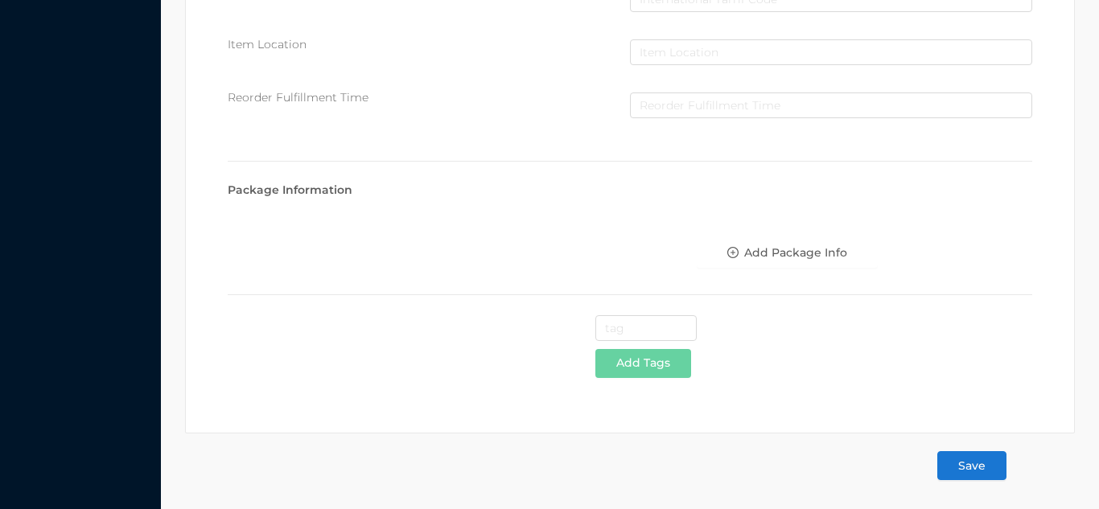
click at [970, 462] on button "Save" at bounding box center [972, 465] width 69 height 29
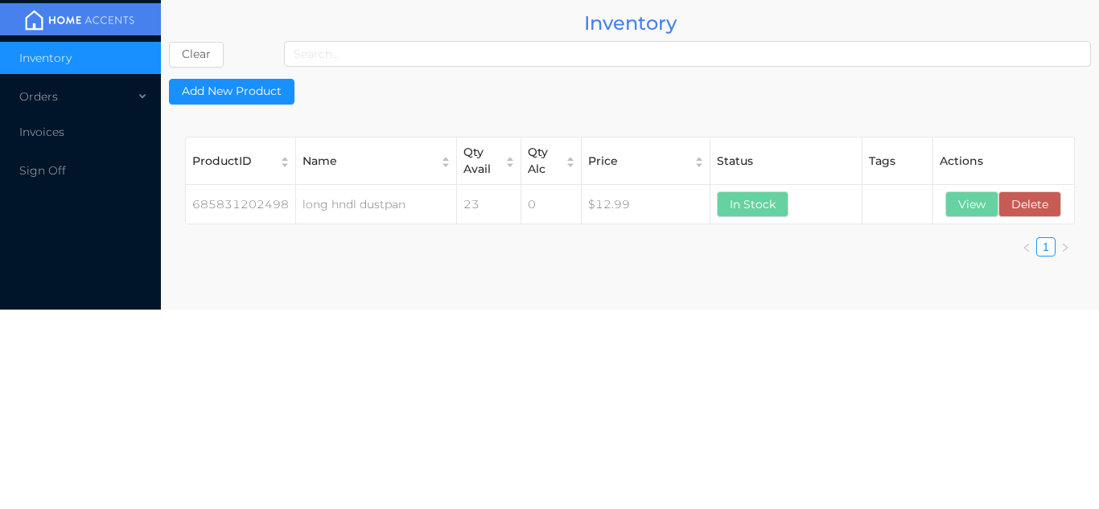
scroll to position [0, 0]
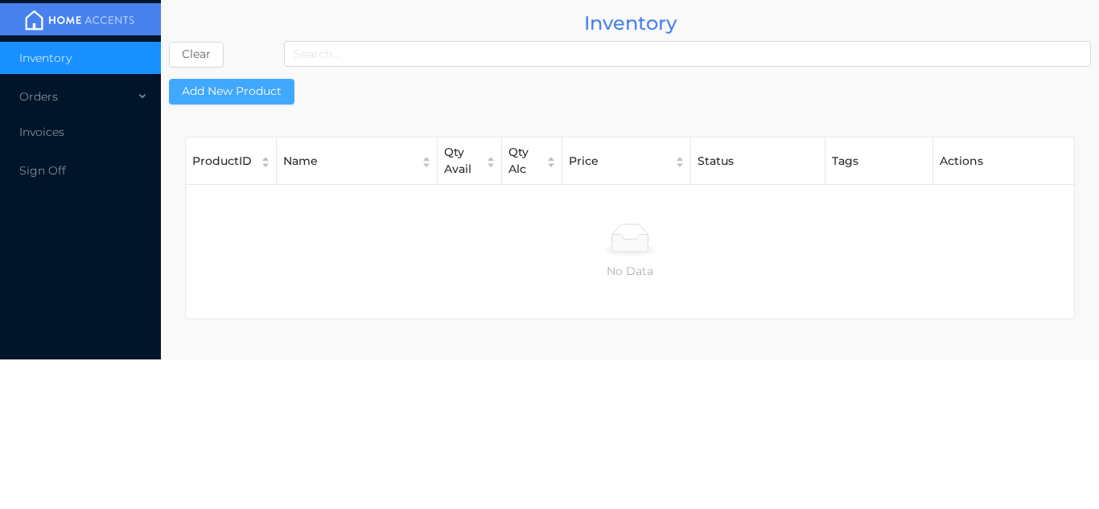
click at [244, 81] on button "Add New Product" at bounding box center [232, 92] width 126 height 26
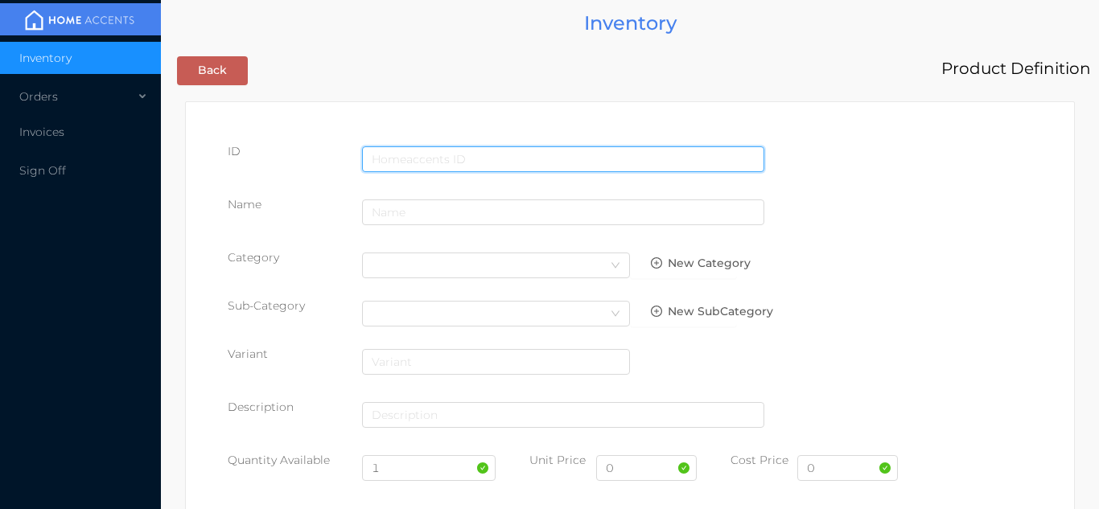
click at [412, 155] on input "text" at bounding box center [563, 159] width 402 height 26
type input "685831202528"
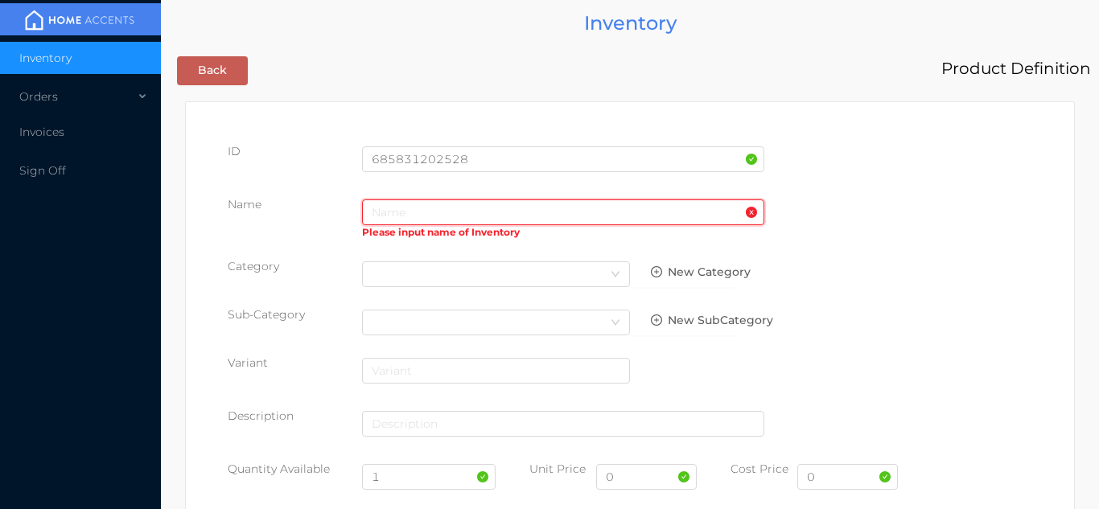
click at [405, 212] on input "text" at bounding box center [563, 213] width 402 height 26
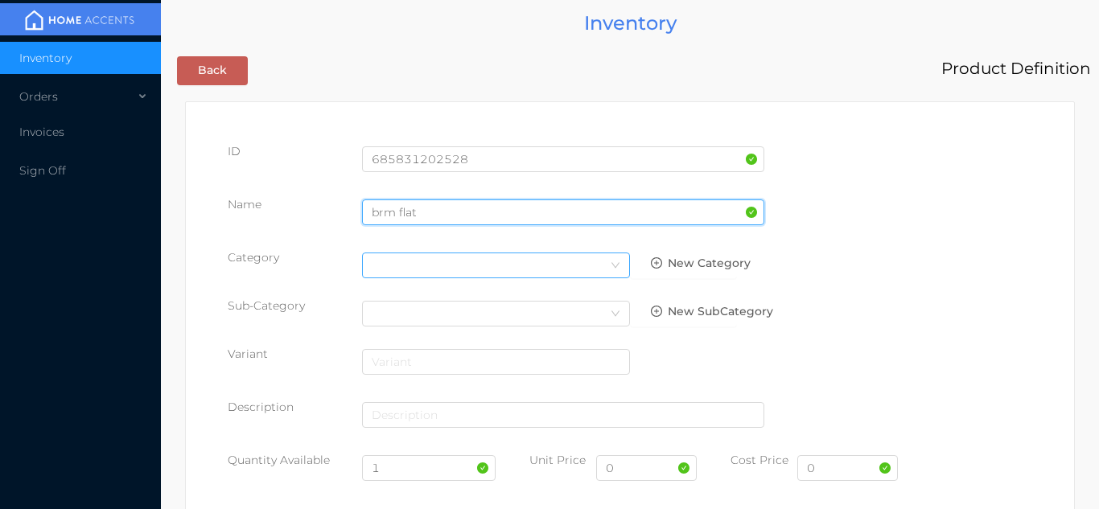
type input "brm flat"
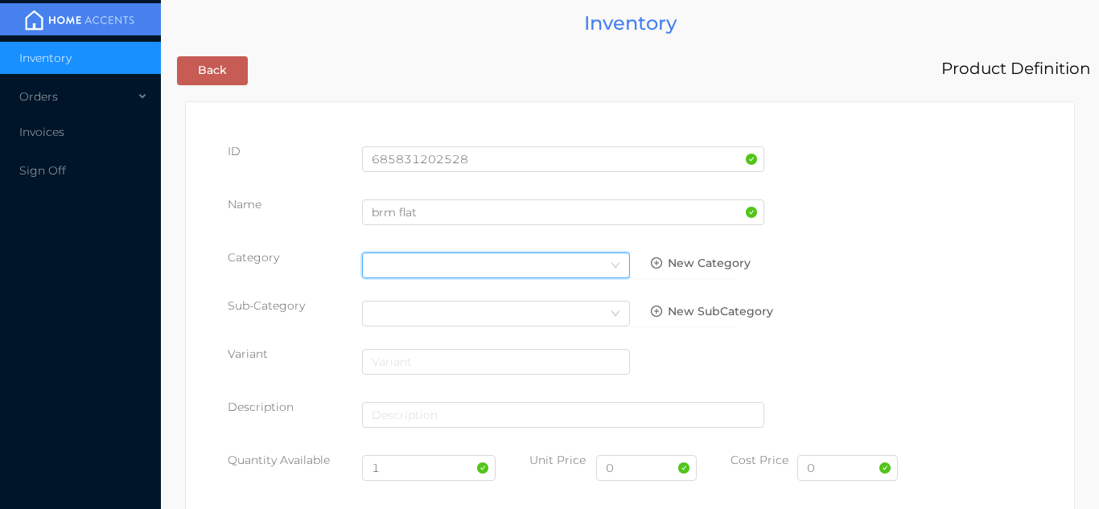
click at [612, 265] on icon "icon: down" at bounding box center [616, 266] width 10 height 10
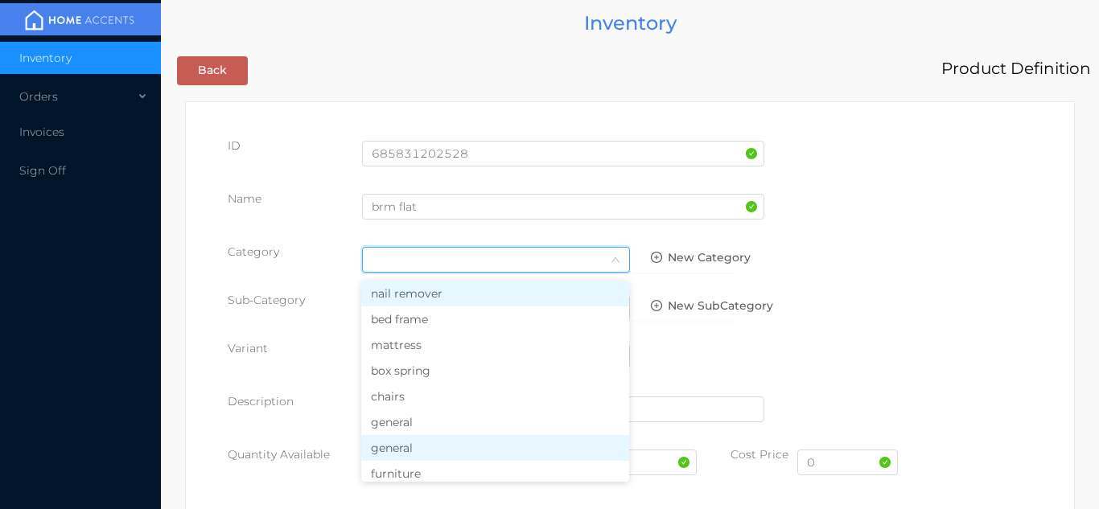
click at [424, 449] on li "general" at bounding box center [495, 448] width 268 height 26
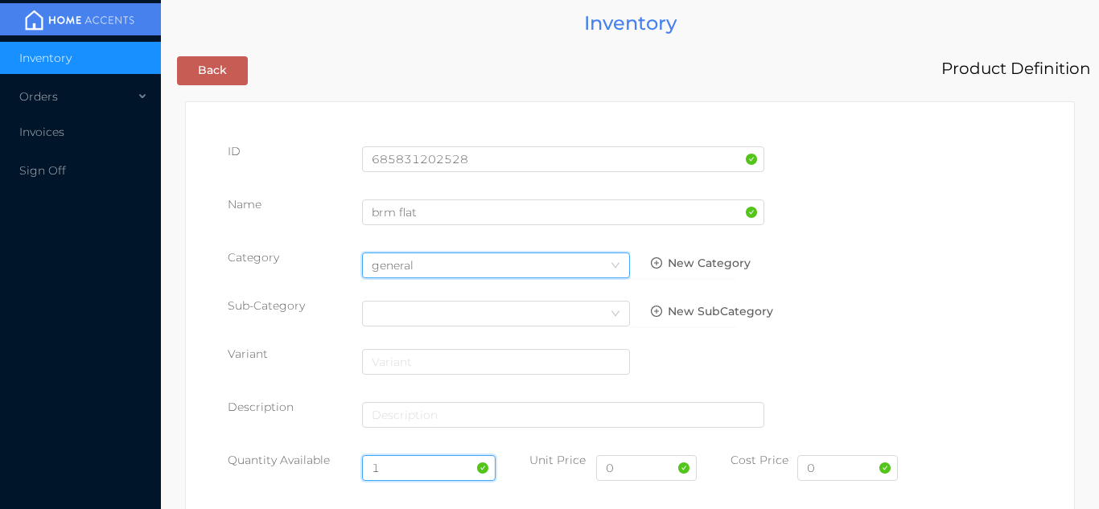
click at [401, 466] on input "1" at bounding box center [429, 469] width 134 height 26
type input "20"
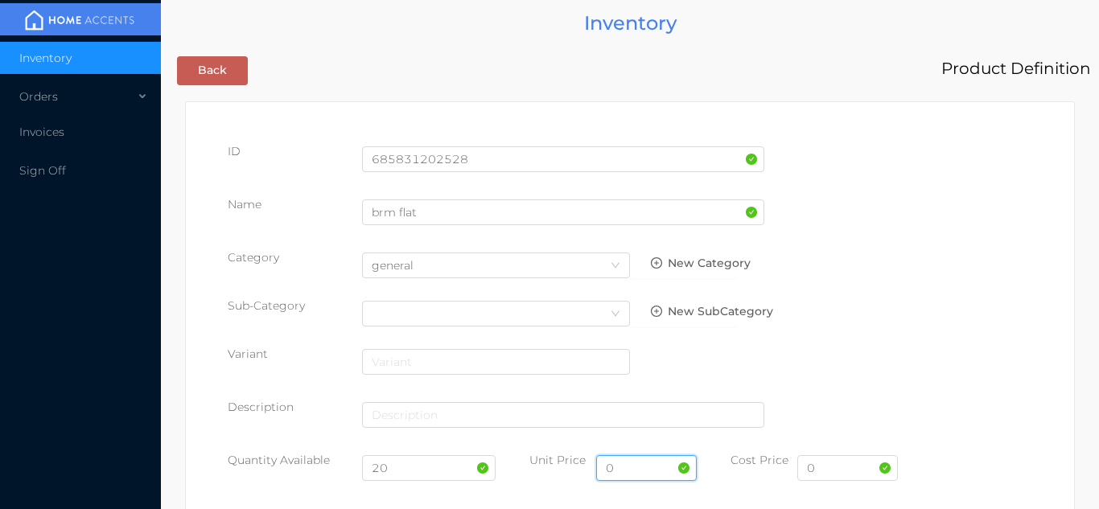
click at [652, 478] on input "0" at bounding box center [646, 469] width 101 height 26
type input "6.99"
click at [840, 472] on input "0" at bounding box center [848, 469] width 101 height 26
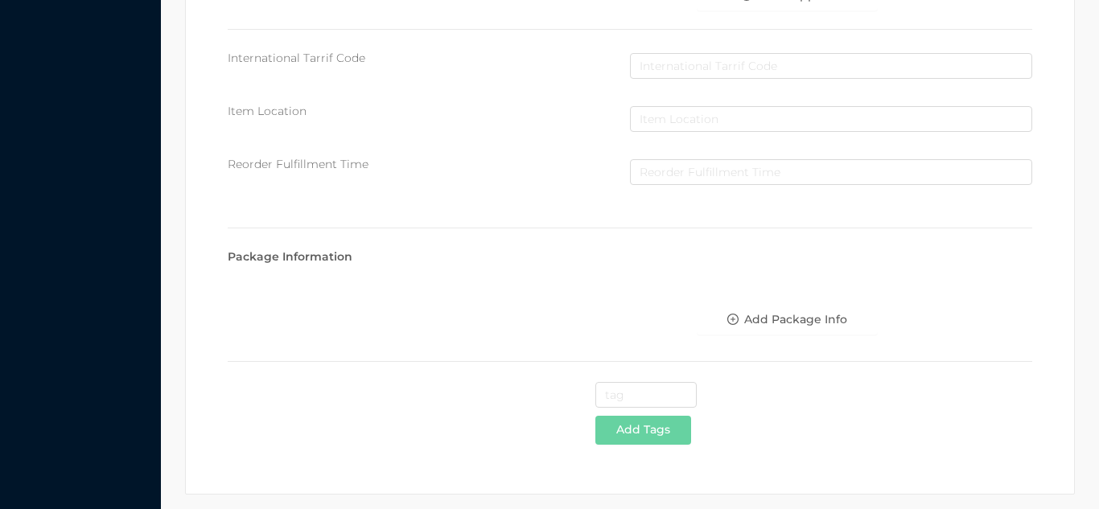
scroll to position [827, 0]
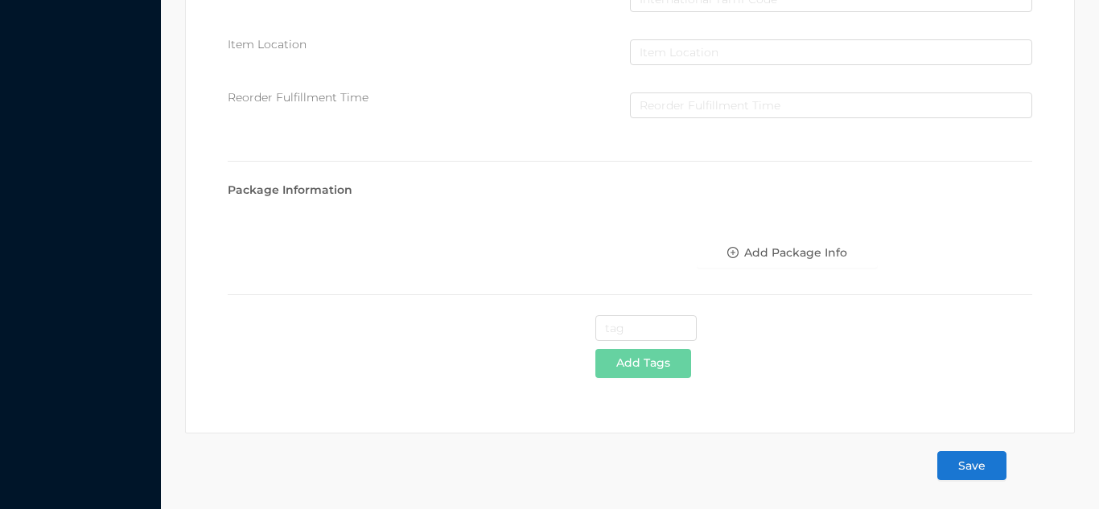
type input "3.75"
click at [988, 470] on button "Save" at bounding box center [972, 465] width 69 height 29
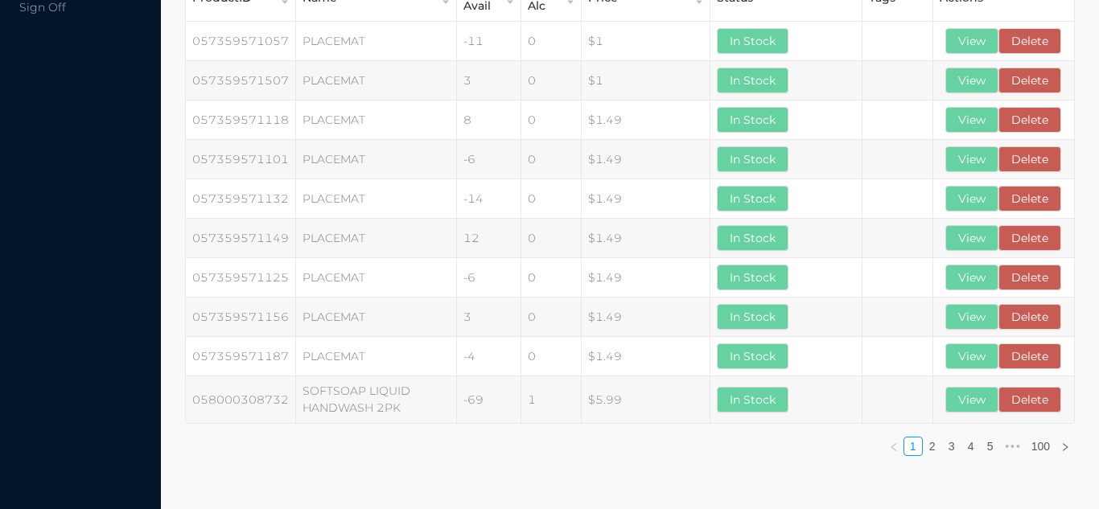
scroll to position [0, 0]
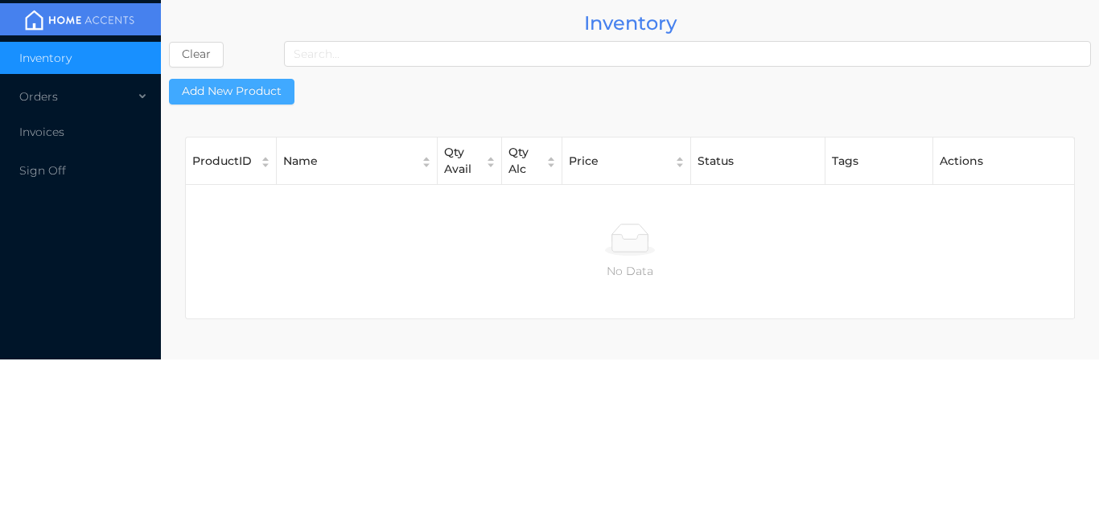
click at [258, 101] on button "Add New Product" at bounding box center [232, 92] width 126 height 26
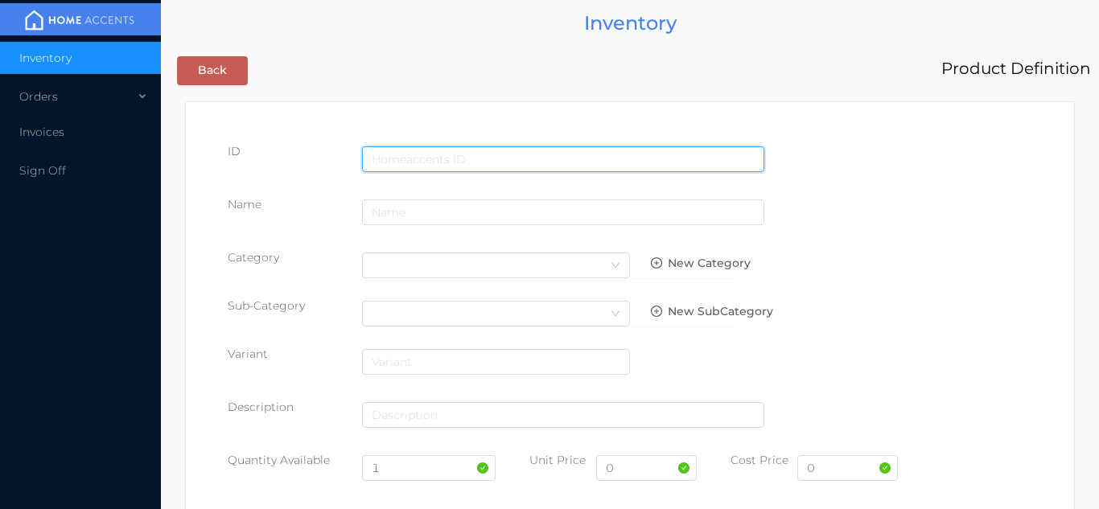
click at [418, 159] on input "text" at bounding box center [563, 159] width 402 height 26
type input "[CREDIT_CARD_NUMBER]"
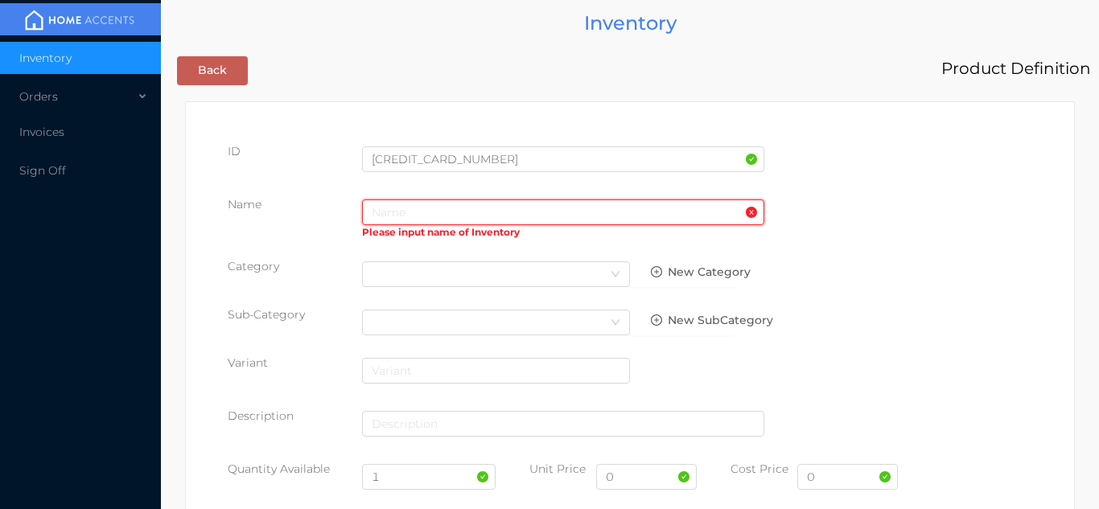
click at [414, 213] on input "text" at bounding box center [563, 213] width 402 height 26
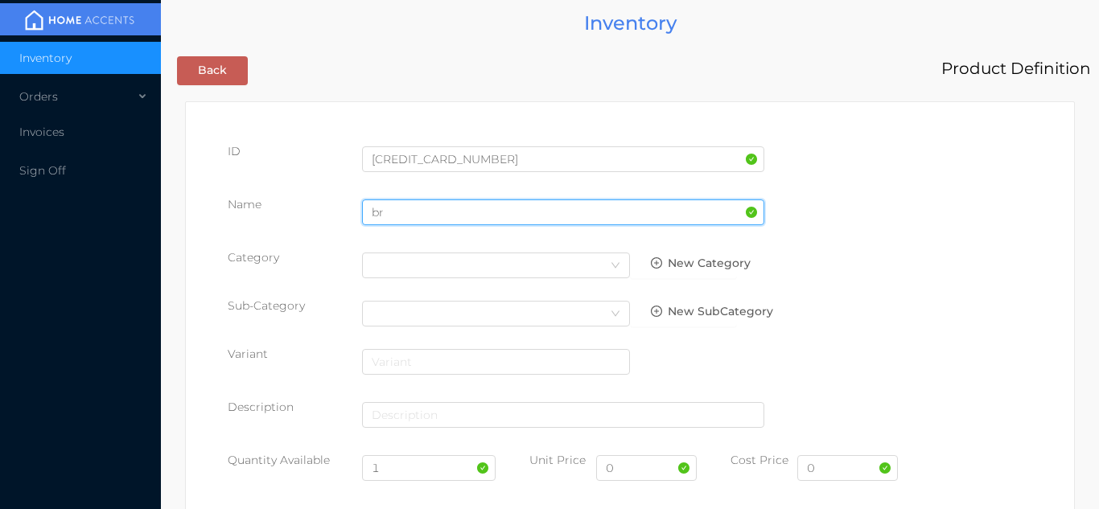
type input "b"
type input "brm flat"
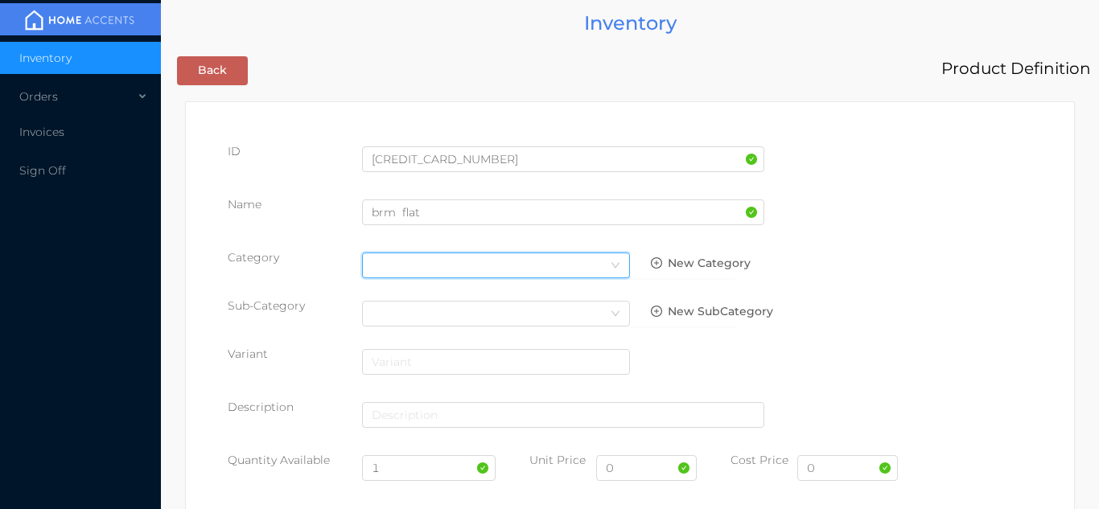
click at [600, 266] on div "Select Category" at bounding box center [496, 266] width 249 height 24
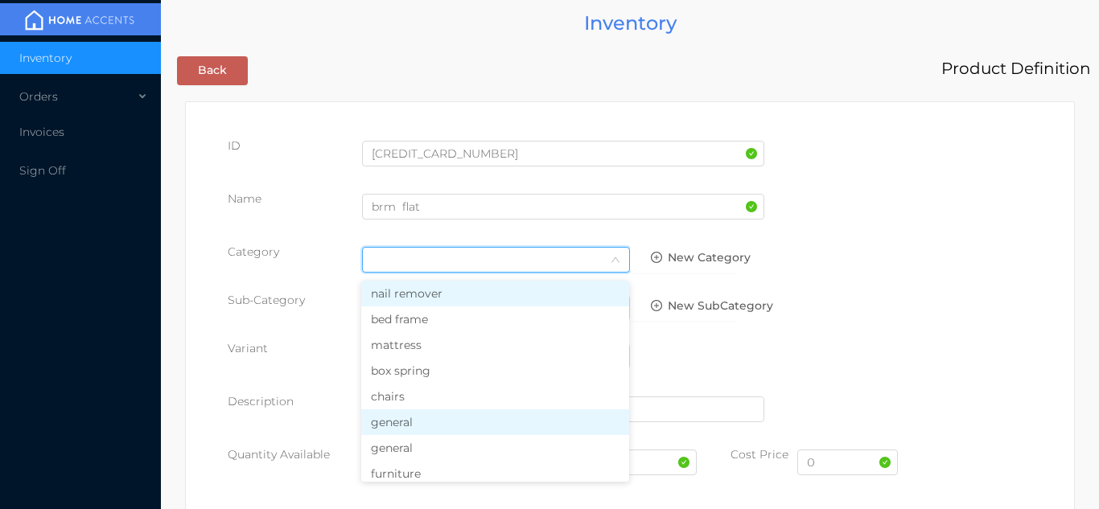
click at [429, 425] on li "general" at bounding box center [495, 423] width 268 height 26
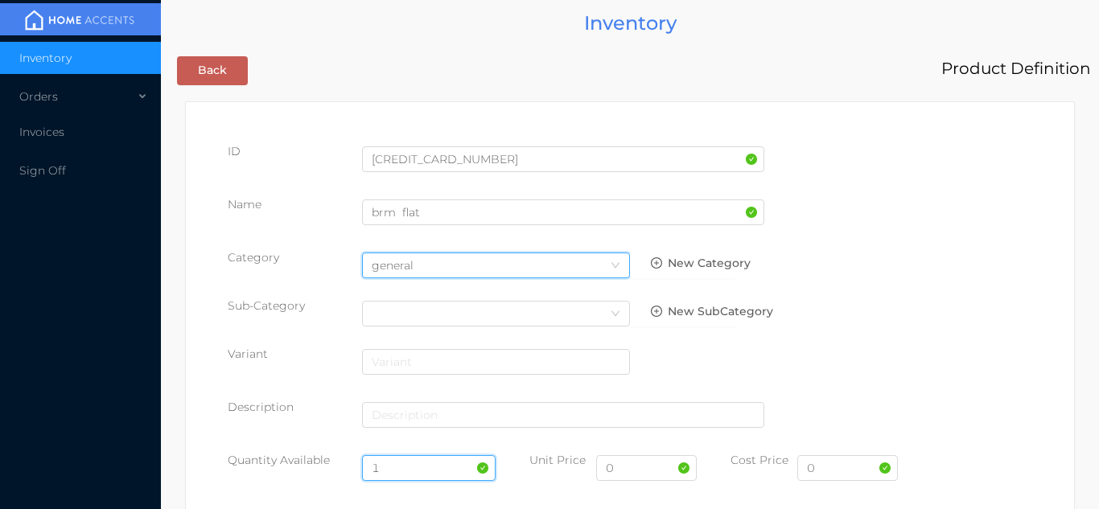
click at [402, 468] on input "1" at bounding box center [429, 469] width 134 height 26
type input "24"
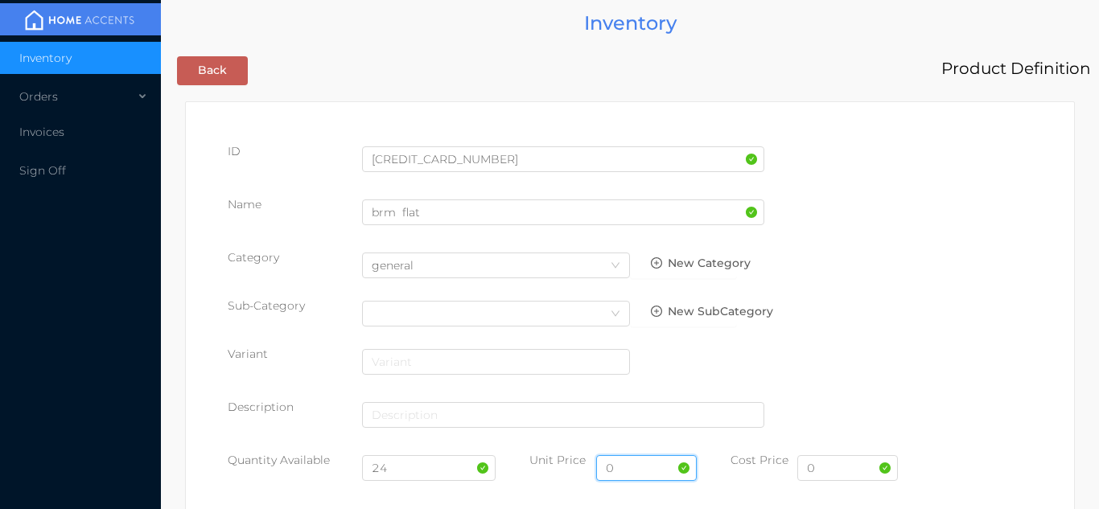
click at [635, 474] on input "0" at bounding box center [646, 469] width 101 height 26
type input "6.99"
click at [841, 474] on input "0" at bounding box center [848, 469] width 101 height 26
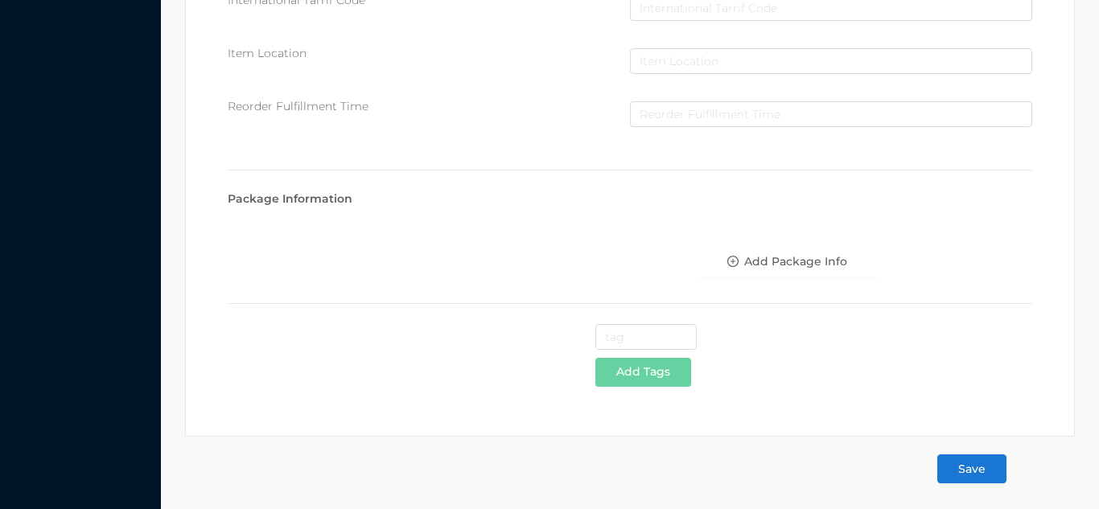
scroll to position [827, 0]
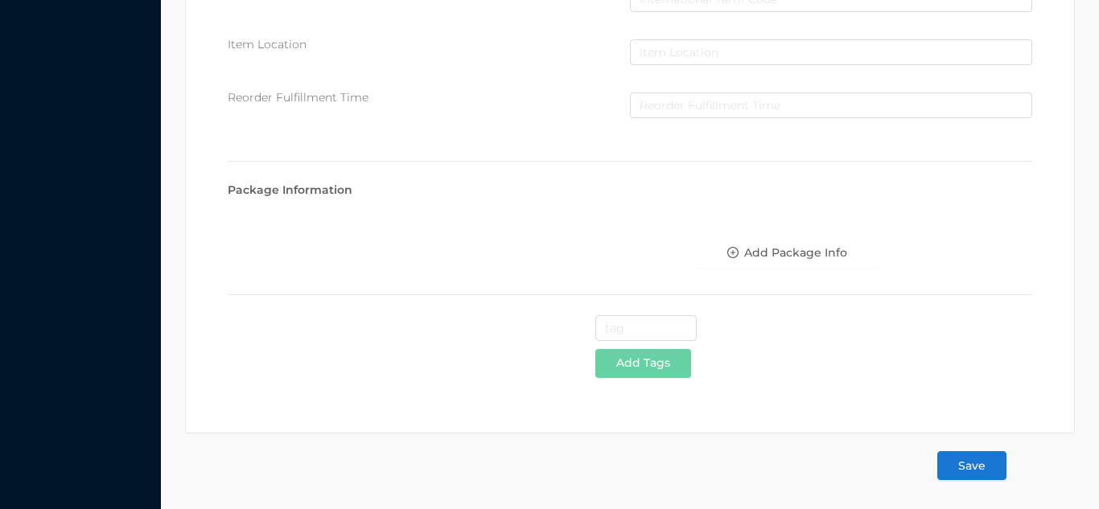
type input "3.75"
click at [970, 478] on button "Save" at bounding box center [972, 465] width 69 height 29
click at [972, 472] on button "Save" at bounding box center [972, 465] width 69 height 29
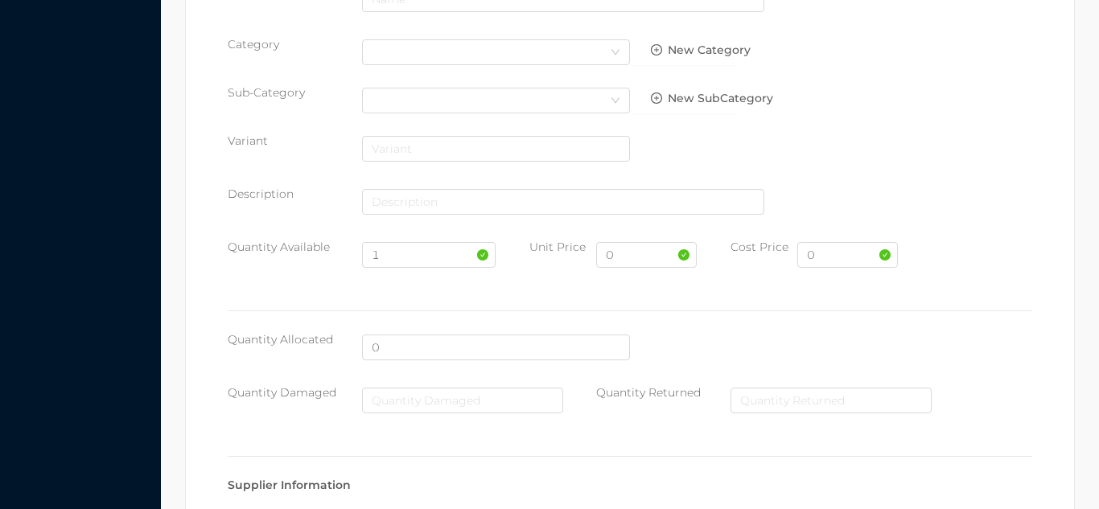
scroll to position [0, 0]
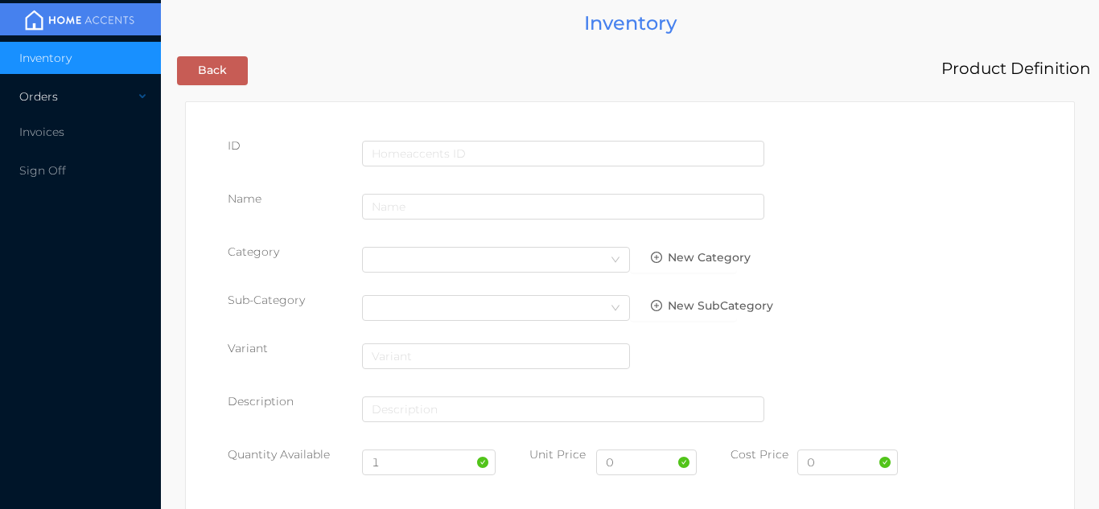
click at [73, 105] on div "Orders" at bounding box center [80, 96] width 161 height 32
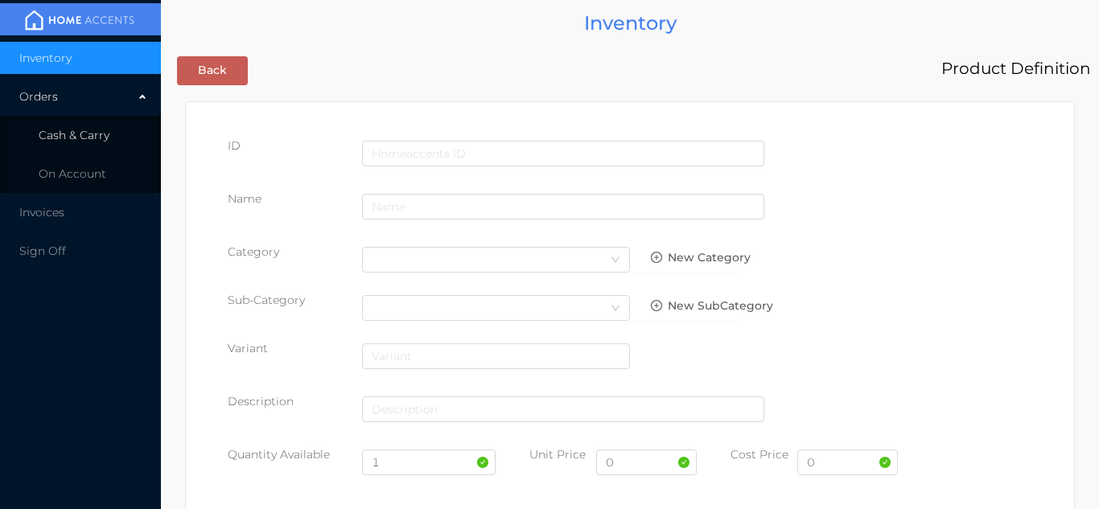
click at [97, 134] on span "Cash & Carry" at bounding box center [74, 135] width 71 height 14
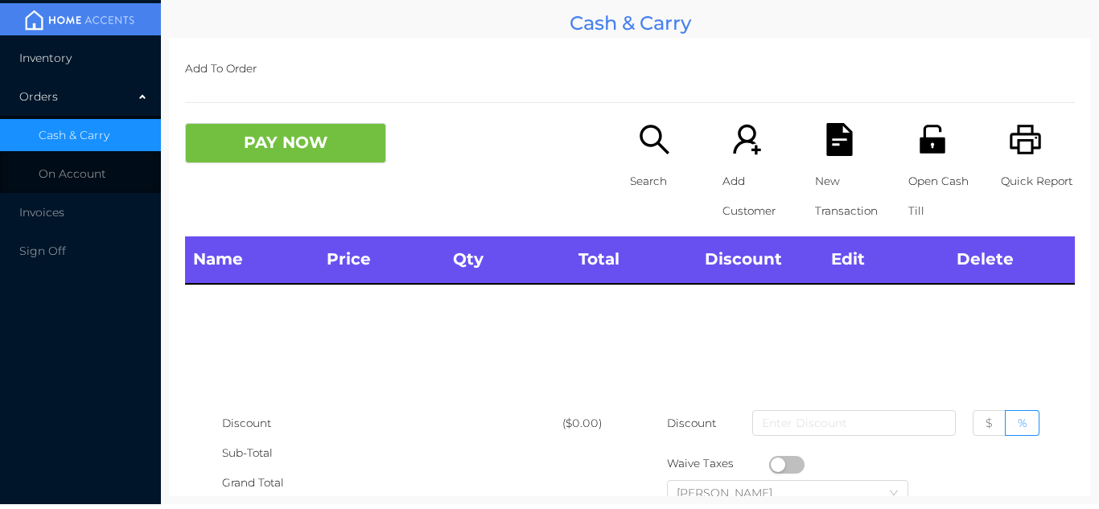
click at [83, 60] on li "Inventory" at bounding box center [80, 58] width 161 height 32
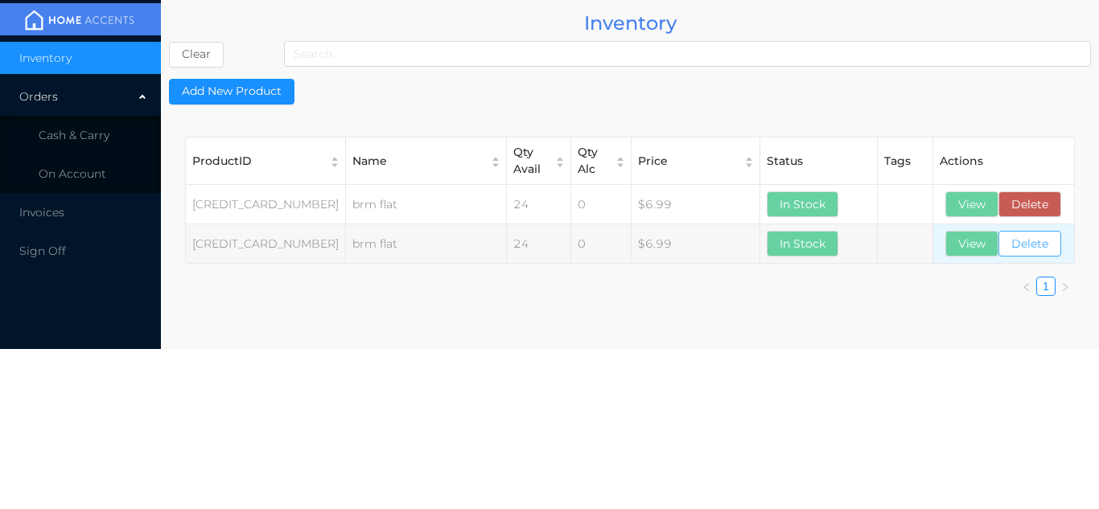
click at [1034, 245] on button "Delete" at bounding box center [1030, 244] width 63 height 26
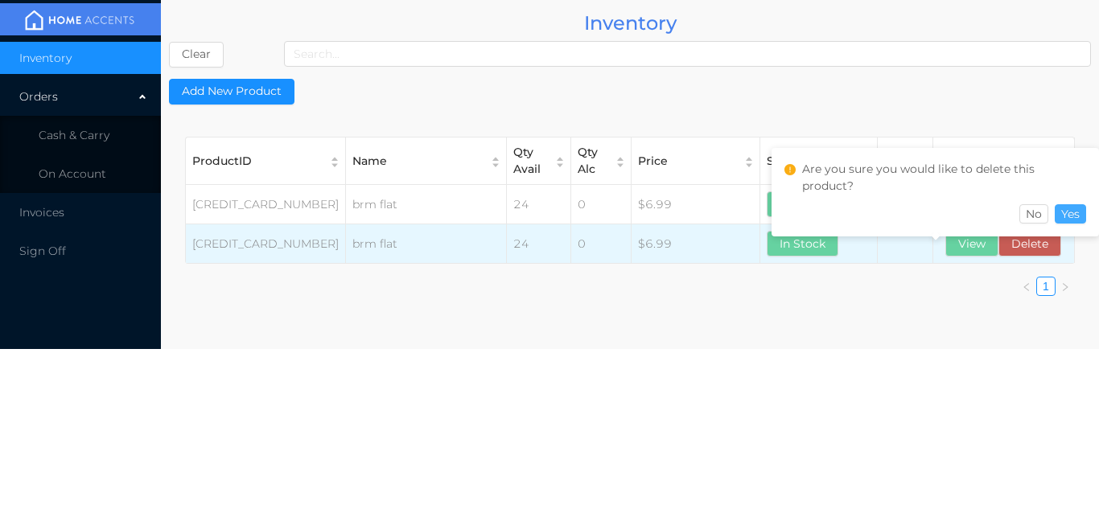
click at [1069, 212] on button "Yes" at bounding box center [1070, 213] width 31 height 19
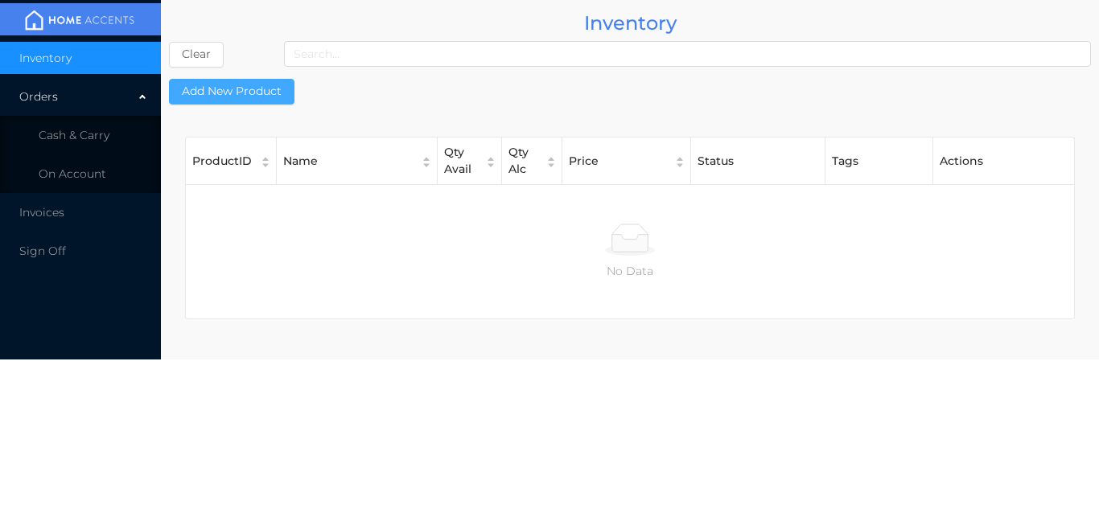
click at [249, 99] on button "Add New Product" at bounding box center [232, 92] width 126 height 26
click at [253, 97] on button "Add New Product" at bounding box center [232, 92] width 126 height 26
click at [255, 93] on button "Add New Product" at bounding box center [232, 92] width 126 height 26
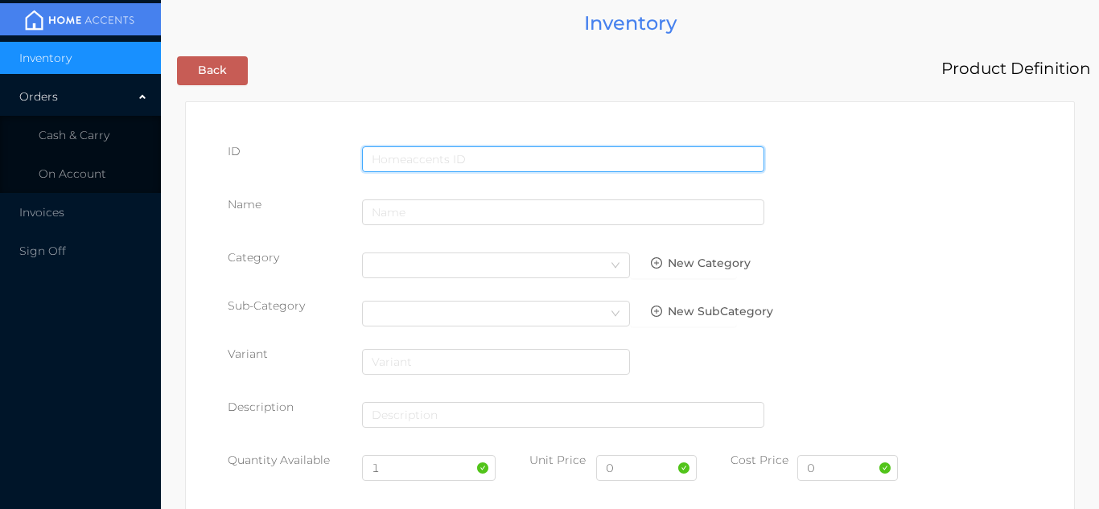
click at [418, 156] on input "text" at bounding box center [563, 159] width 402 height 26
type input "[CREDIT_CARD_NUMBER]"
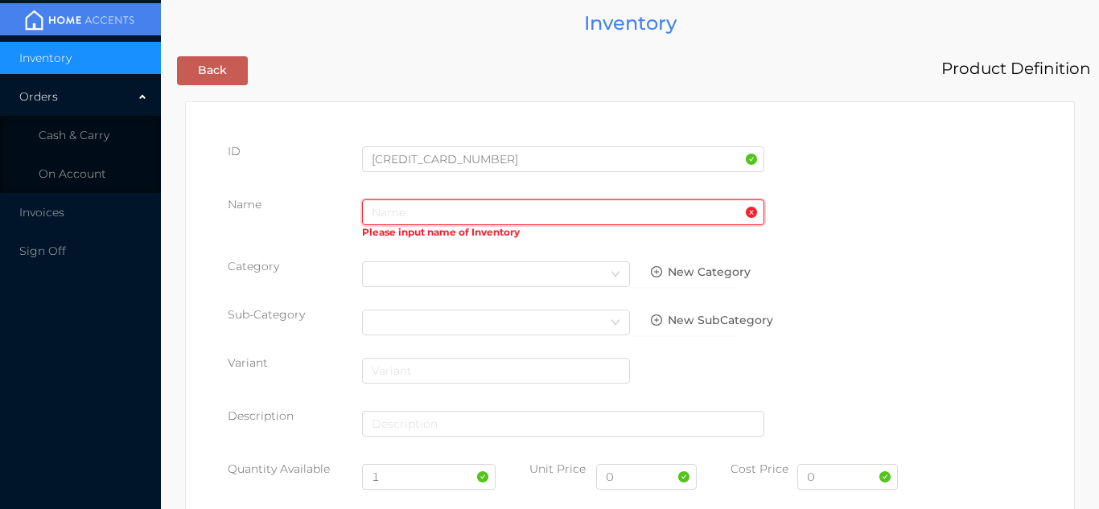
click at [418, 216] on input "text" at bounding box center [563, 213] width 402 height 26
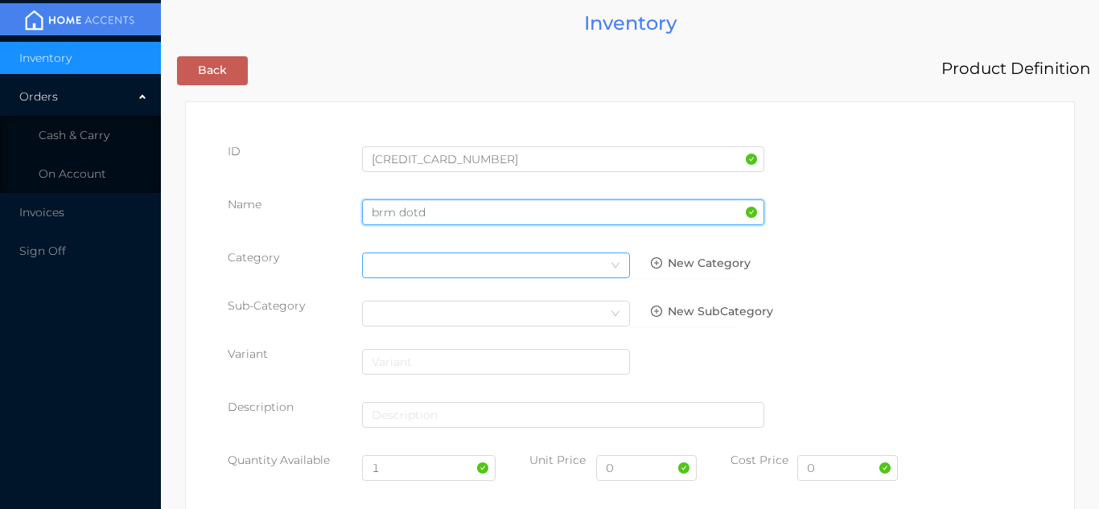
type input "brm dotd"
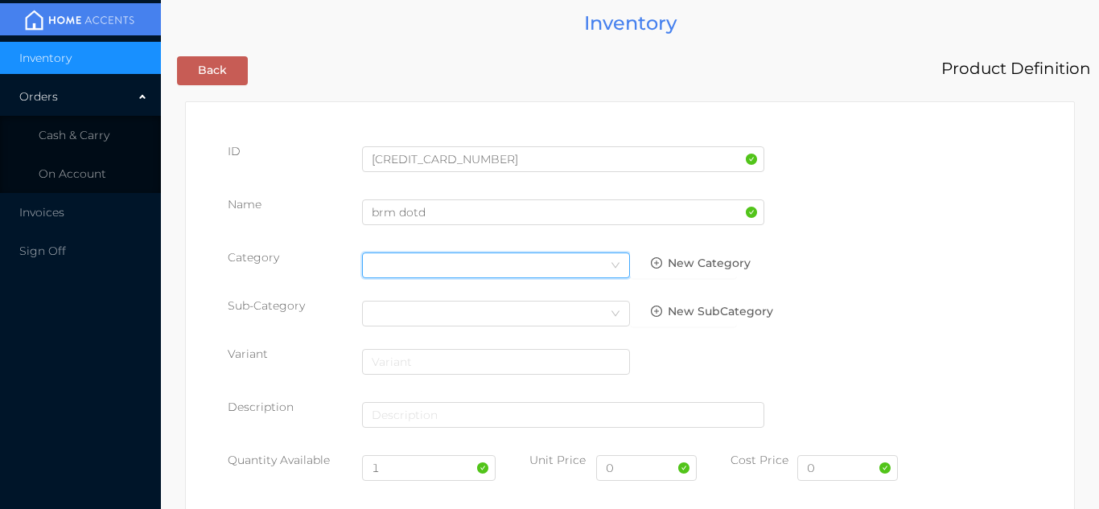
click at [587, 269] on div "Select Category" at bounding box center [496, 266] width 249 height 24
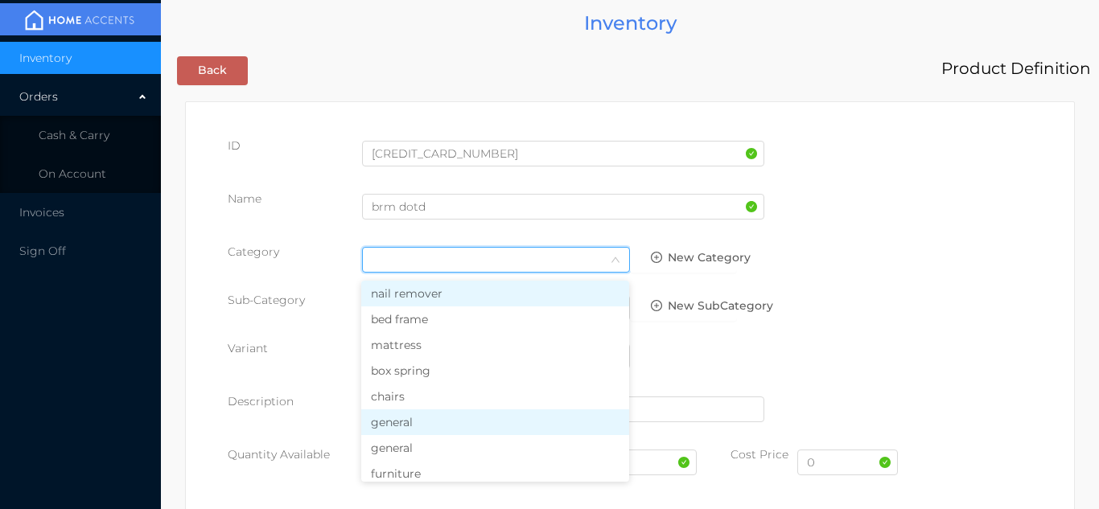
click at [445, 418] on li "general" at bounding box center [495, 423] width 268 height 26
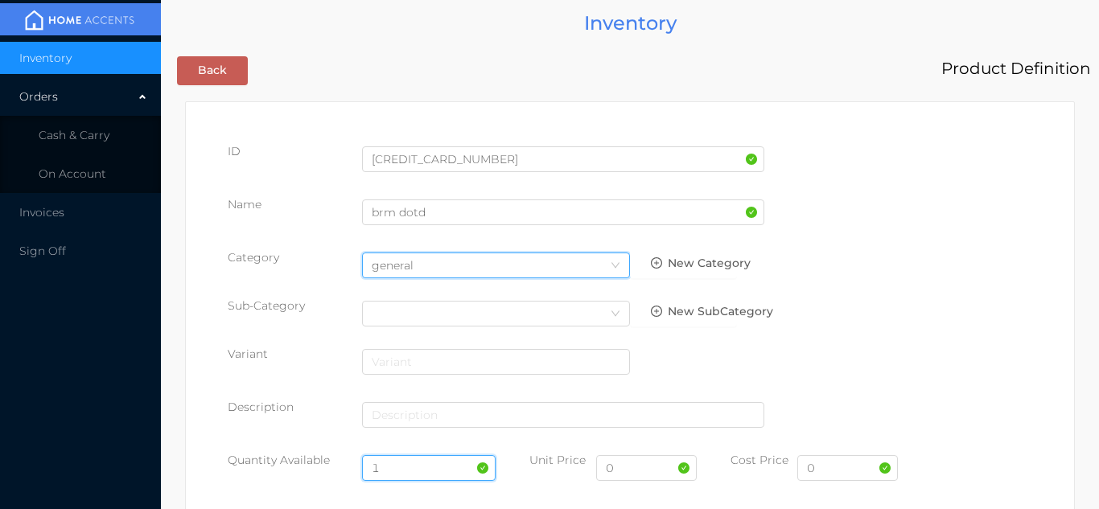
click at [419, 466] on input "1" at bounding box center [429, 469] width 134 height 26
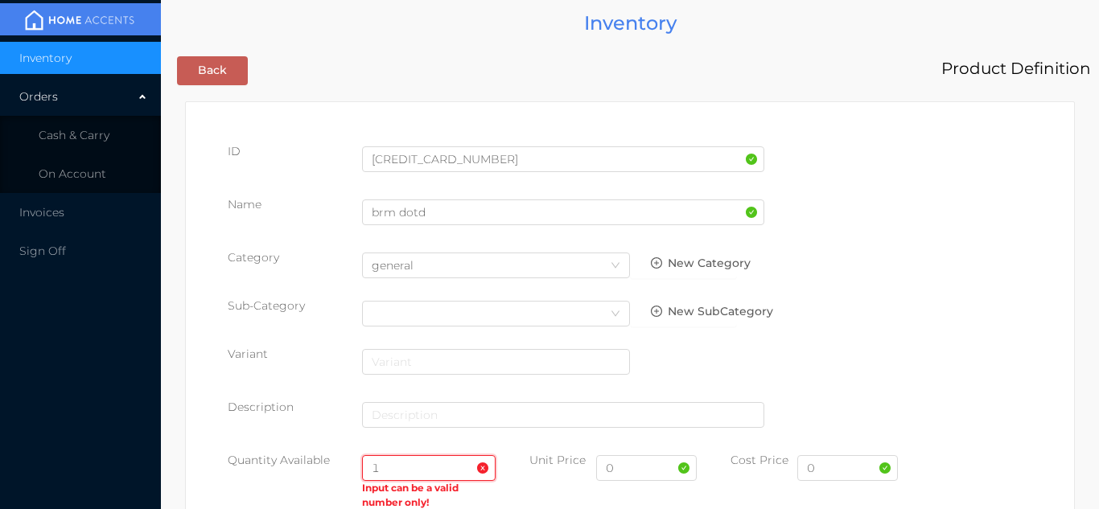
type input "1"
type input "24"
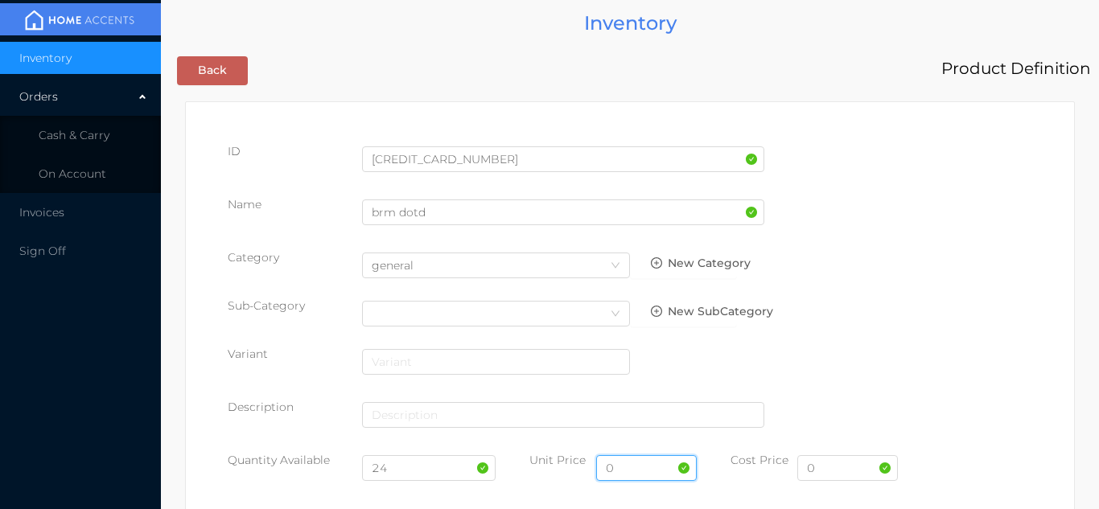
click at [645, 471] on input "0" at bounding box center [646, 469] width 101 height 26
type input "6.99"
click at [860, 473] on input "0" at bounding box center [848, 469] width 101 height 26
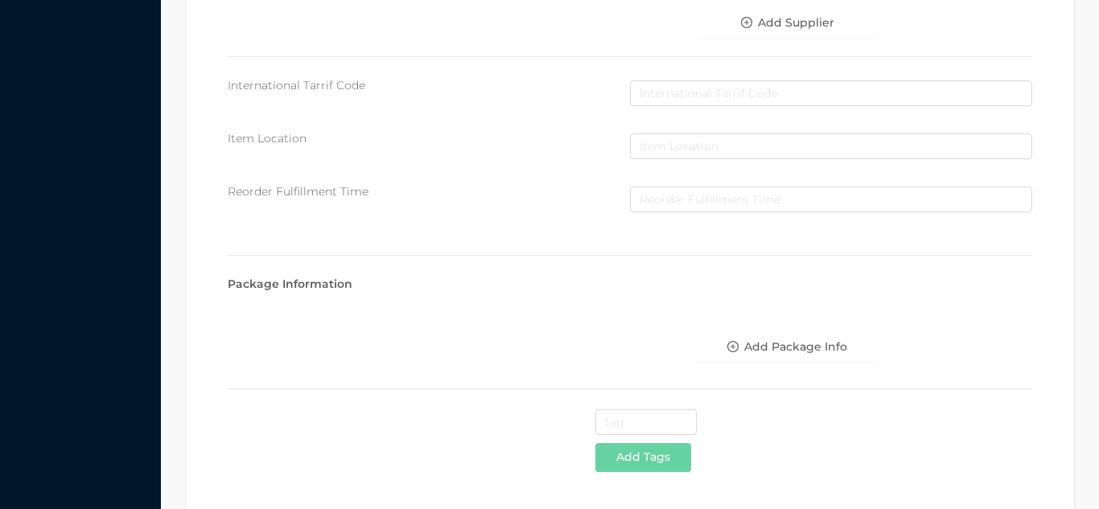
scroll to position [827, 0]
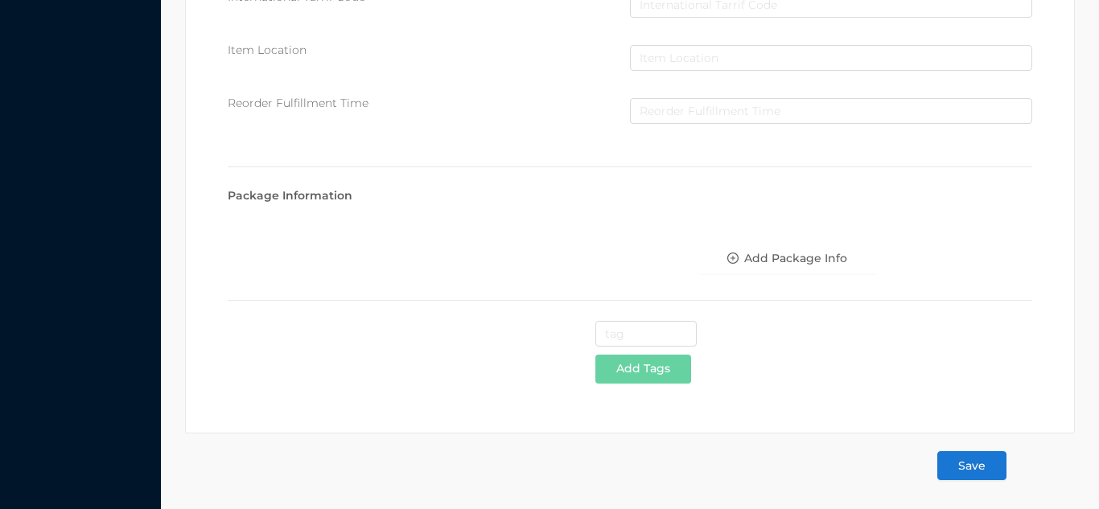
type input "3.75"
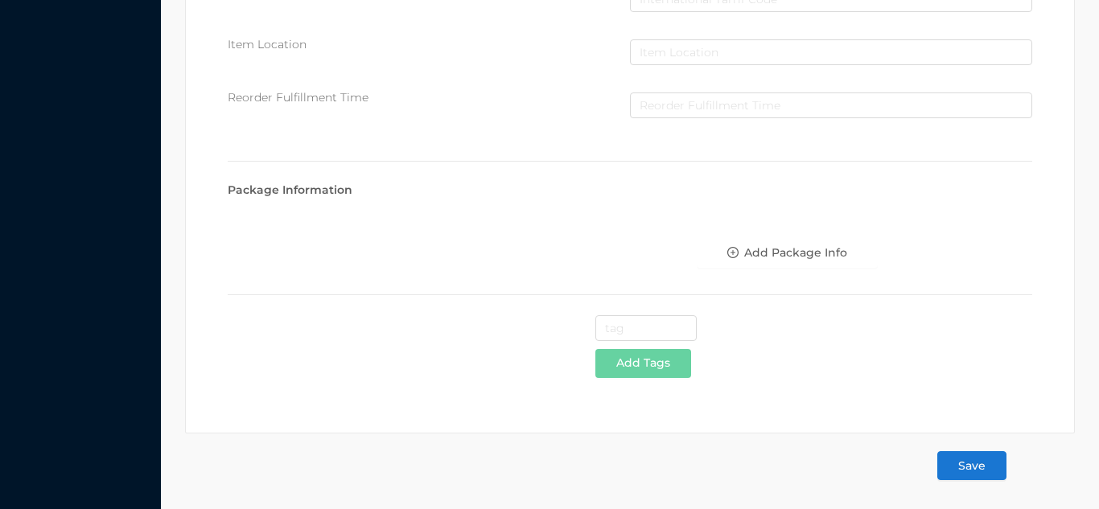
click at [987, 471] on button "Save" at bounding box center [972, 465] width 69 height 29
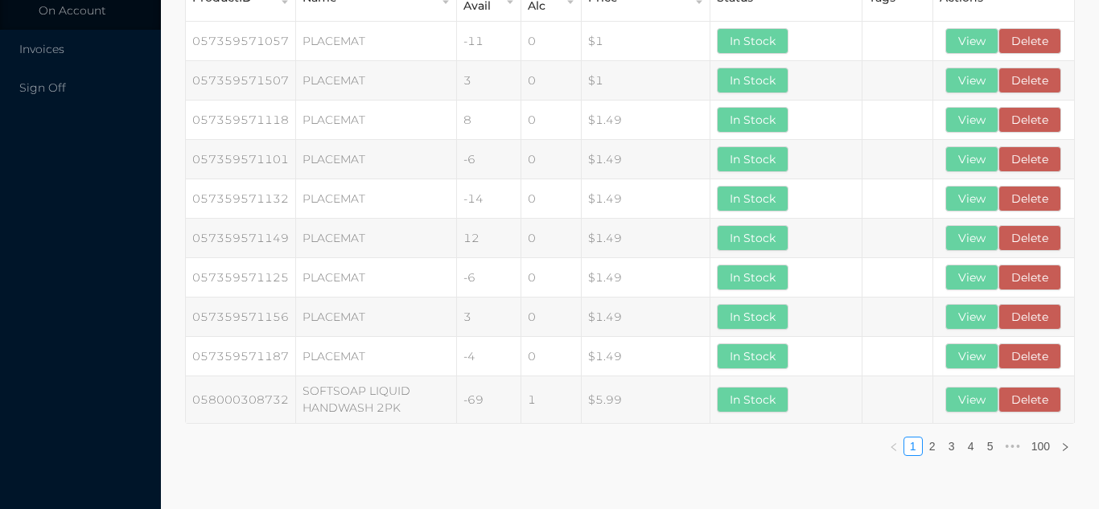
scroll to position [0, 0]
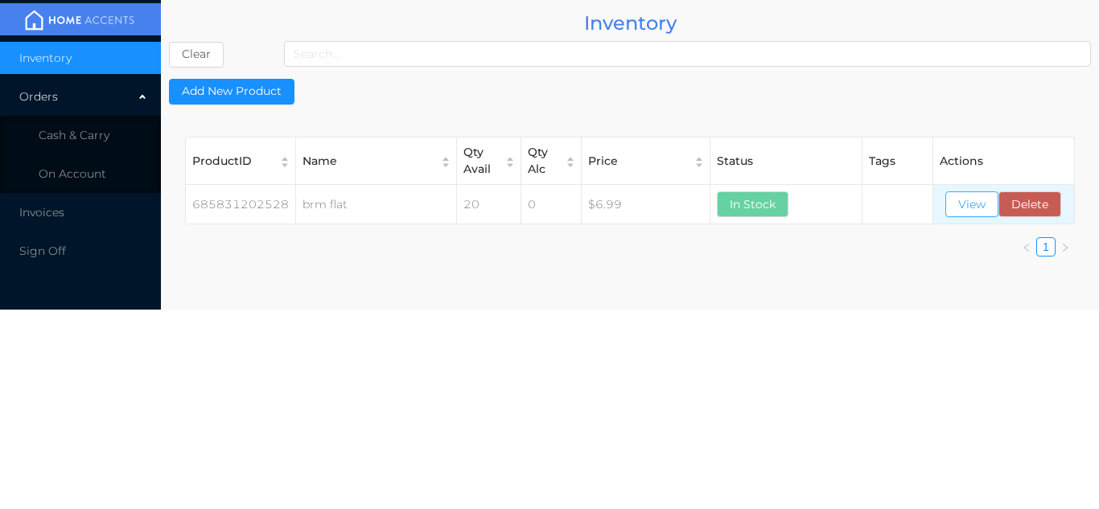
click at [975, 208] on button "View" at bounding box center [972, 205] width 53 height 26
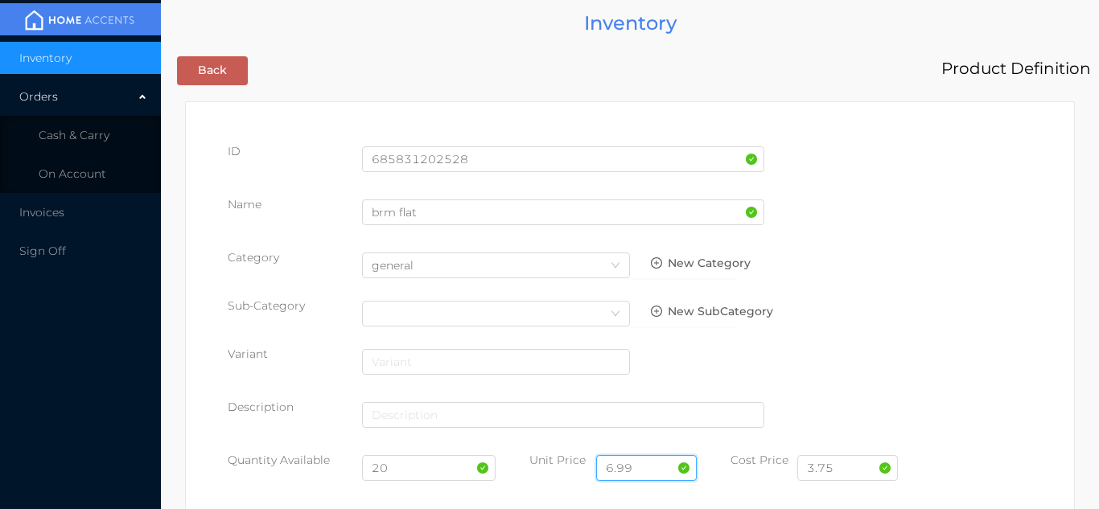
click at [643, 468] on input "6.99" at bounding box center [646, 469] width 101 height 26
type input "6"
type input "7.99"
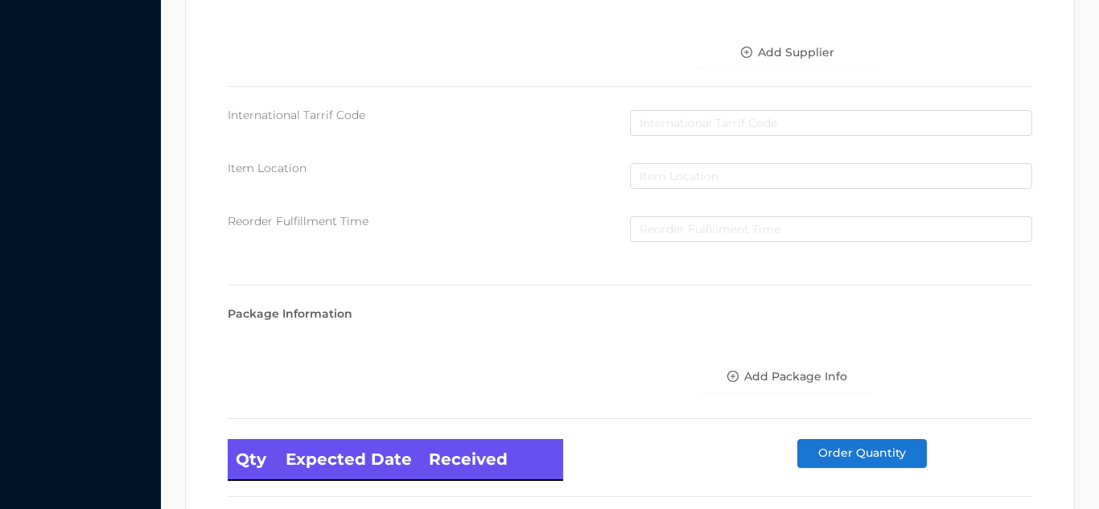
scroll to position [913, 0]
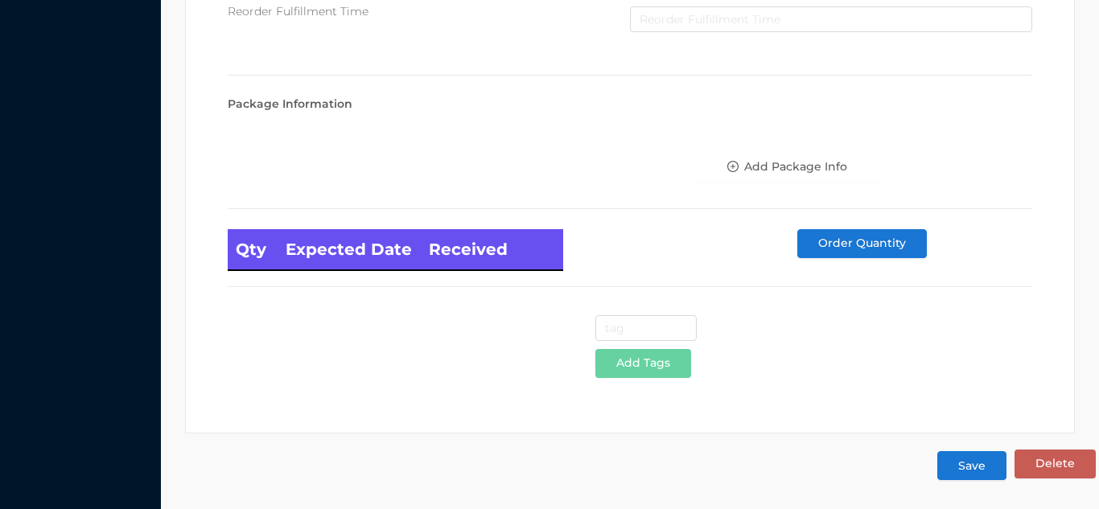
click at [983, 468] on button "Save" at bounding box center [972, 465] width 69 height 29
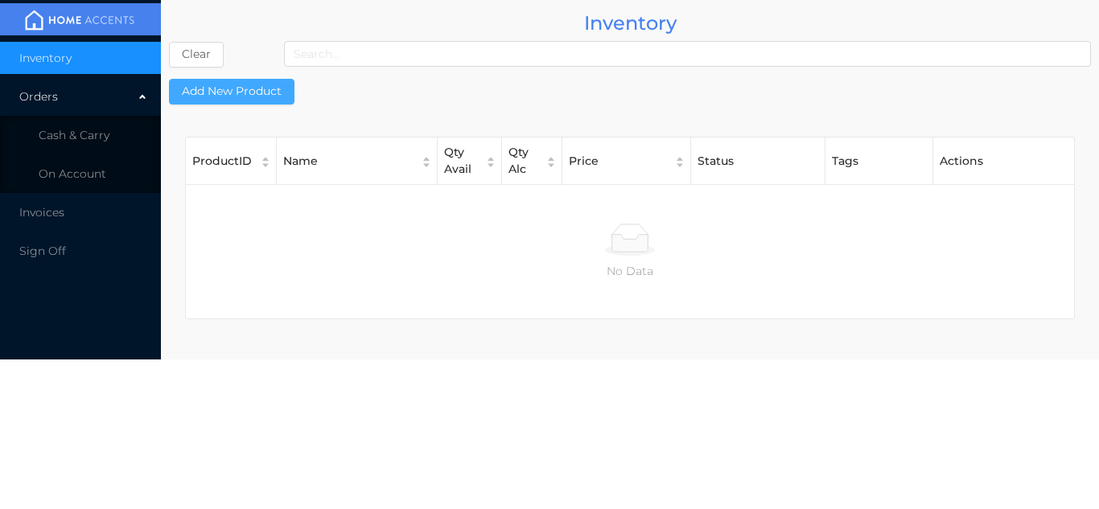
click at [260, 92] on button "Add New Product" at bounding box center [232, 92] width 126 height 26
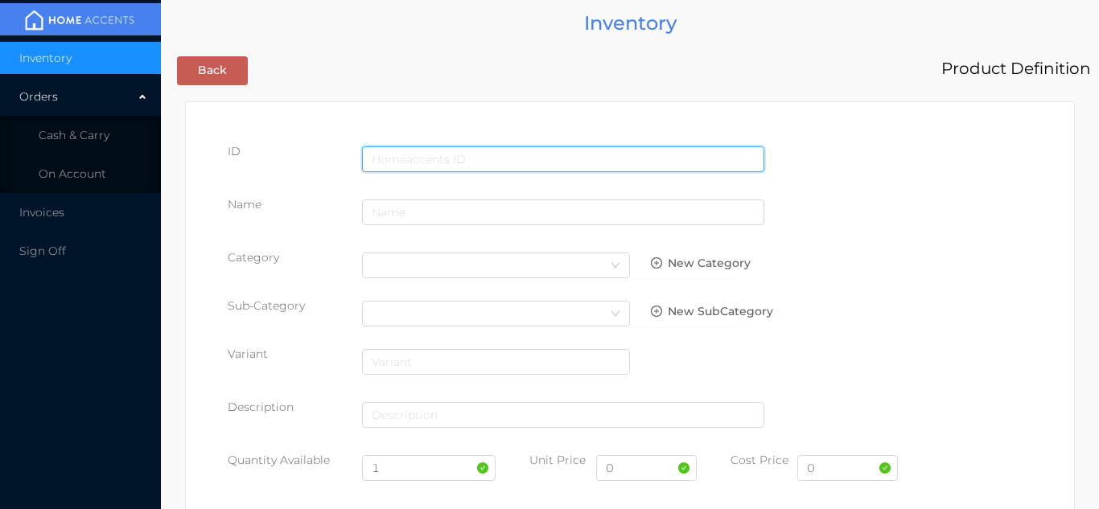
click at [439, 150] on input "text" at bounding box center [563, 159] width 402 height 26
type input "685831202573"
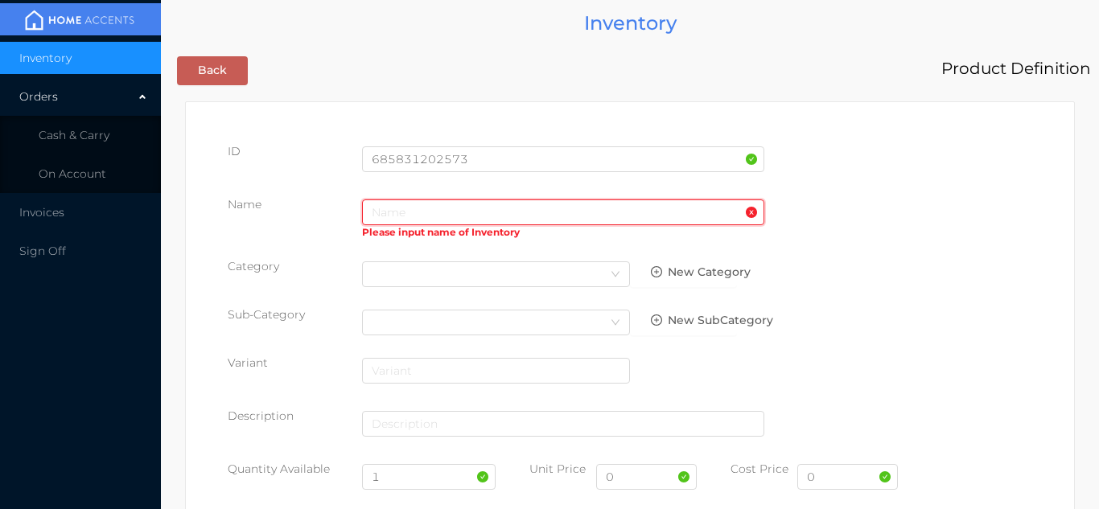
click at [390, 208] on input "text" at bounding box center [563, 213] width 402 height 26
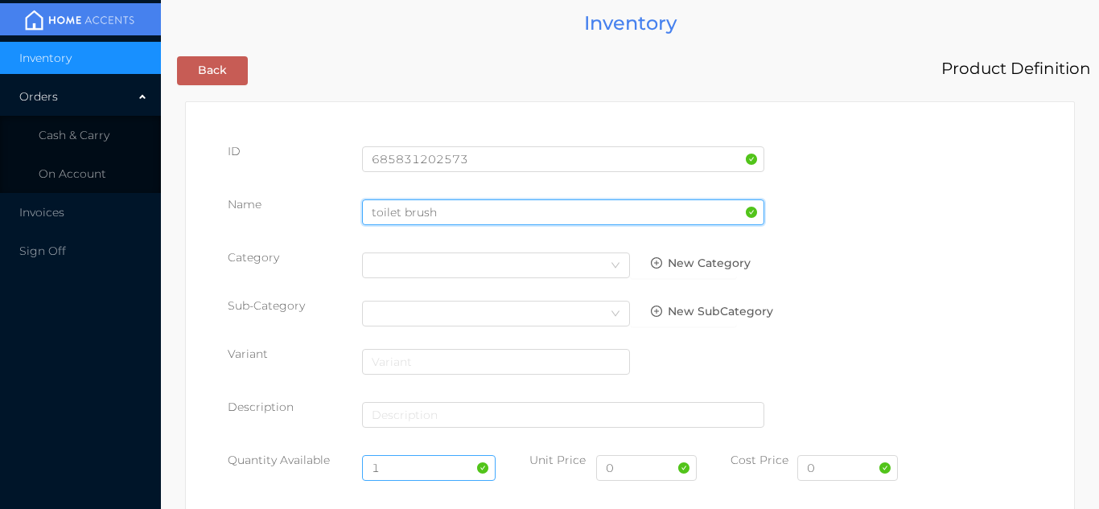
type input "toilet brush"
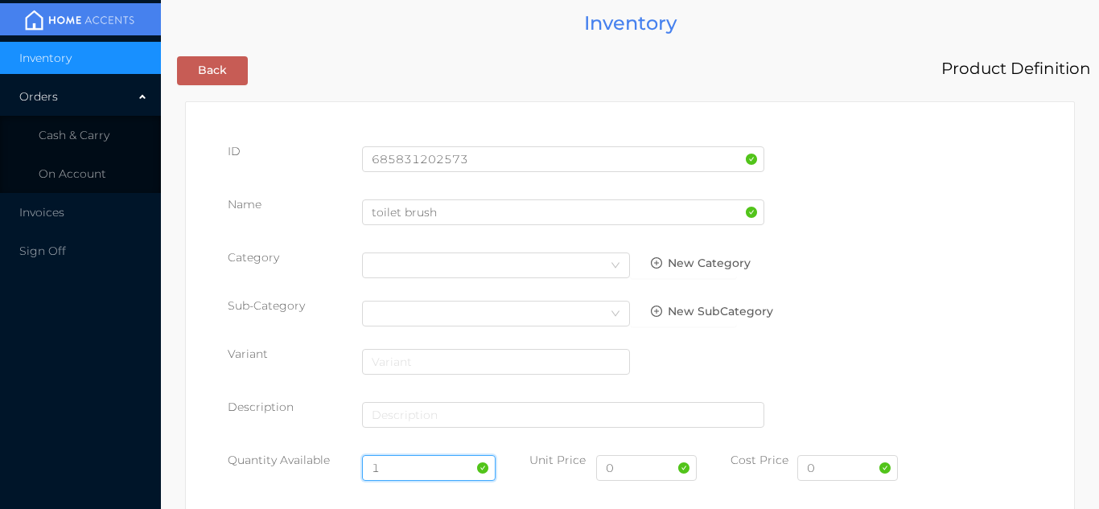
click at [402, 472] on input "1" at bounding box center [429, 469] width 134 height 26
type input "22"
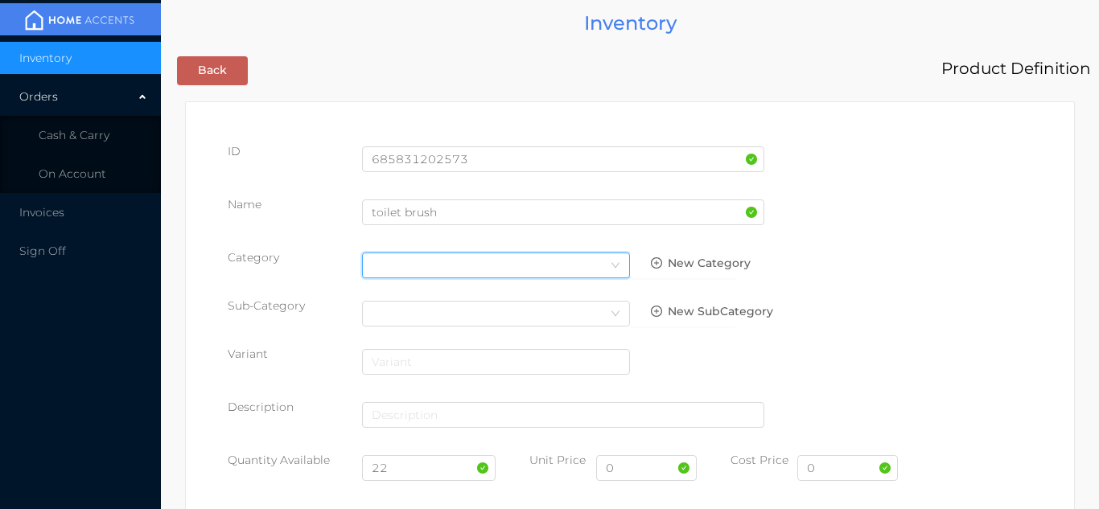
click at [439, 274] on div "Select Category" at bounding box center [496, 266] width 249 height 24
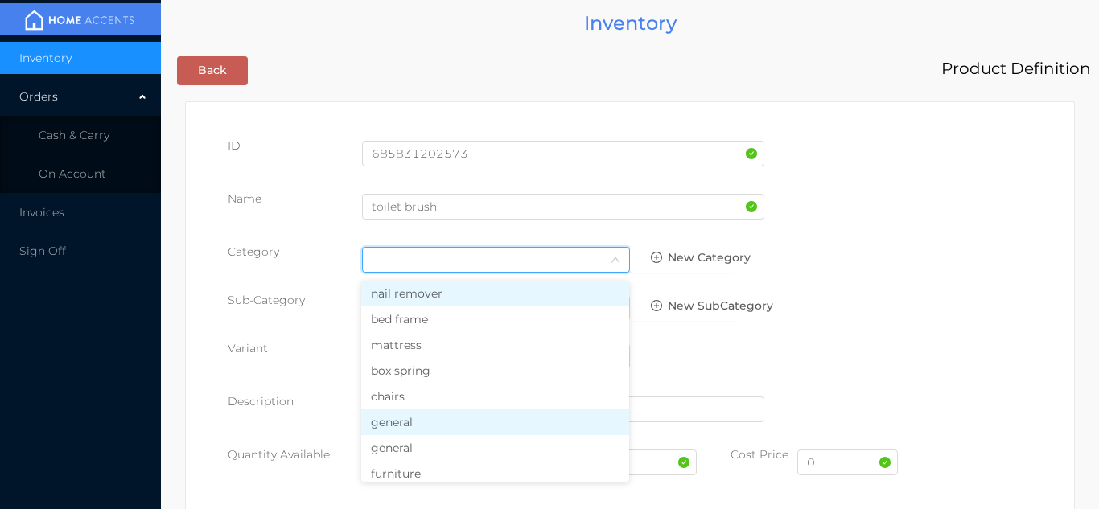
click at [433, 422] on li "general" at bounding box center [495, 423] width 268 height 26
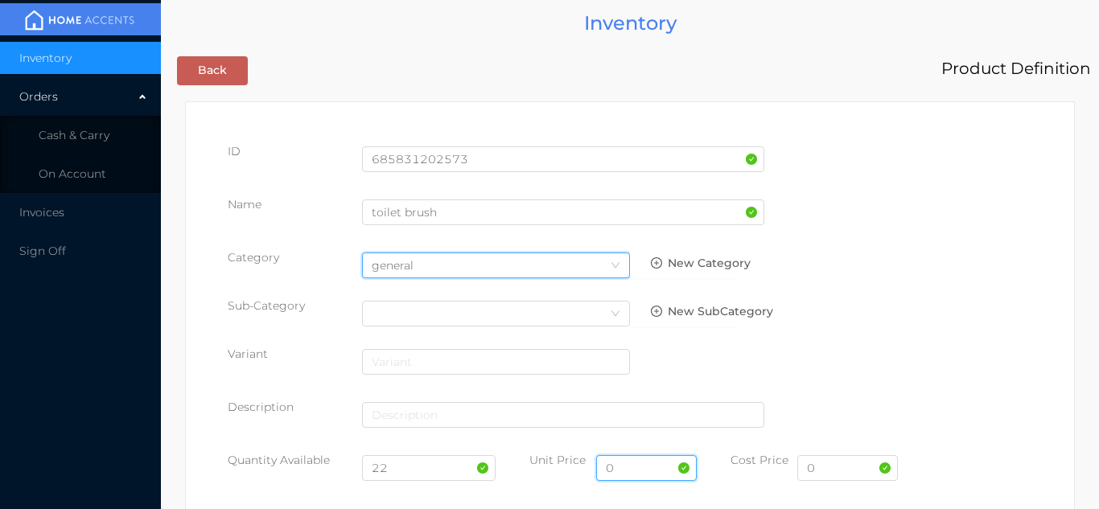
click at [630, 468] on input "0" at bounding box center [646, 469] width 101 height 26
type input "6.99"
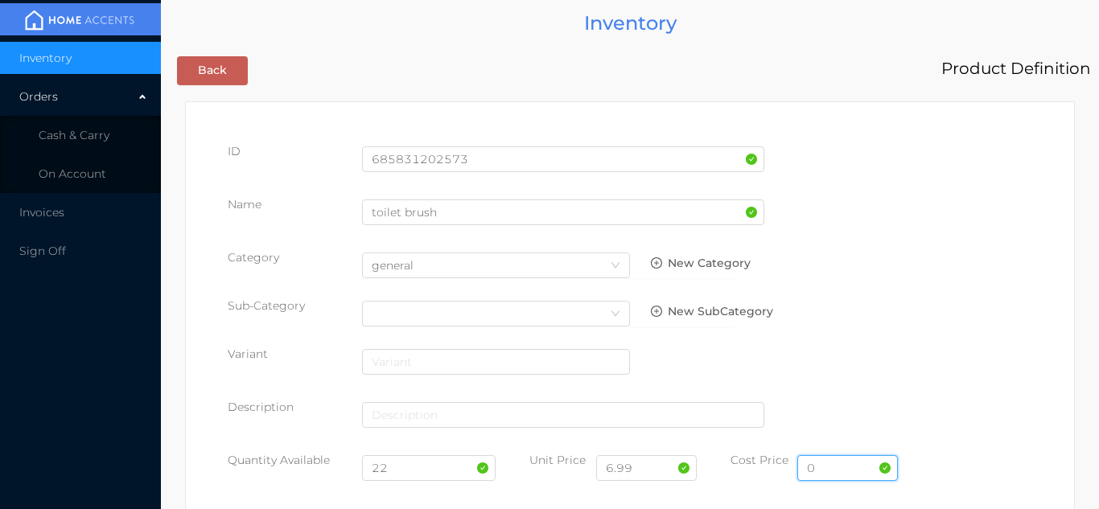
click at [828, 472] on input "0" at bounding box center [848, 469] width 101 height 26
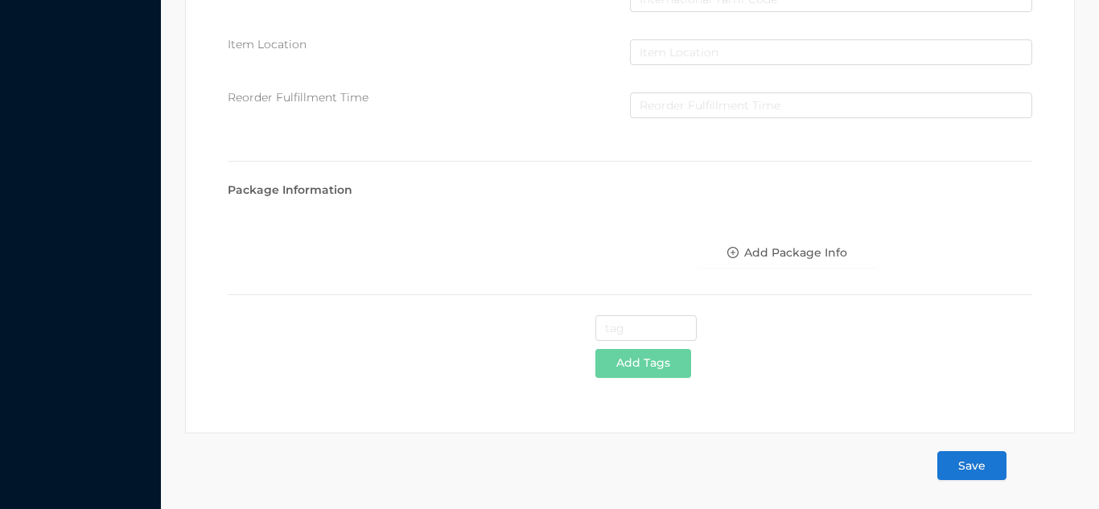
type input "3.75"
click at [986, 476] on button "Save" at bounding box center [972, 465] width 69 height 29
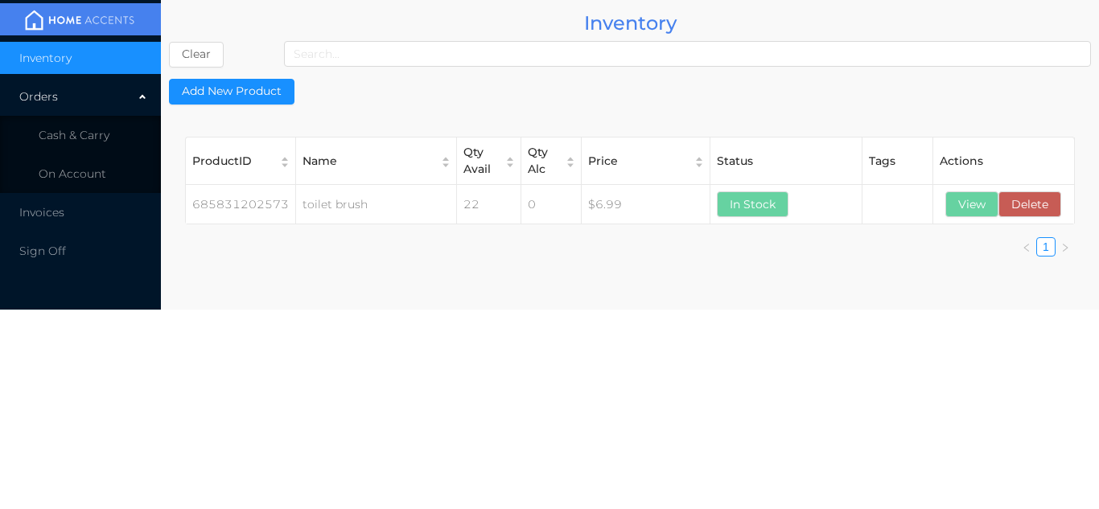
click at [1019, 128] on div "ProductID Name Qty Avail Qty Alc Price Status Tags Actions 685831202573 toilet …" at bounding box center [630, 203] width 922 height 165
